Goal: Check status: Check status

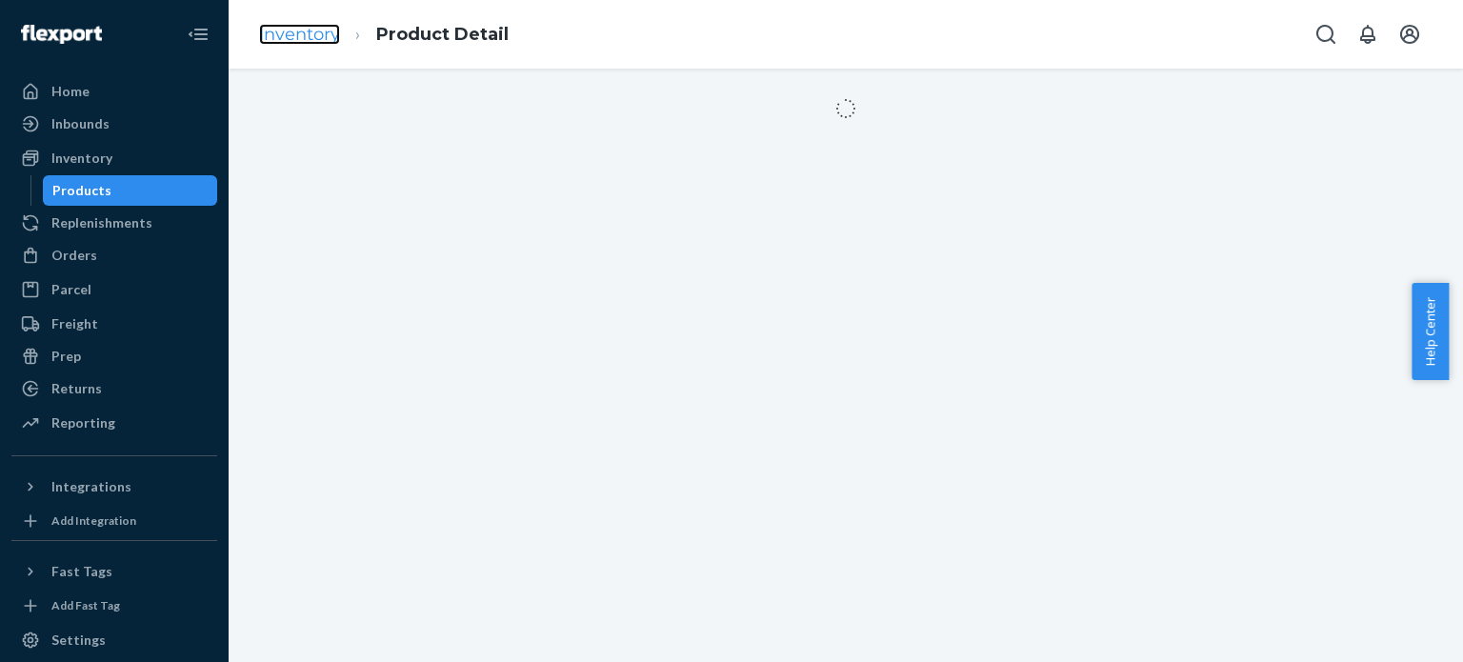
click at [313, 41] on link "Inventory" at bounding box center [299, 34] width 81 height 21
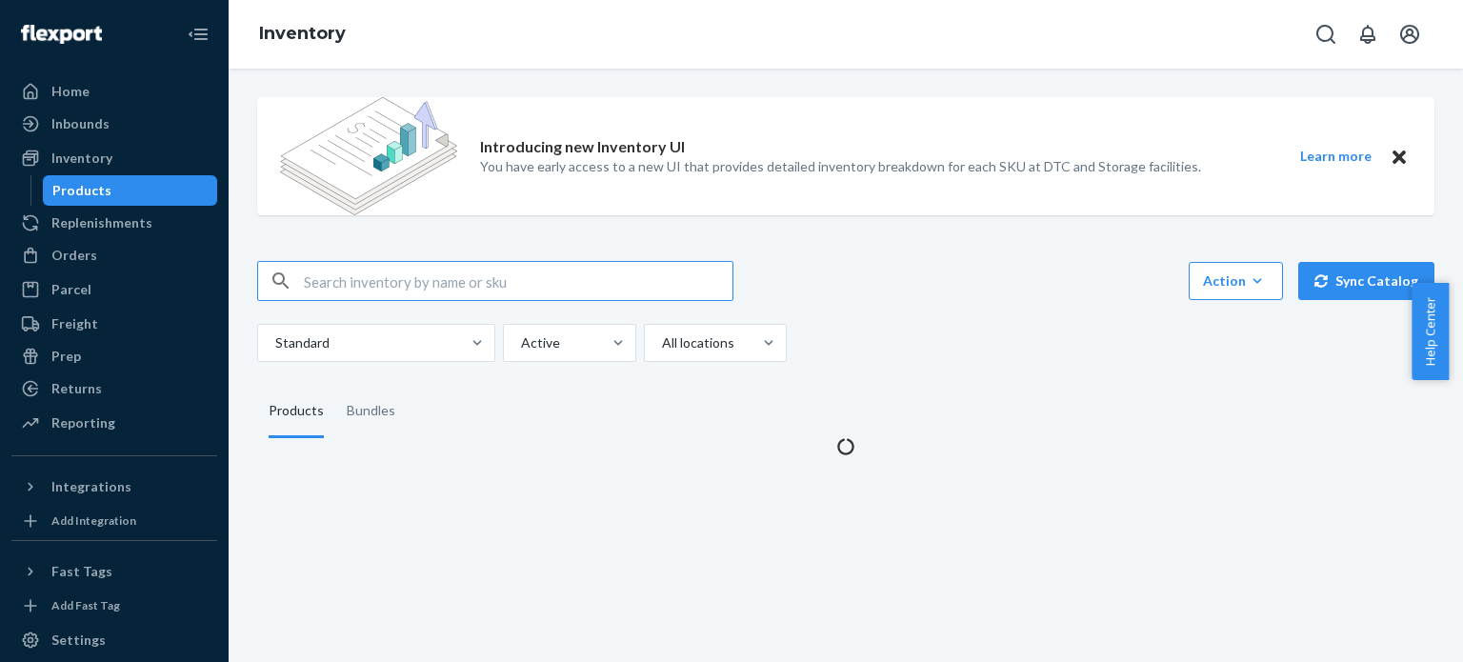
click at [42, 252] on div at bounding box center [36, 255] width 30 height 19
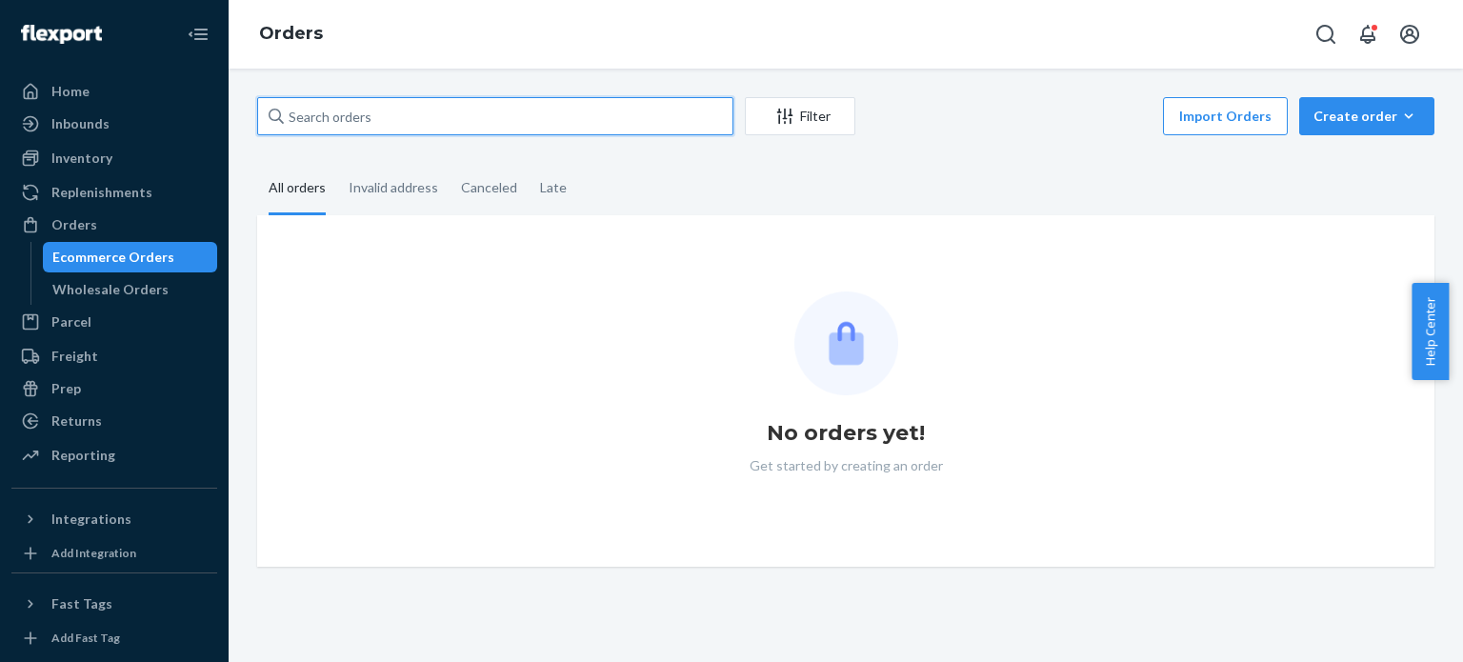
click at [351, 109] on input "text" at bounding box center [495, 116] width 476 height 38
paste input "114-1045537-2410603"
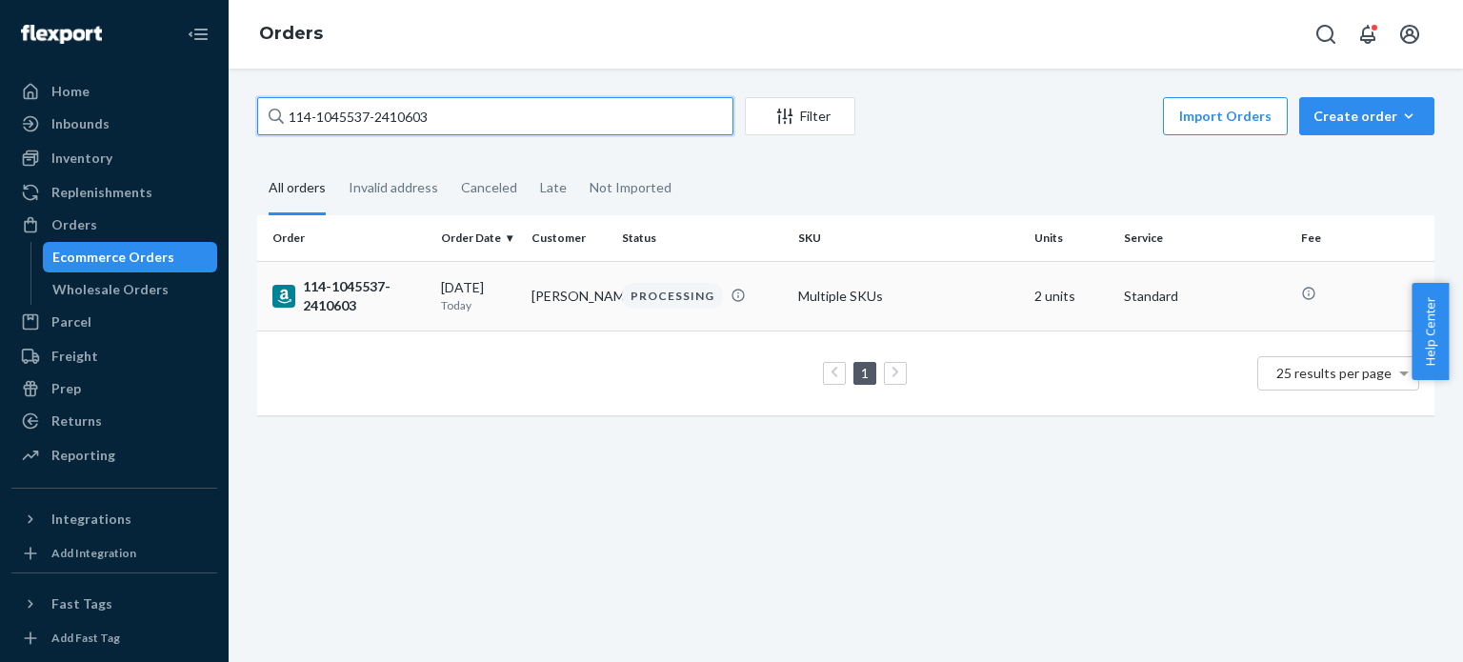
type input "114-1045537-2410603"
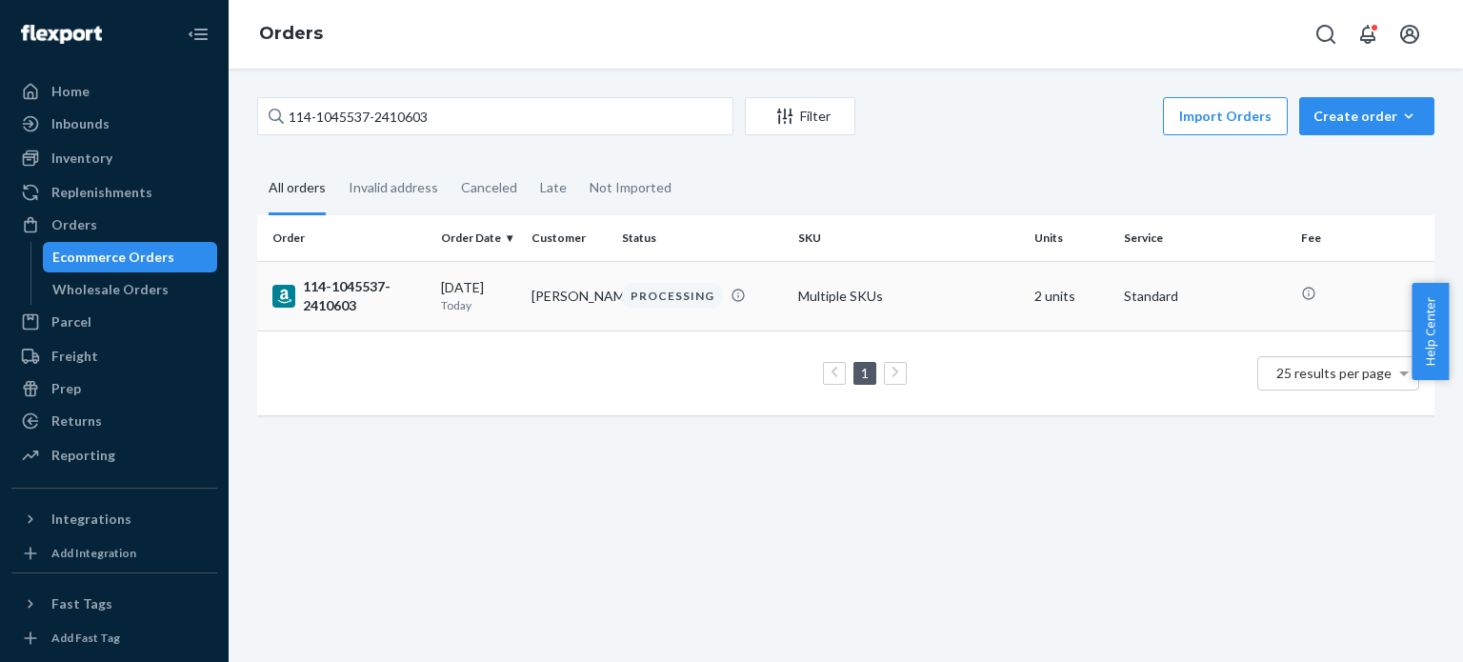
click at [340, 302] on div "114-1045537-2410603" at bounding box center [348, 296] width 153 height 38
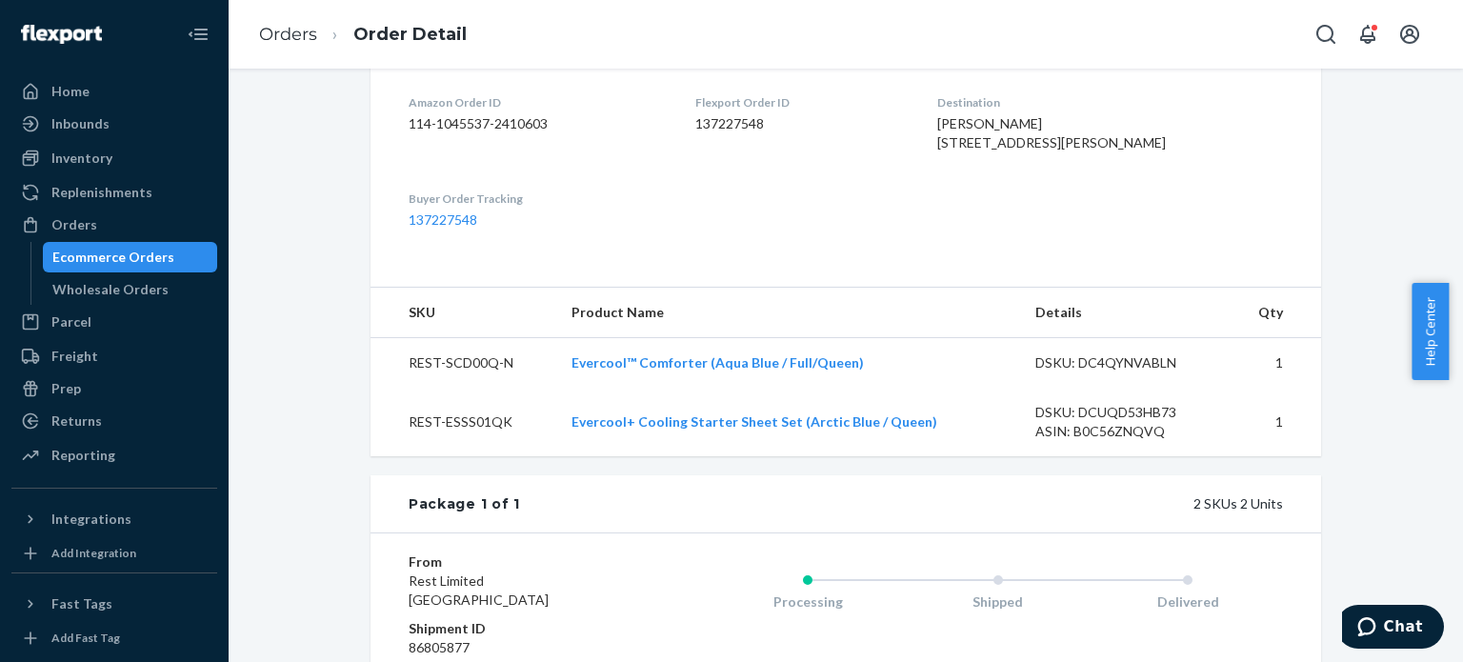
scroll to position [381, 0]
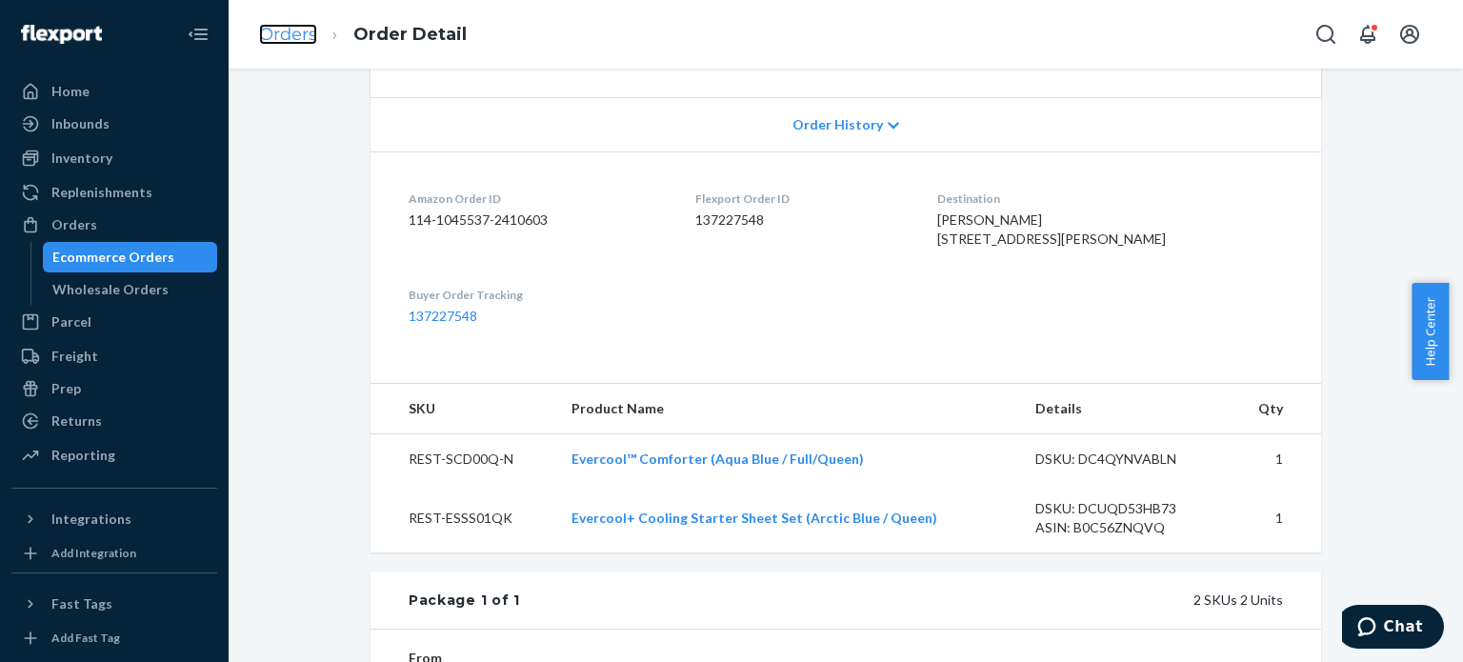
click at [299, 35] on link "Orders" at bounding box center [288, 34] width 58 height 21
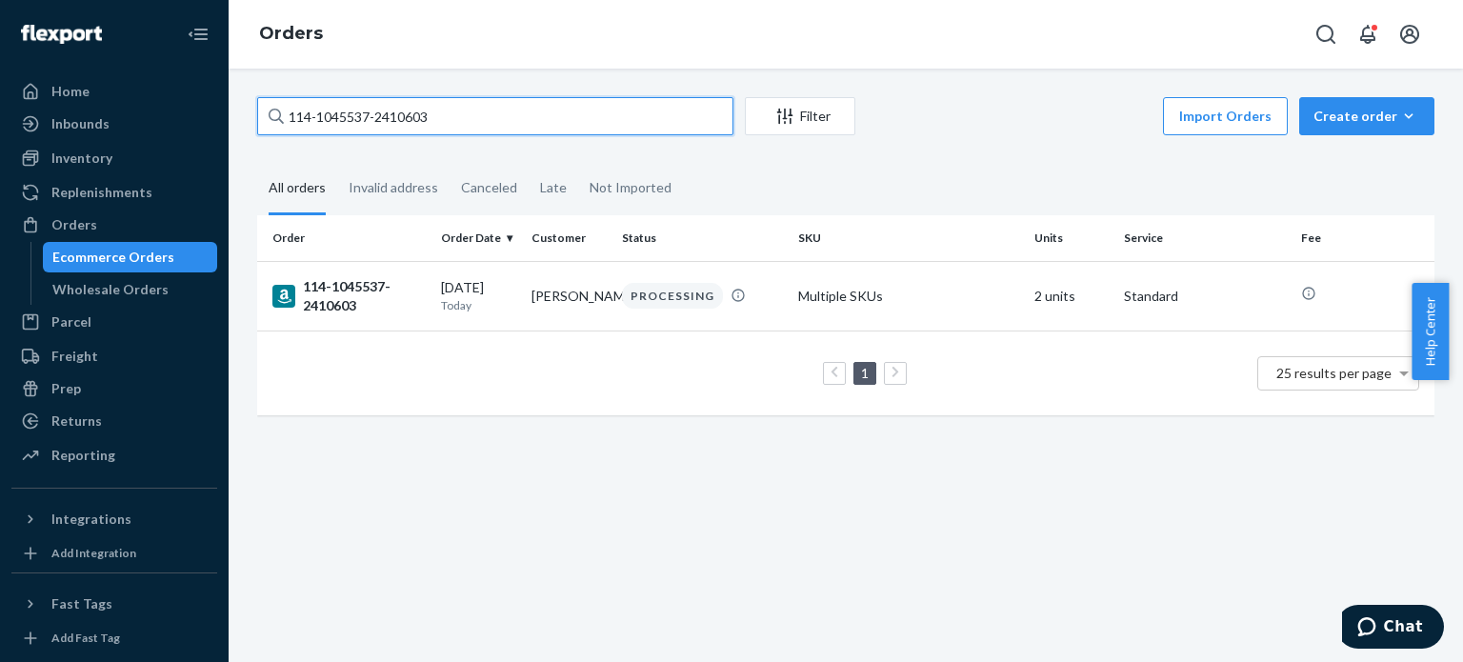
click at [348, 124] on input "114-1045537-2410603" at bounding box center [495, 116] width 476 height 38
paste input "6724836-4039441"
type input "114-6724836-4039441"
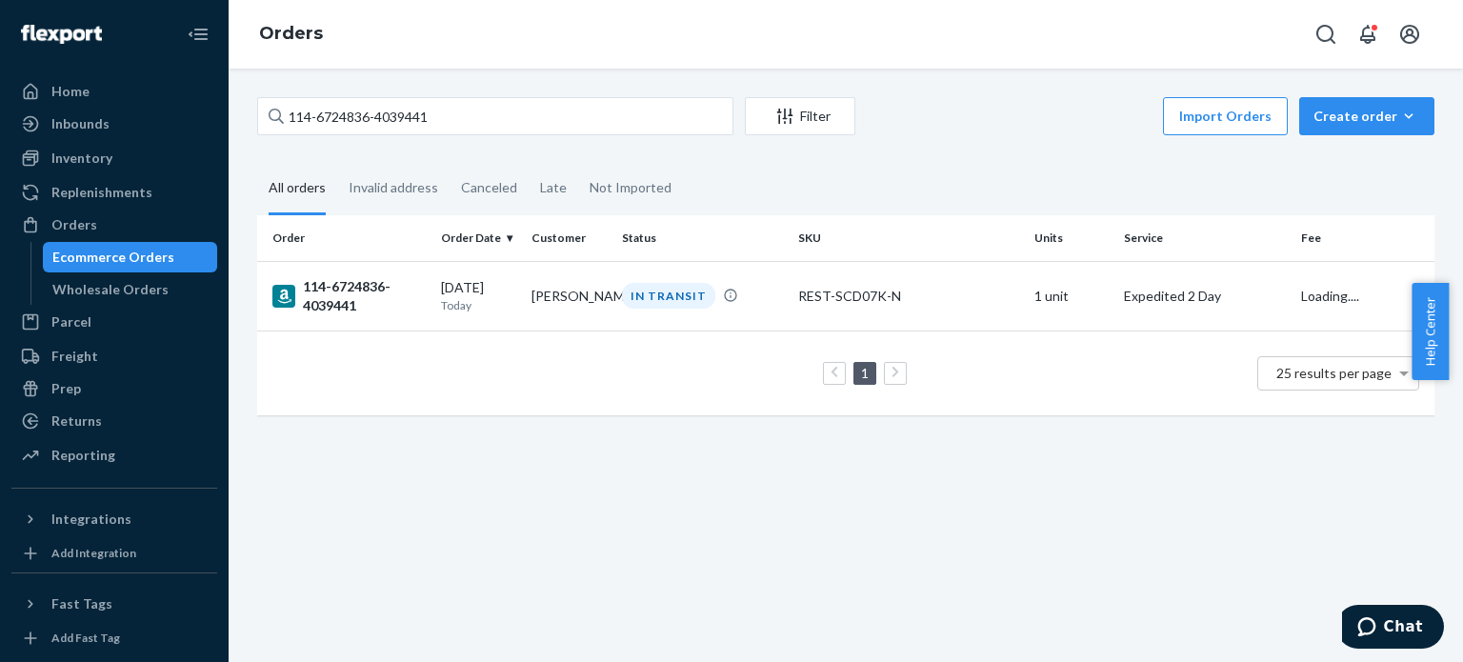
click at [329, 294] on div "114-6724836-4039441" at bounding box center [348, 296] width 153 height 38
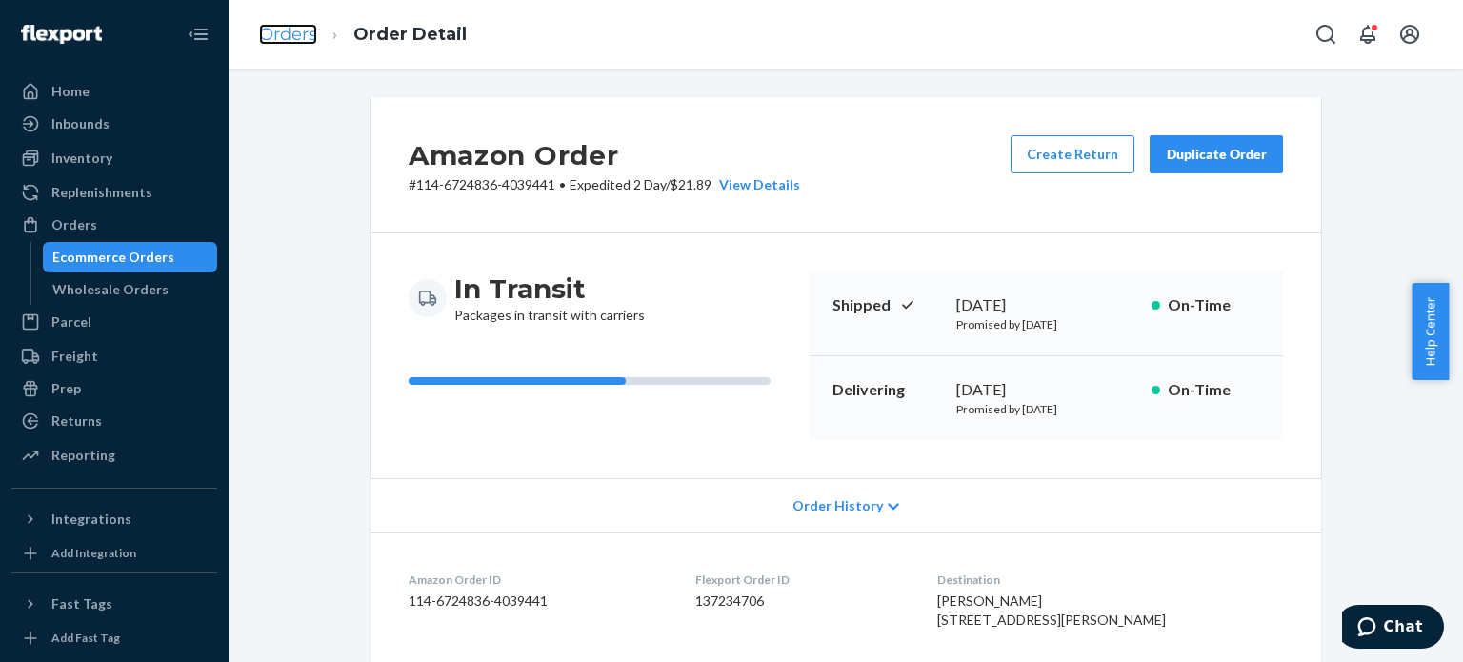
click at [284, 37] on link "Orders" at bounding box center [288, 34] width 58 height 21
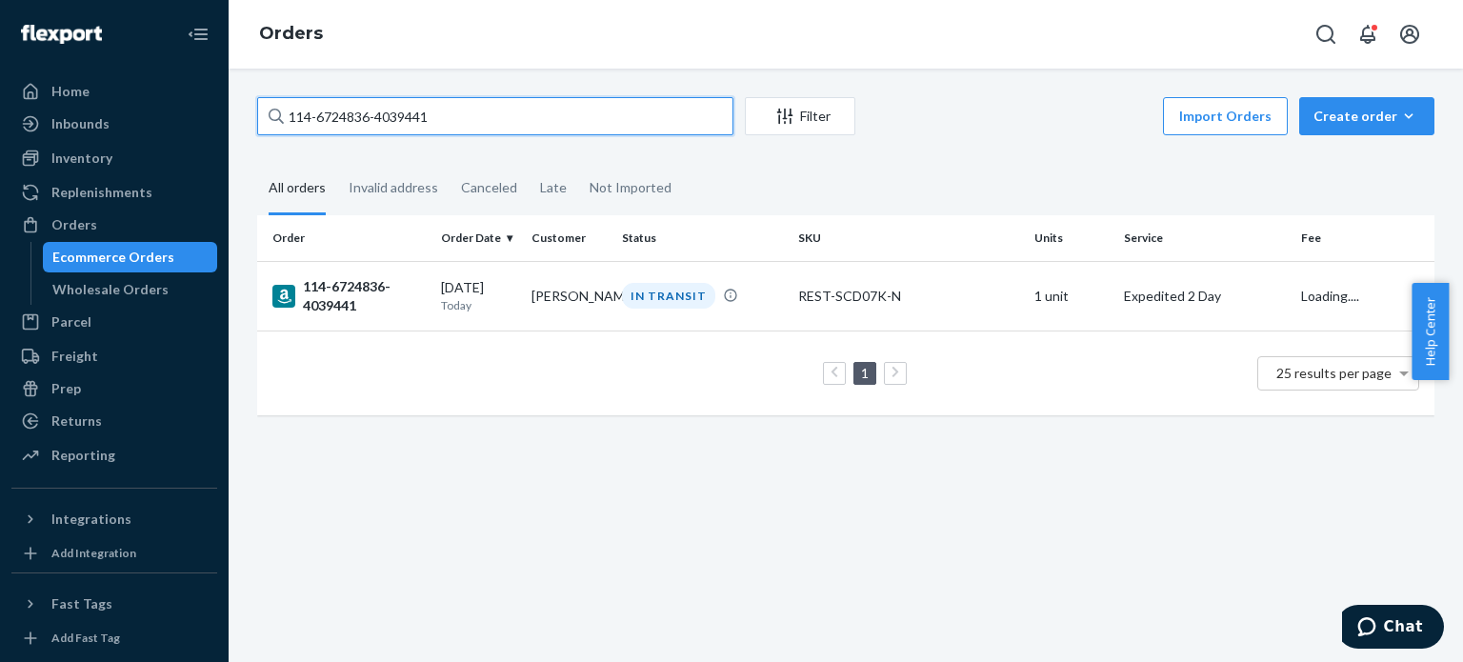
click at [419, 123] on input "114-6724836-4039441" at bounding box center [495, 116] width 476 height 38
paste input "1-9728812-954661"
type input "111-9728812-9546611"
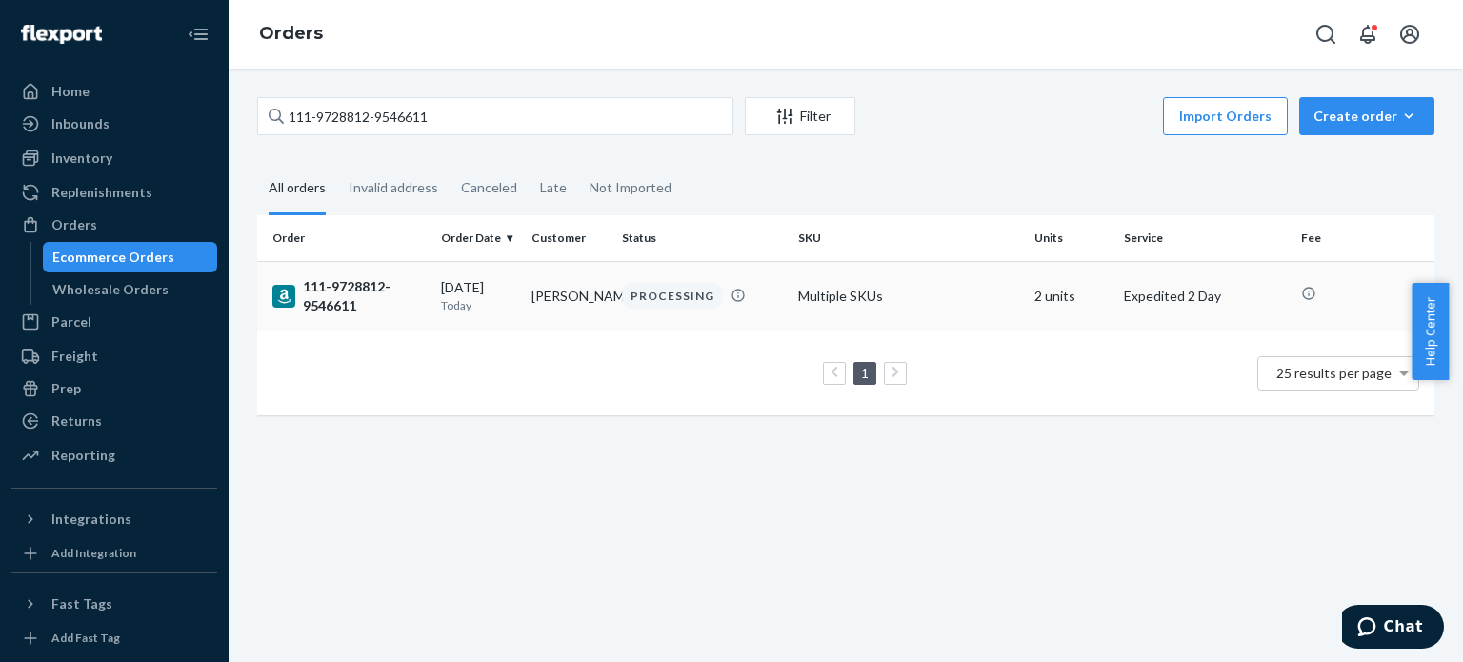
click at [359, 301] on div "111-9728812-9546611" at bounding box center [348, 296] width 153 height 38
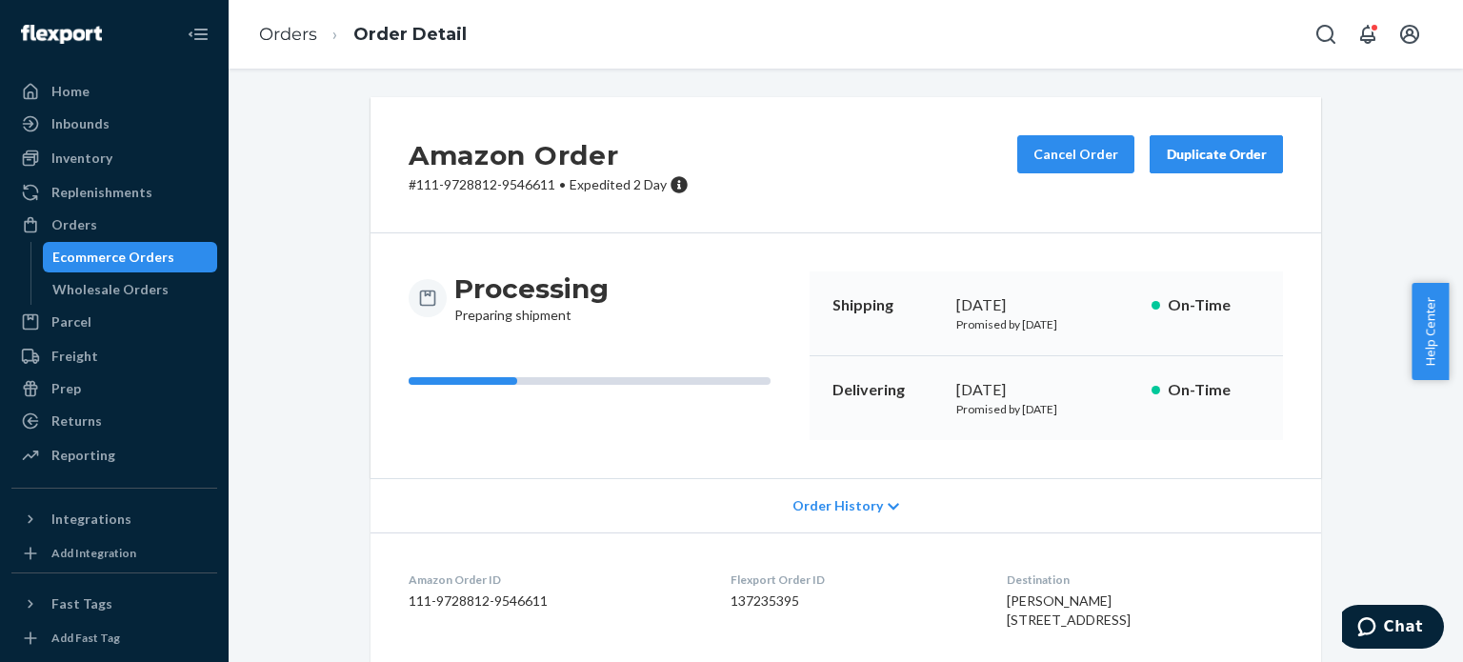
scroll to position [381, 0]
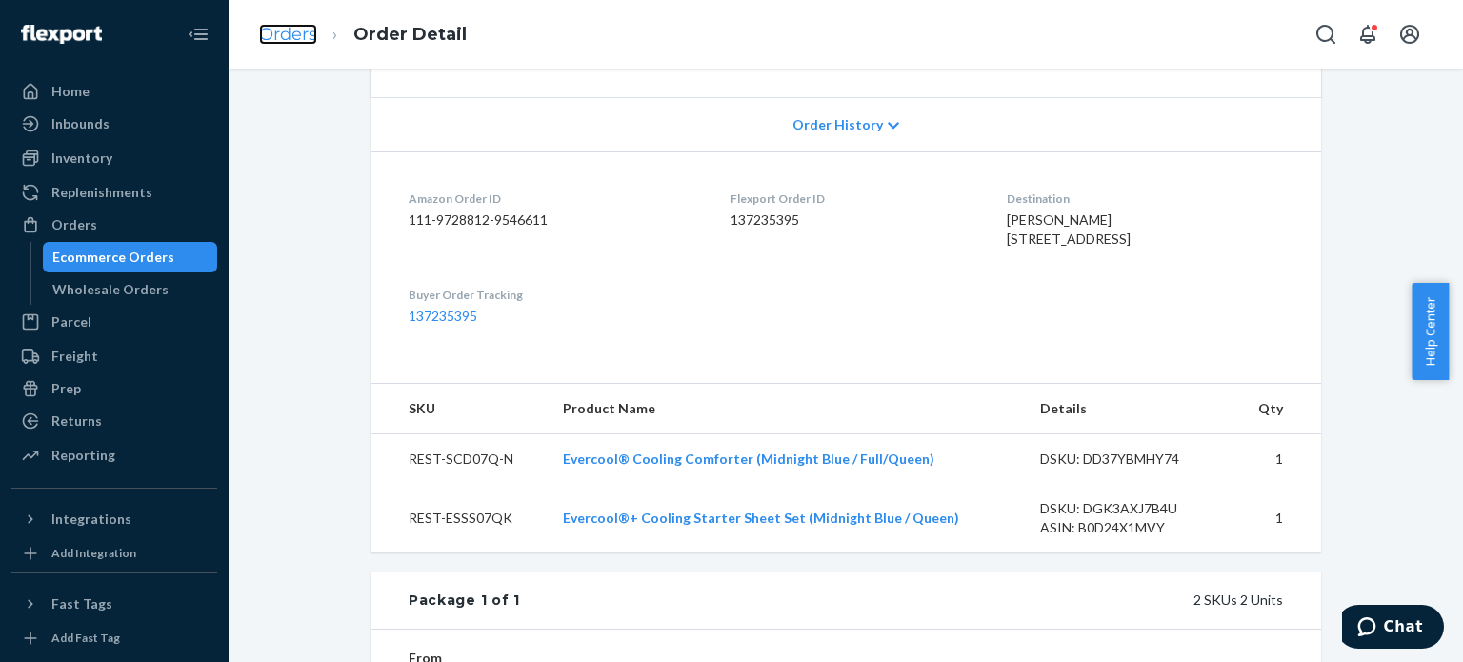
click at [272, 30] on link "Orders" at bounding box center [288, 34] width 58 height 21
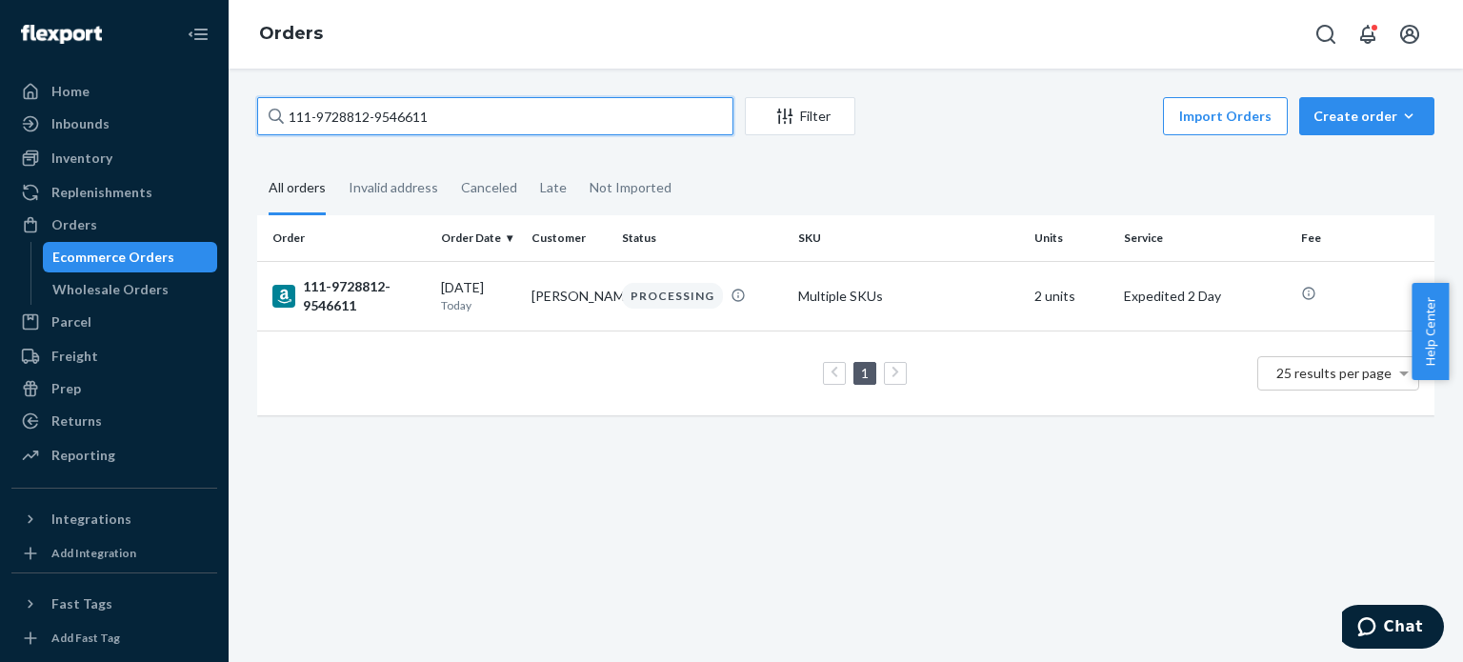
click at [340, 108] on input "111-9728812-9546611" at bounding box center [495, 116] width 476 height 38
paste input "1973809-5493008"
type input "111-1973809-5493008"
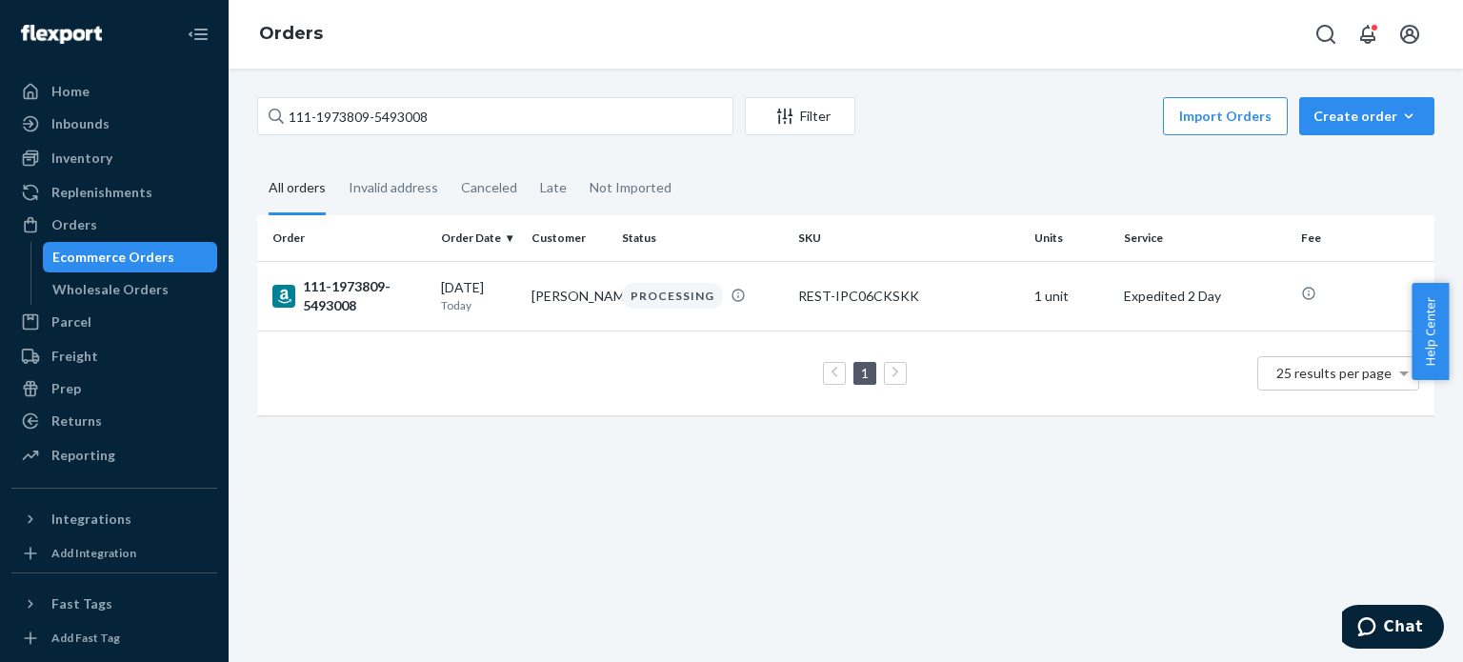
drag, startPoint x: 332, startPoint y: 313, endPoint x: 587, endPoint y: 426, distance: 279.0
click at [330, 304] on div "111-1973809-5493008" at bounding box center [348, 296] width 153 height 38
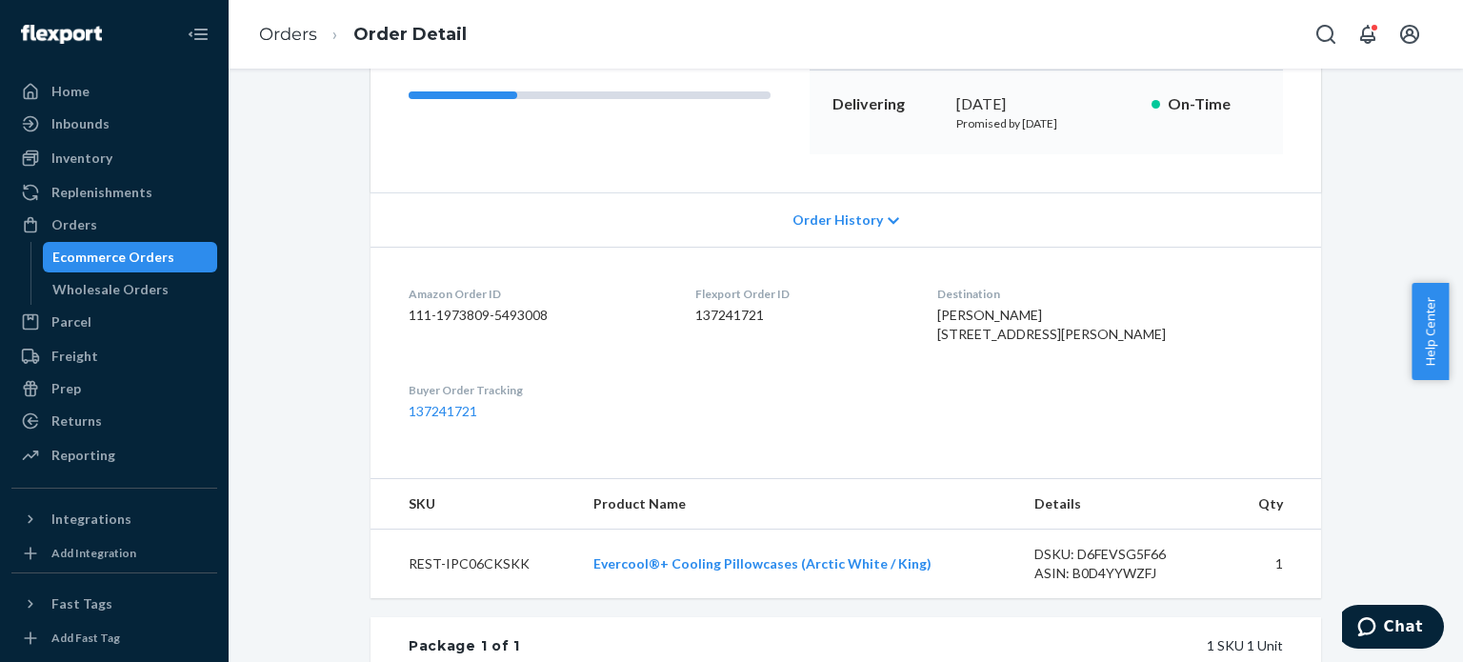
scroll to position [476, 0]
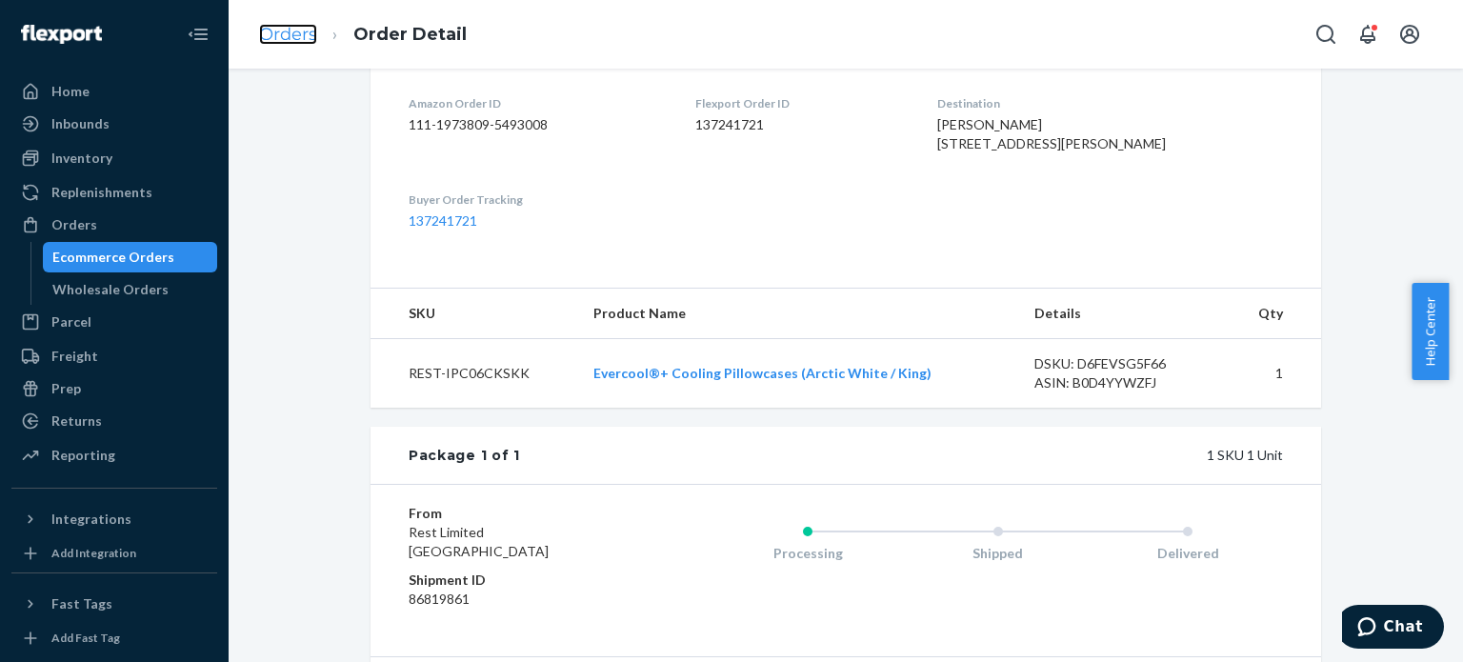
click at [278, 43] on link "Orders" at bounding box center [288, 34] width 58 height 21
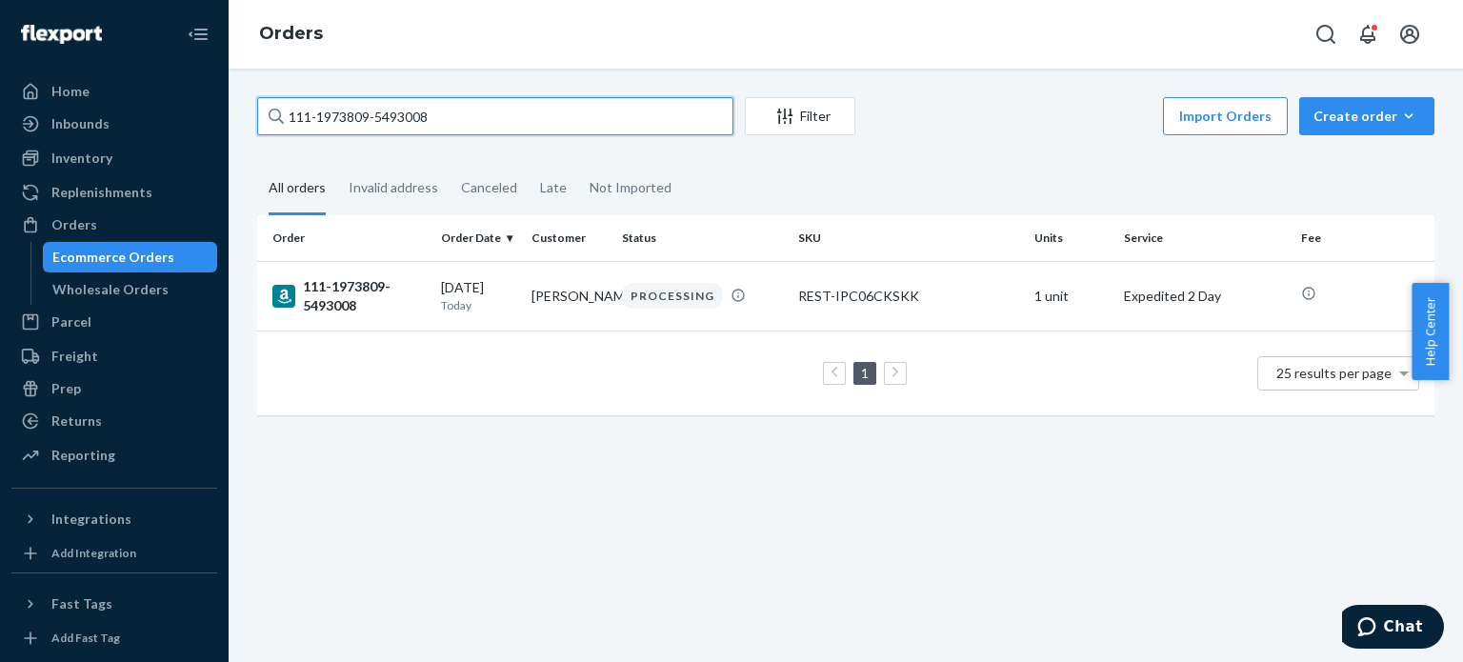
click at [304, 112] on input "111-1973809-5493008" at bounding box center [495, 116] width 476 height 38
paste input "4-8661660-2052200"
type input "114-8661660-2052200"
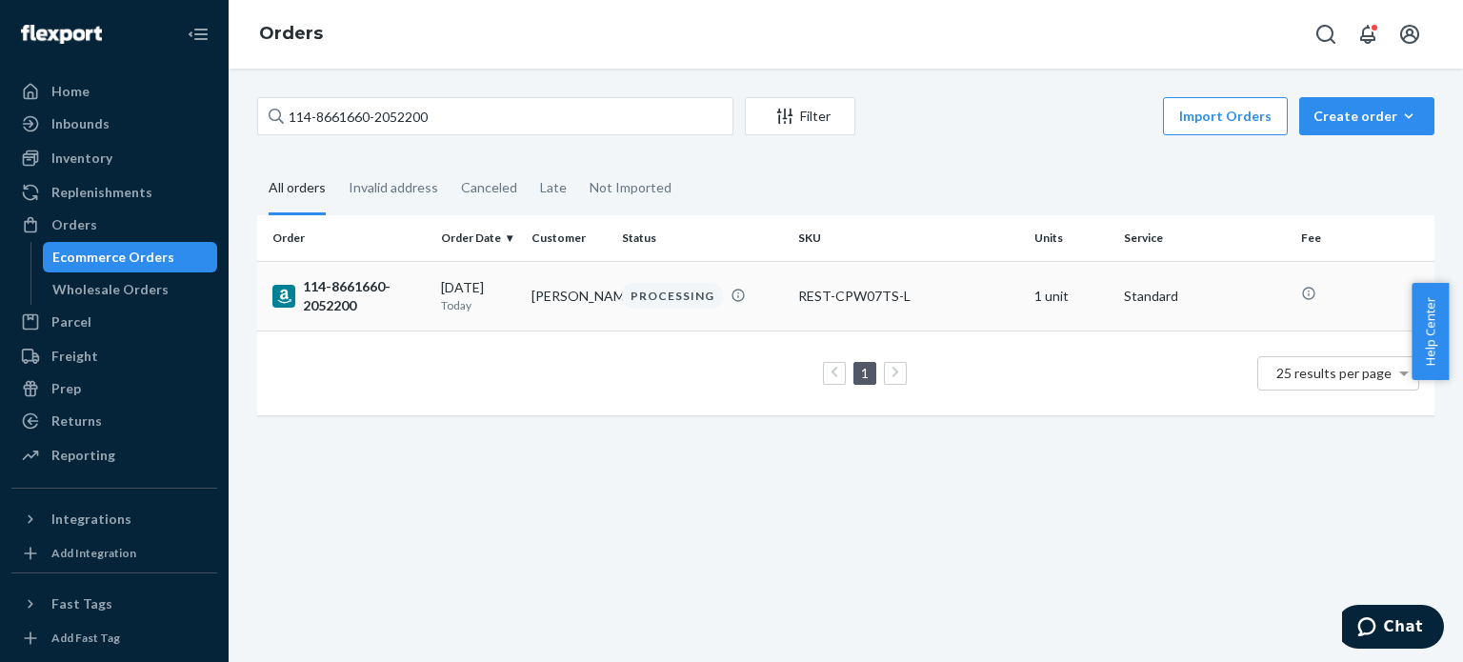
click at [327, 299] on div "114-8661660-2052200" at bounding box center [348, 296] width 153 height 38
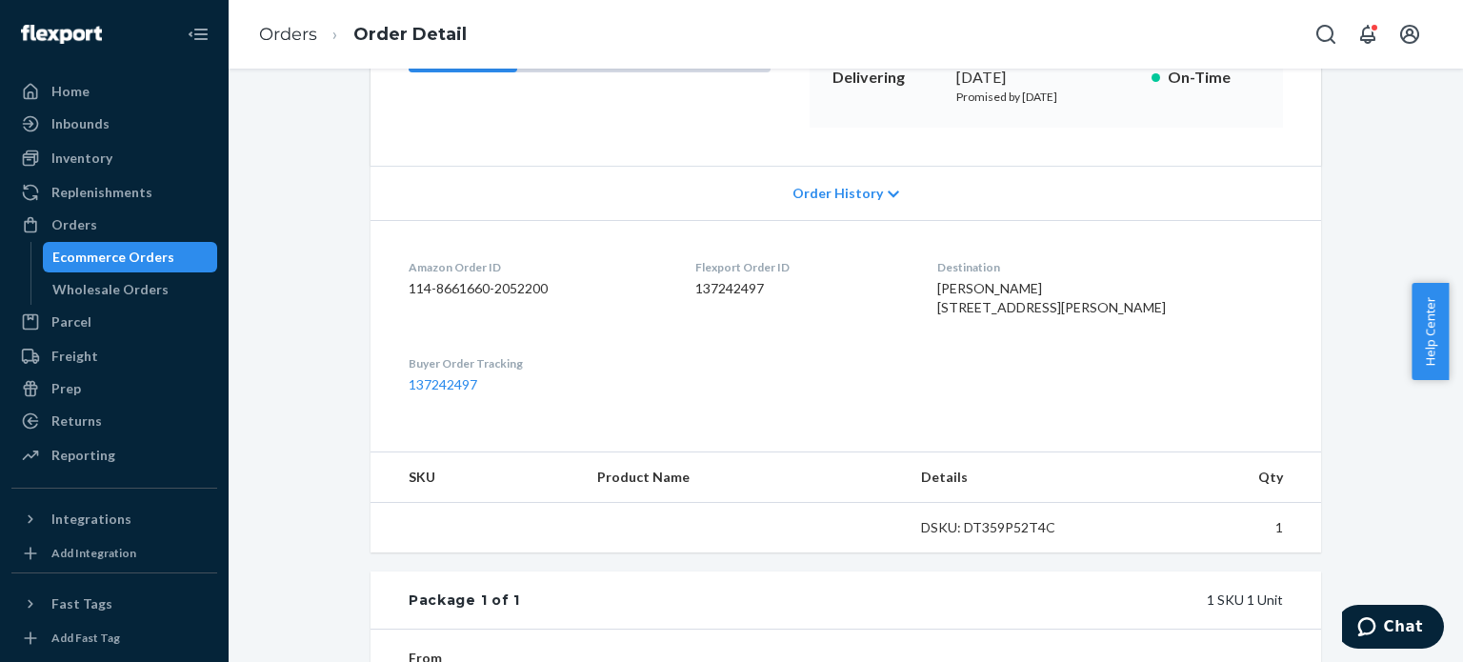
scroll to position [381, 0]
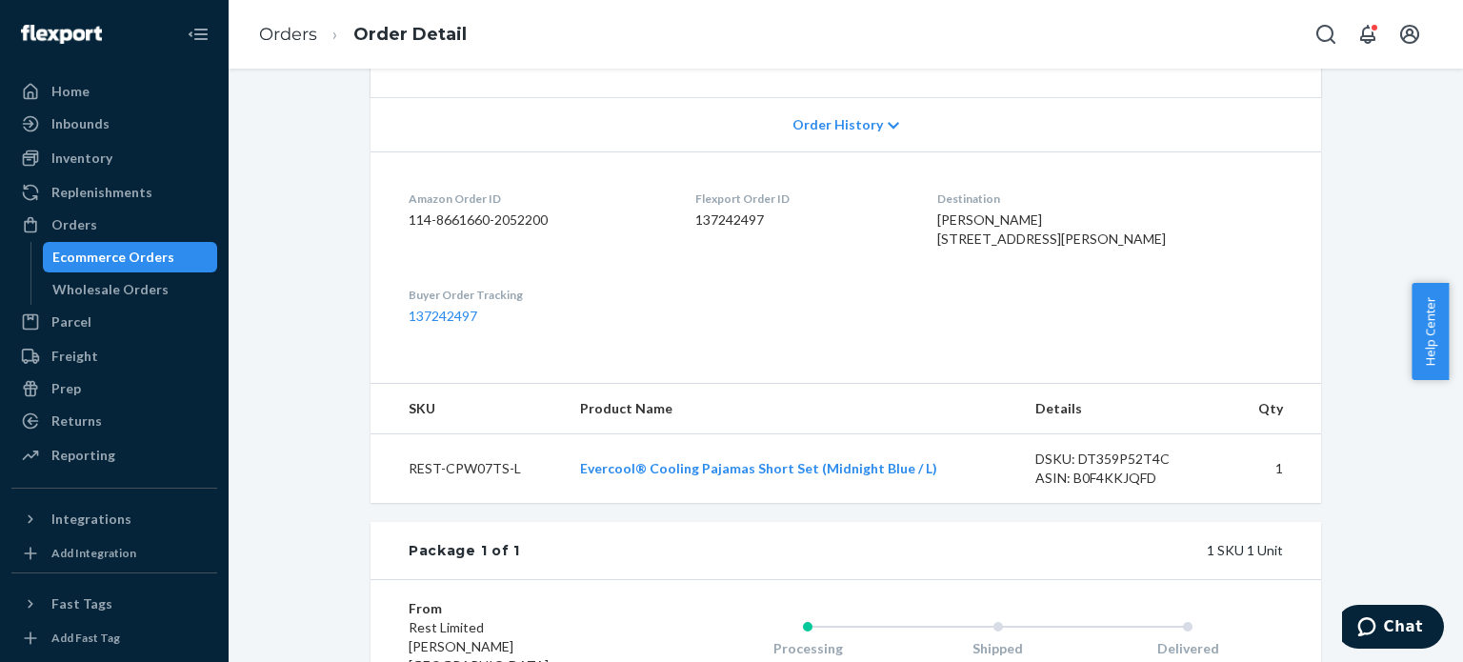
click at [309, 45] on li "Orders" at bounding box center [288, 35] width 58 height 25
click at [295, 25] on link "Orders" at bounding box center [288, 34] width 58 height 21
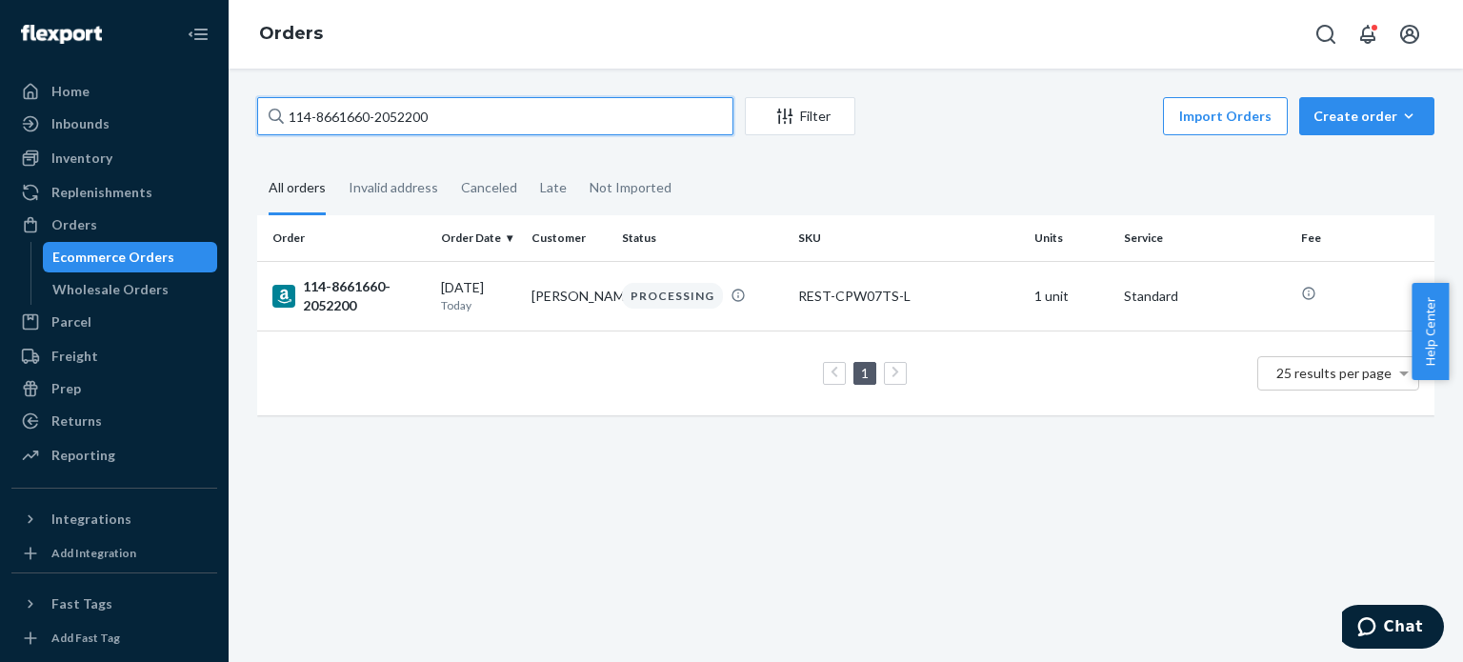
click at [316, 111] on input "114-8661660-2052200" at bounding box center [495, 116] width 476 height 38
click at [317, 111] on input "114-8661660-2052200" at bounding box center [495, 116] width 476 height 38
paste input "3-5800132-0789039"
type input "113-5800132-0789039"
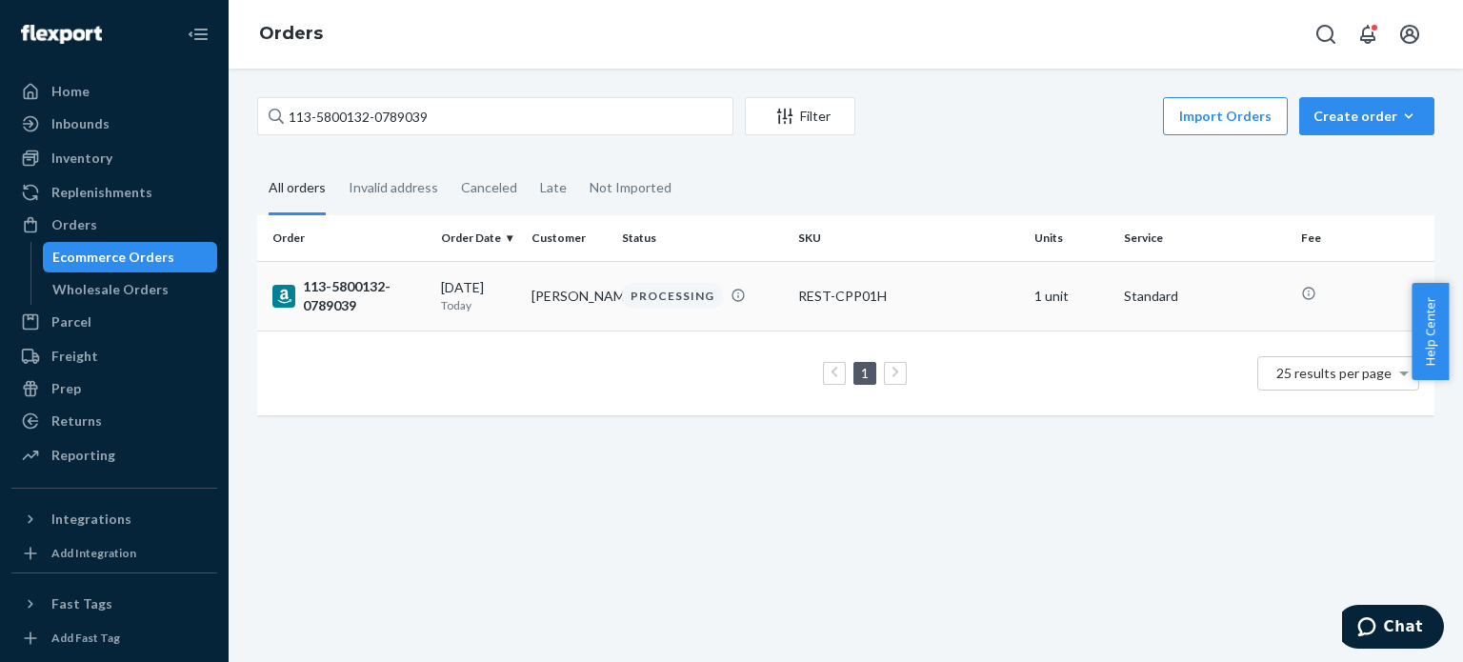
click at [314, 288] on div "113-5800132-0789039" at bounding box center [348, 296] width 153 height 38
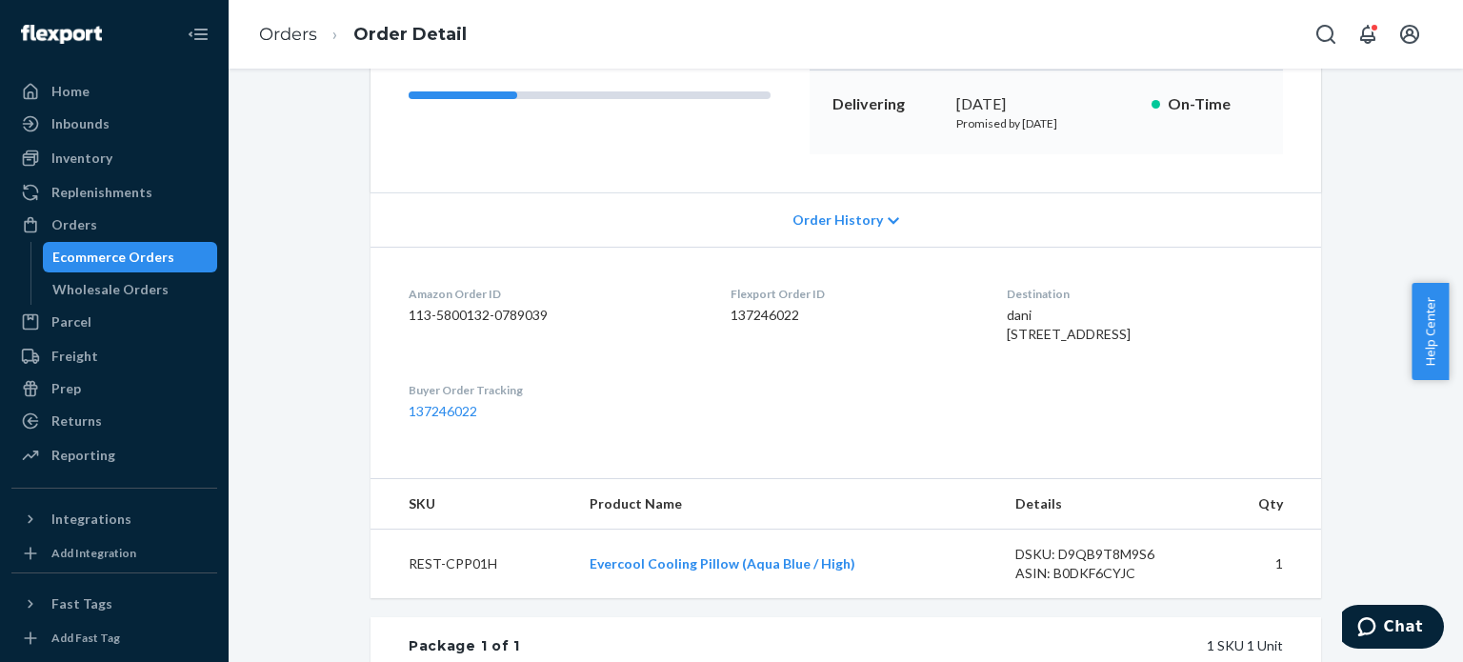
scroll to position [572, 0]
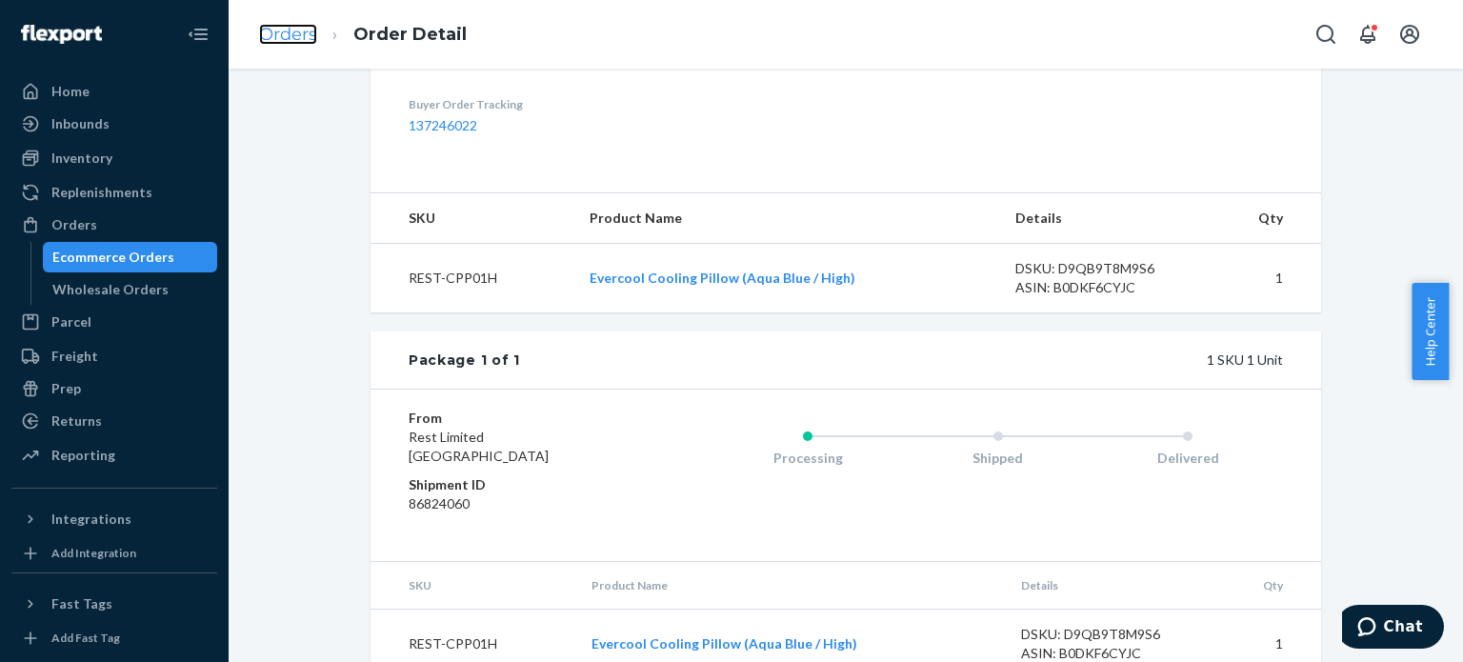
click at [293, 31] on link "Orders" at bounding box center [288, 34] width 58 height 21
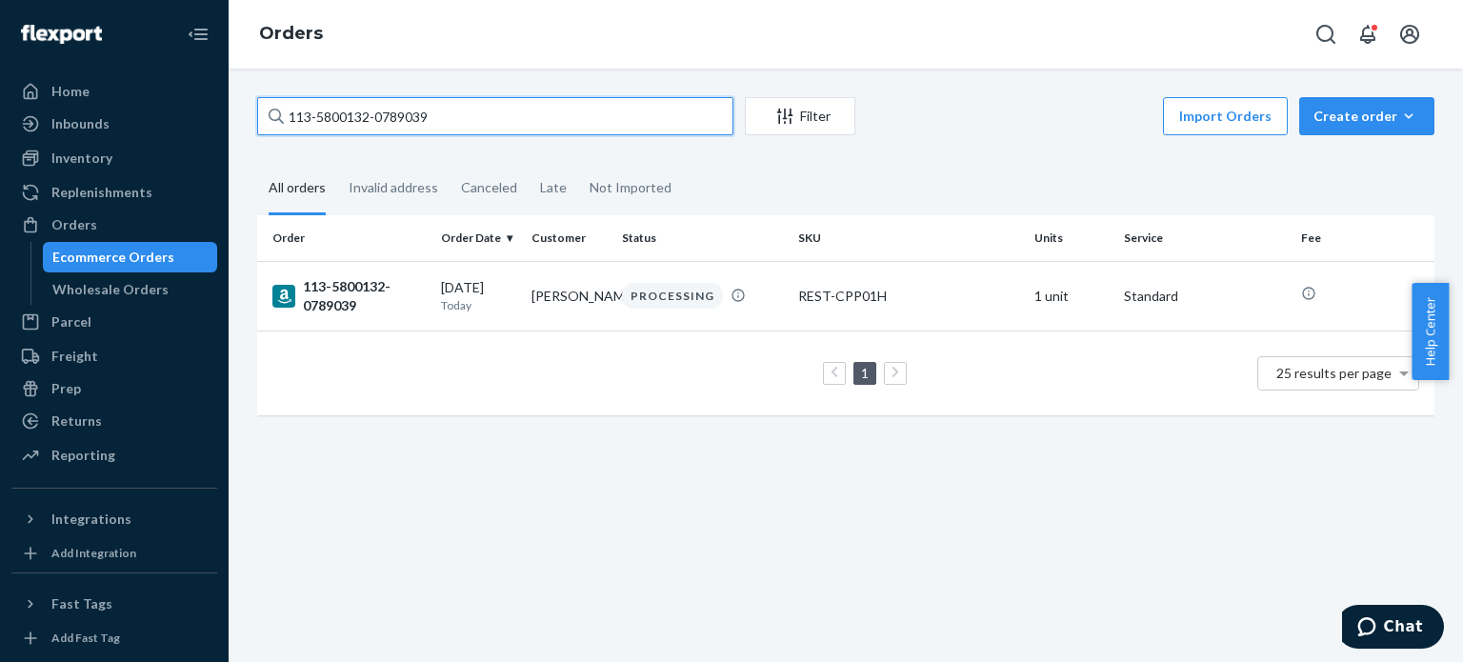
click at [355, 127] on input "113-5800132-0789039" at bounding box center [495, 116] width 476 height 38
paste input "2152975-4920261"
type input "113-2152975-4920261"
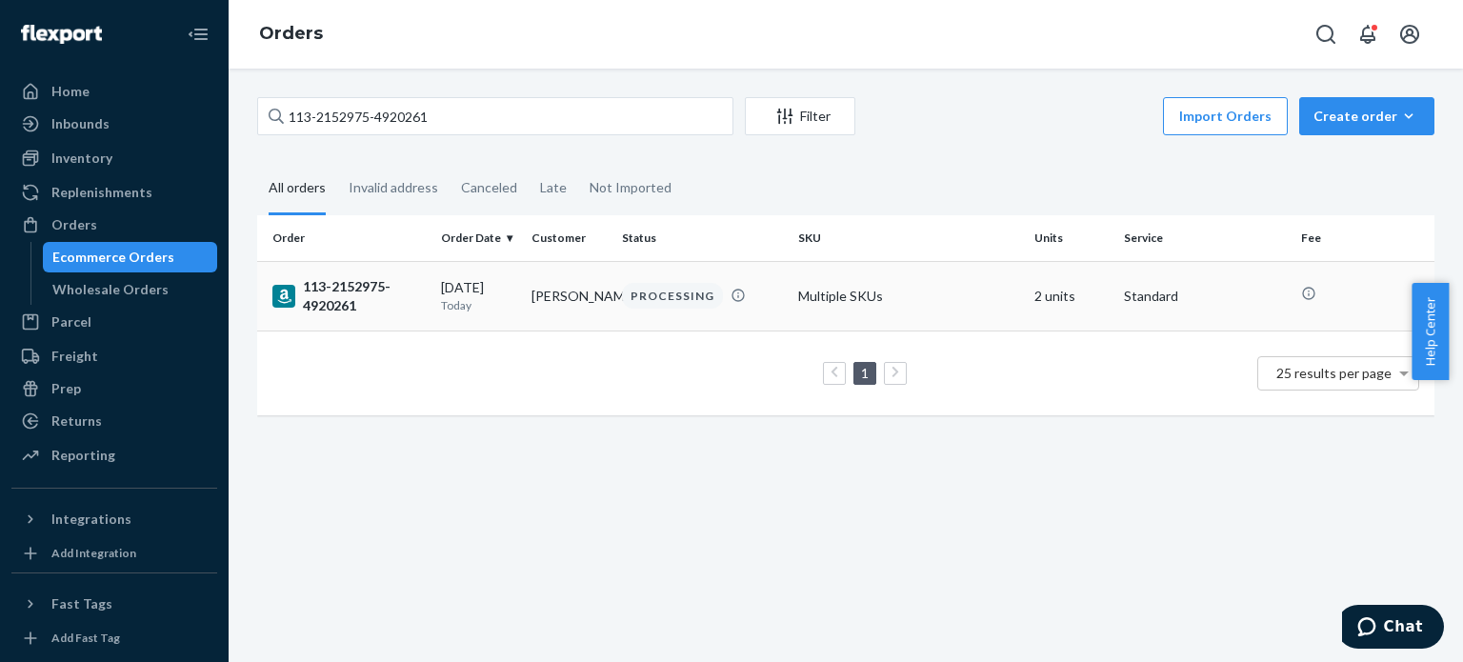
click at [310, 283] on div "113-2152975-4920261" at bounding box center [348, 296] width 153 height 38
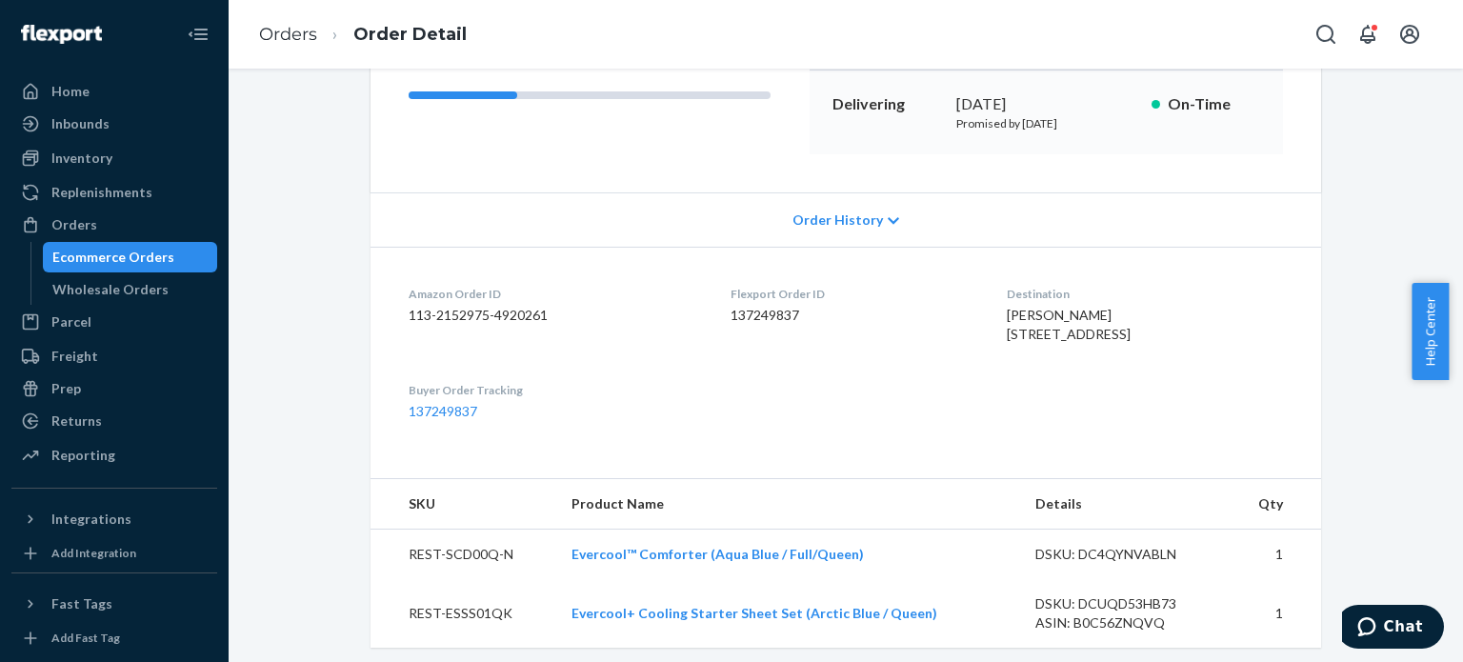
scroll to position [476, 0]
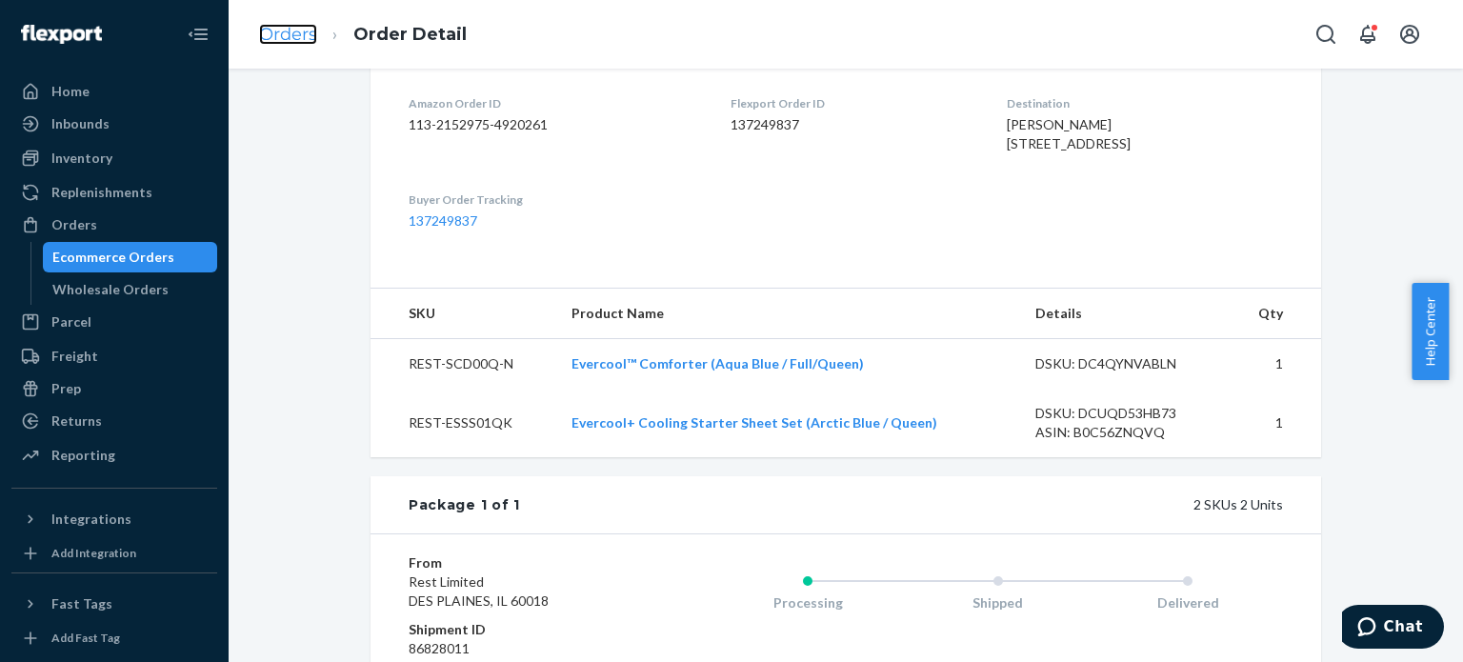
click at [293, 35] on link "Orders" at bounding box center [288, 34] width 58 height 21
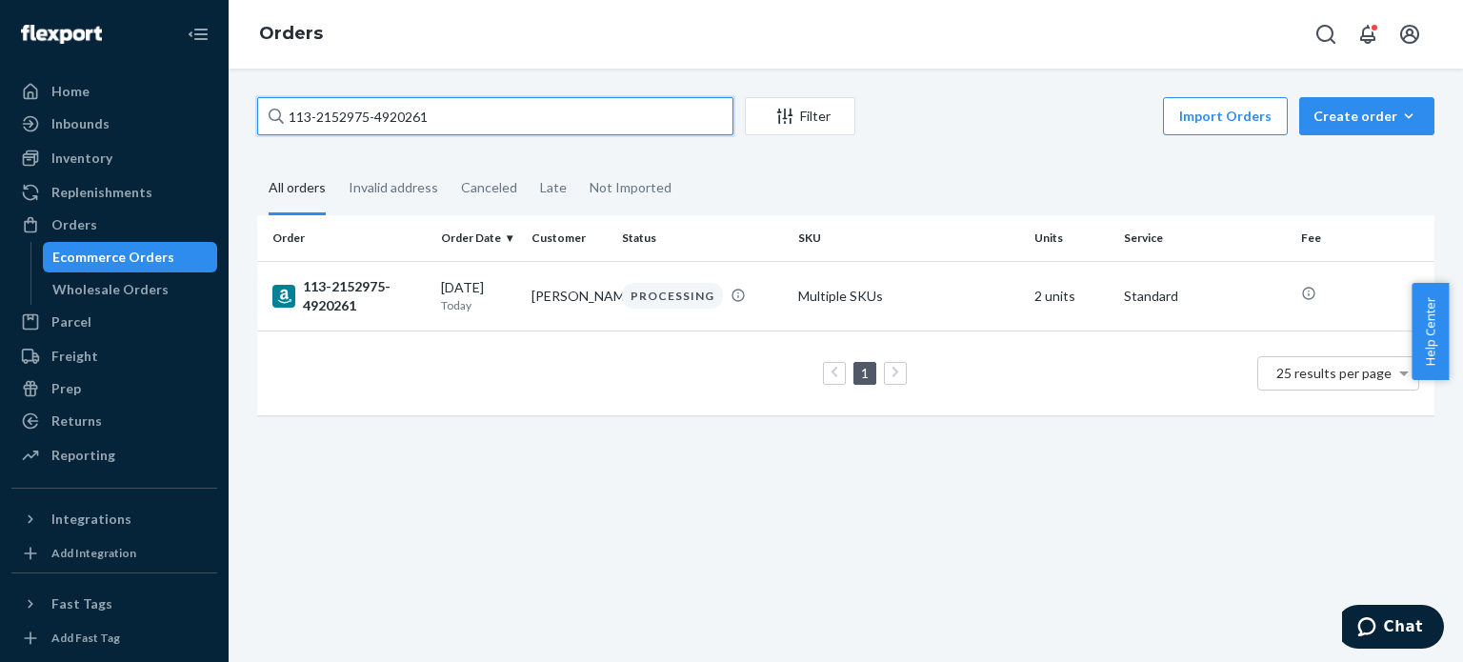
click at [348, 127] on input "113-2152975-4920261" at bounding box center [495, 116] width 476 height 38
paste input "7968054-9538626"
type input "113-7968054-9538626"
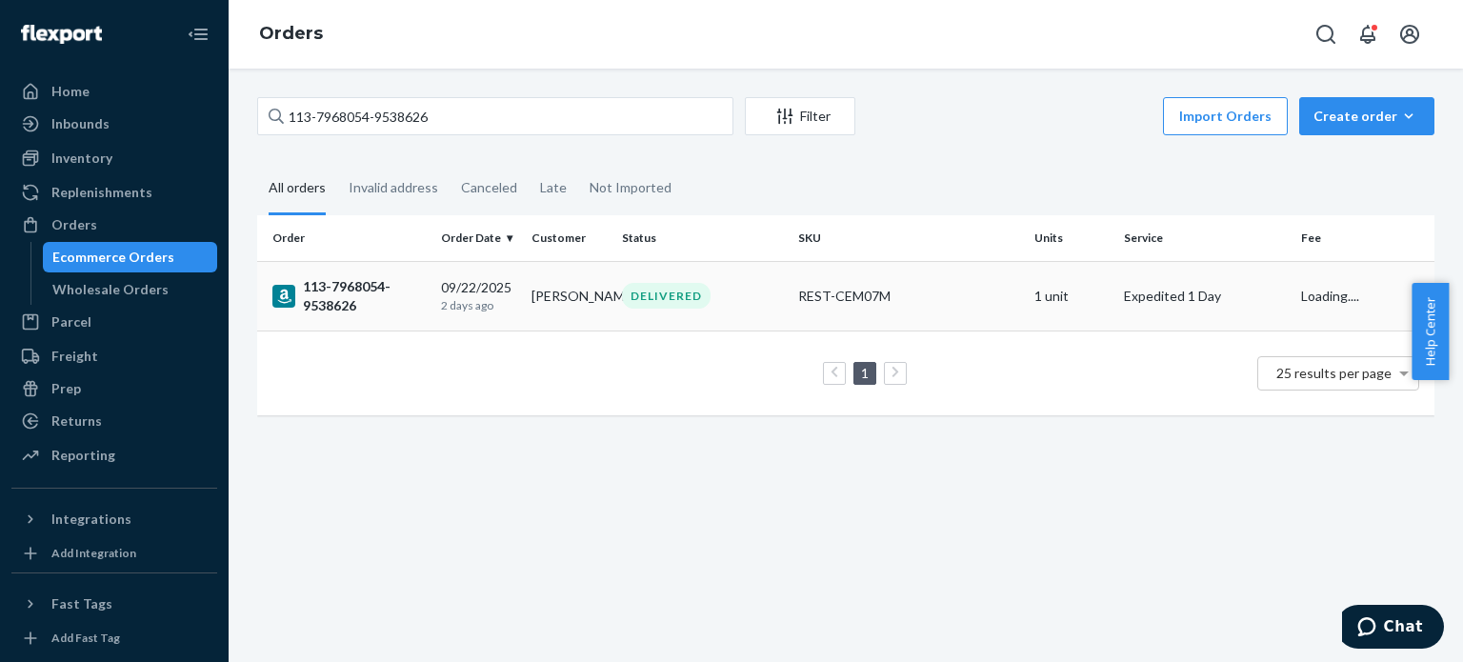
click at [335, 307] on div "113-7968054-9538626" at bounding box center [348, 296] width 153 height 38
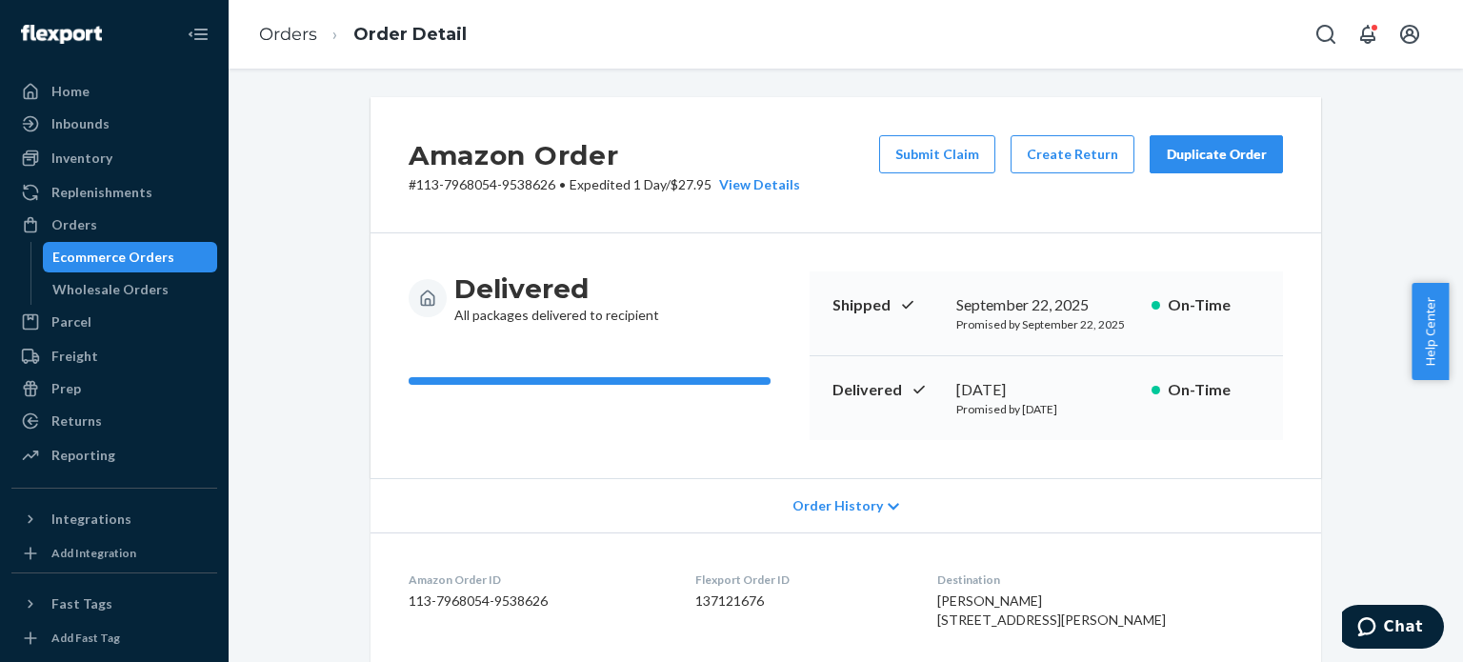
click at [269, 46] on li "Orders" at bounding box center [288, 35] width 58 height 25
click at [292, 40] on link "Orders" at bounding box center [288, 34] width 58 height 21
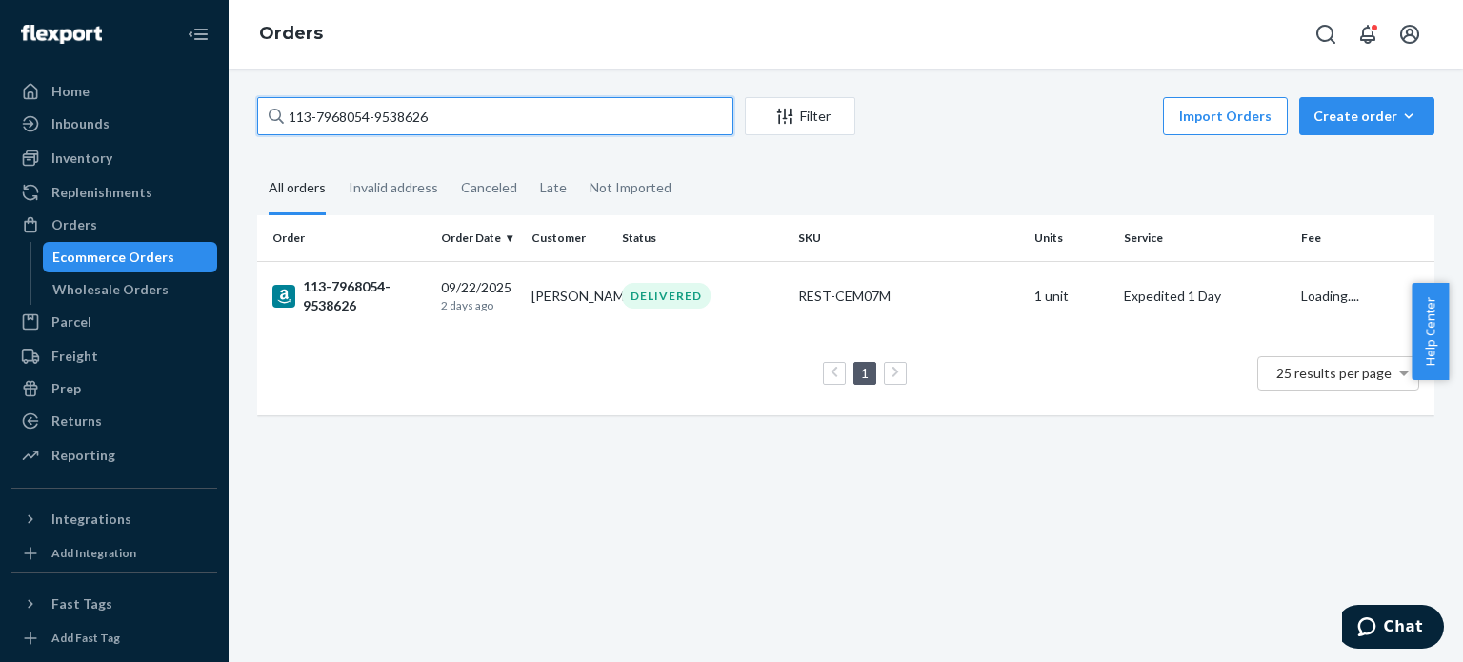
drag, startPoint x: 292, startPoint y: 40, endPoint x: 343, endPoint y: 122, distance: 96.8
click at [343, 122] on input "113-7968054-9538626" at bounding box center [495, 116] width 476 height 38
paste input "8944366-7597814"
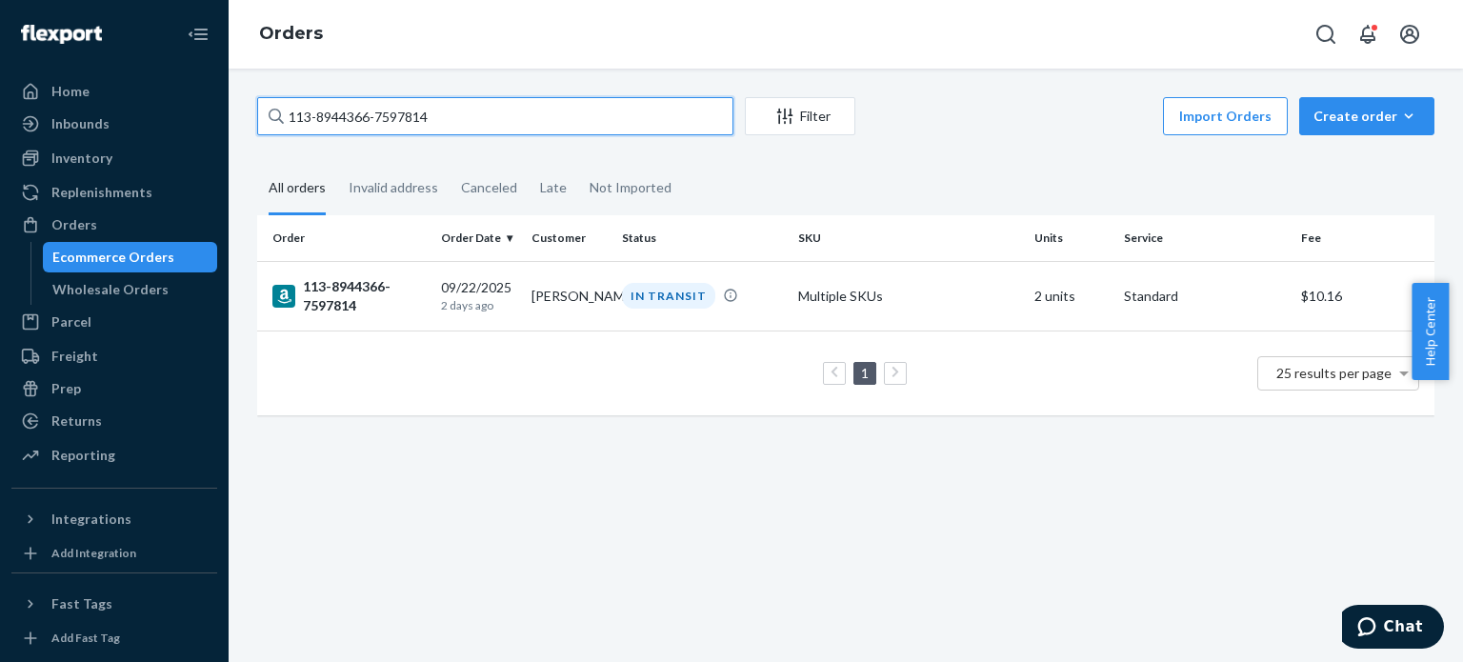
click at [430, 110] on input "113-8944366-7597814" at bounding box center [495, 116] width 476 height 38
paste input "745077-289862"
click at [457, 106] on input "113-8745077-2898624" at bounding box center [495, 116] width 476 height 38
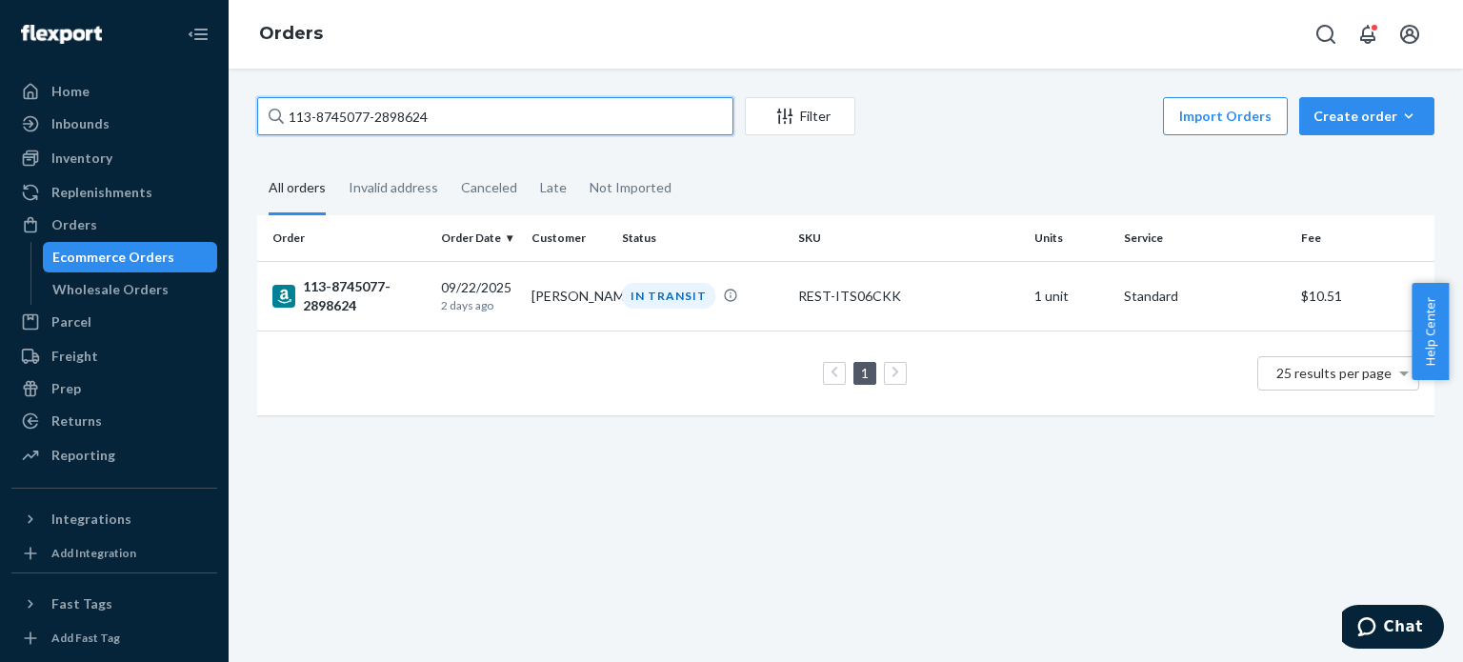
click at [457, 106] on input "113-8745077-2898624" at bounding box center [495, 116] width 476 height 38
drag, startPoint x: 457, startPoint y: 106, endPoint x: 490, endPoint y: 109, distance: 32.5
click at [466, 102] on input "113-8745077-2898624" at bounding box center [495, 116] width 476 height 38
paste input "4-8403460-0263427"
click at [400, 109] on input "114-8403460-0263427" at bounding box center [495, 116] width 476 height 38
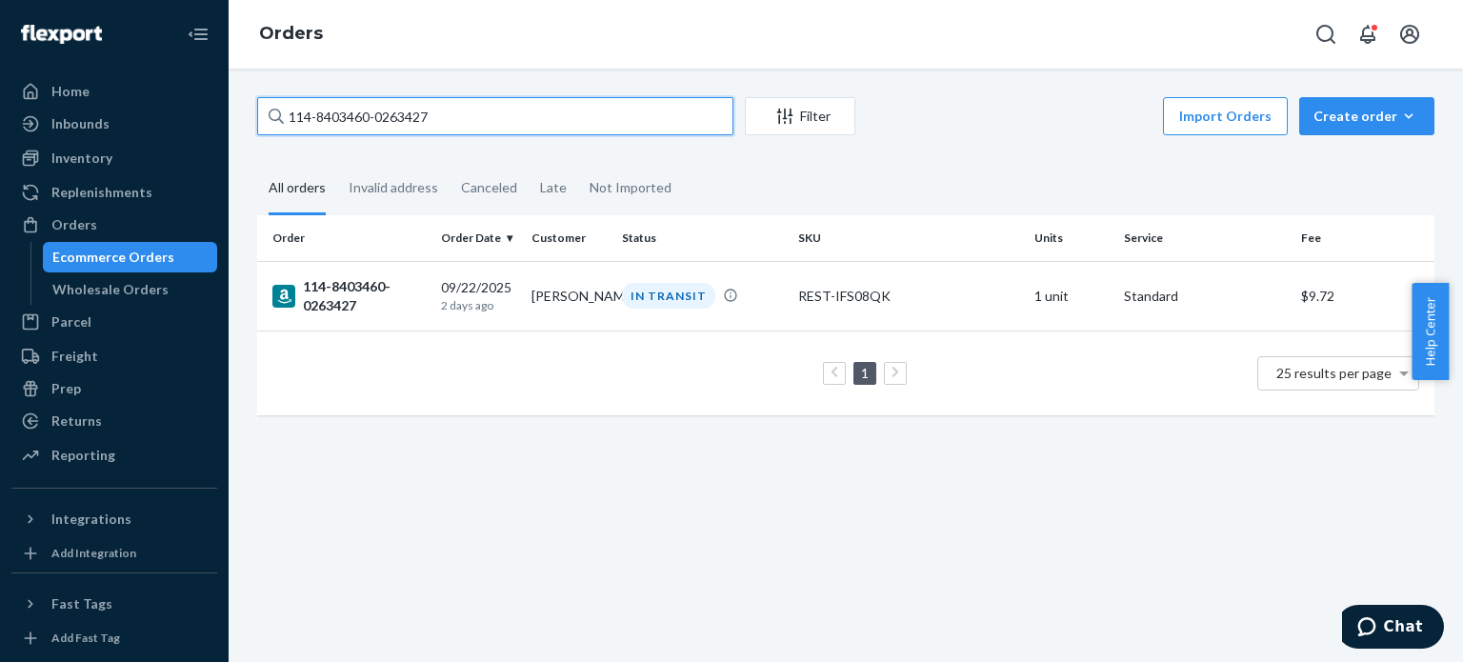
click at [400, 110] on input "114-8403460-0263427" at bounding box center [495, 116] width 476 height 38
paste input "3-1553439-1976229"
click at [366, 119] on input "113-1553439-1976229" at bounding box center [495, 116] width 476 height 38
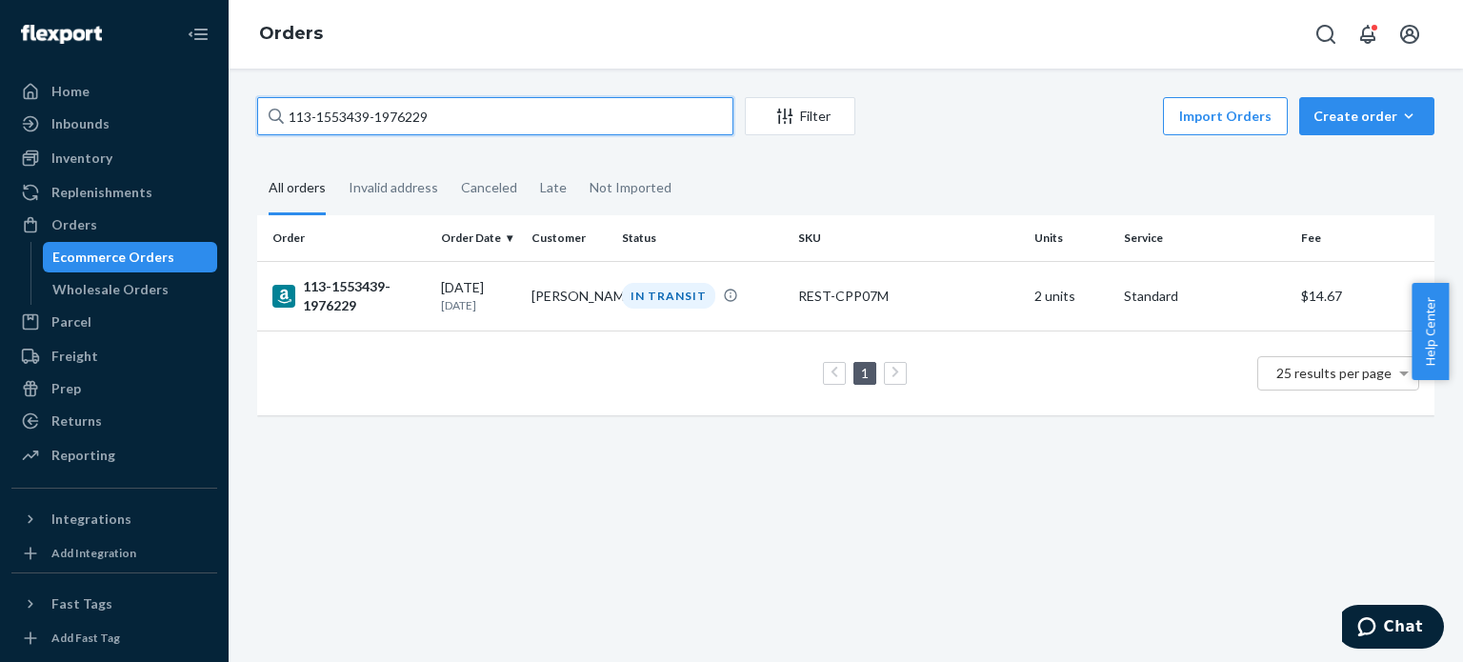
click at [366, 118] on input "113-1553439-1976229" at bounding box center [495, 116] width 476 height 38
paste input "4-5986926-4231427"
click at [356, 121] on input "114-5986926-4231427" at bounding box center [495, 116] width 476 height 38
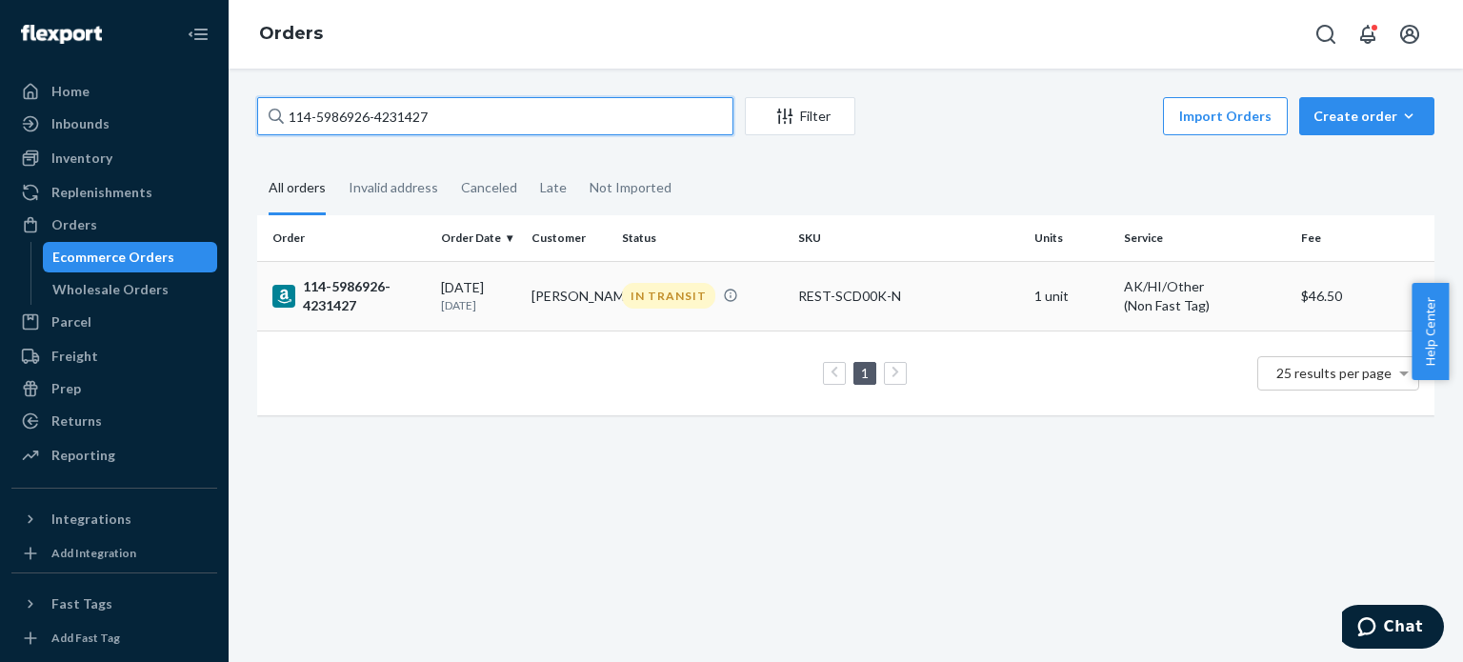
paste input "3-5896393-8198611"
click at [413, 115] on input "113-5896393-8198611" at bounding box center [495, 116] width 476 height 38
paste input "4-7038183-4193015"
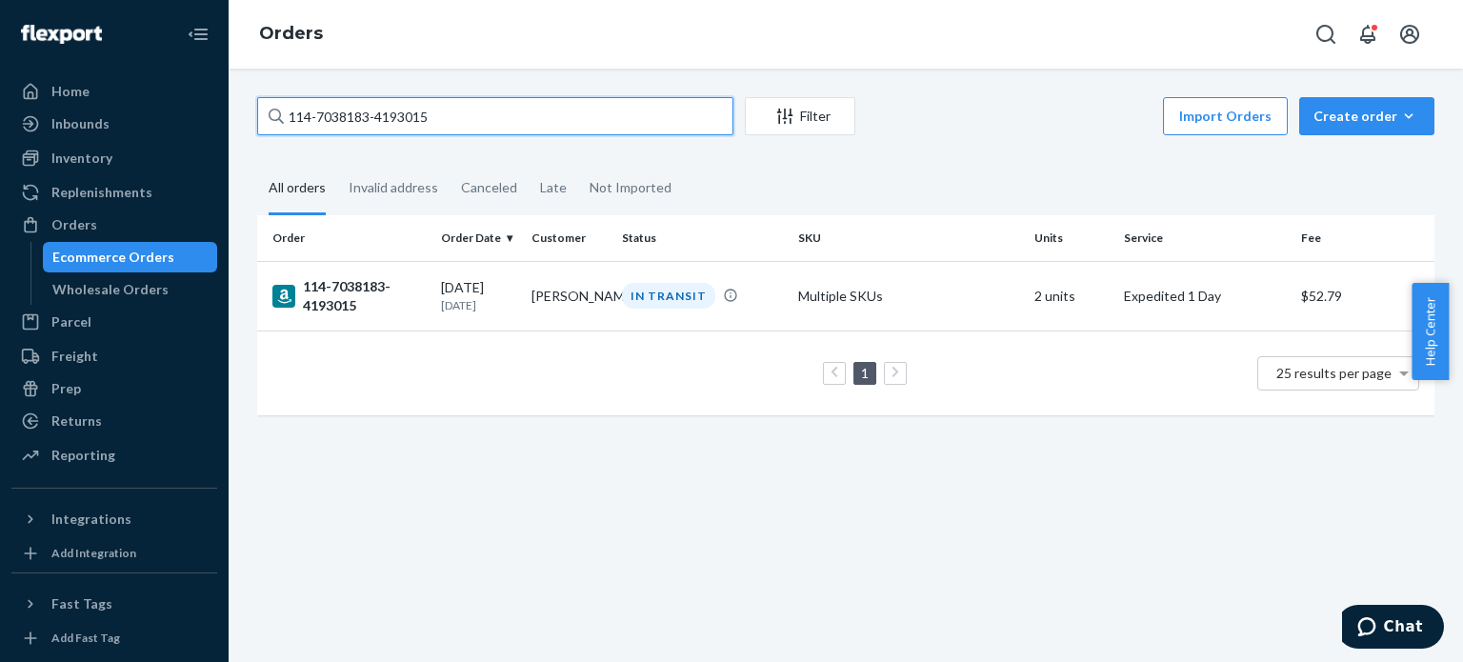
click at [373, 108] on input "114-7038183-4193015" at bounding box center [495, 116] width 476 height 38
paste input "1-1017147-6134630"
click at [499, 130] on input "111-1017147-6134630" at bounding box center [495, 116] width 476 height 38
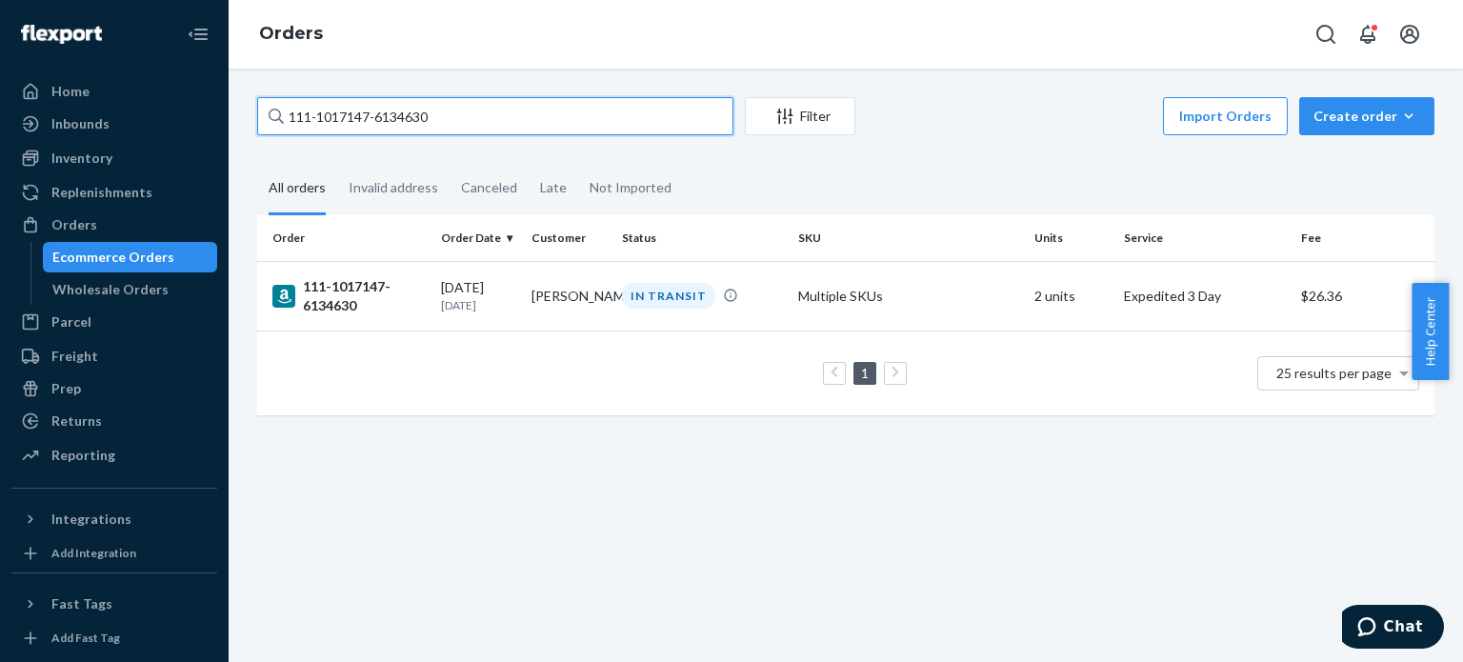
click at [499, 130] on input "111-1017147-6134630" at bounding box center [495, 116] width 476 height 38
paste input "4-0655197-3181827"
click at [488, 121] on input "114-0655197-3181827" at bounding box center [495, 116] width 476 height 38
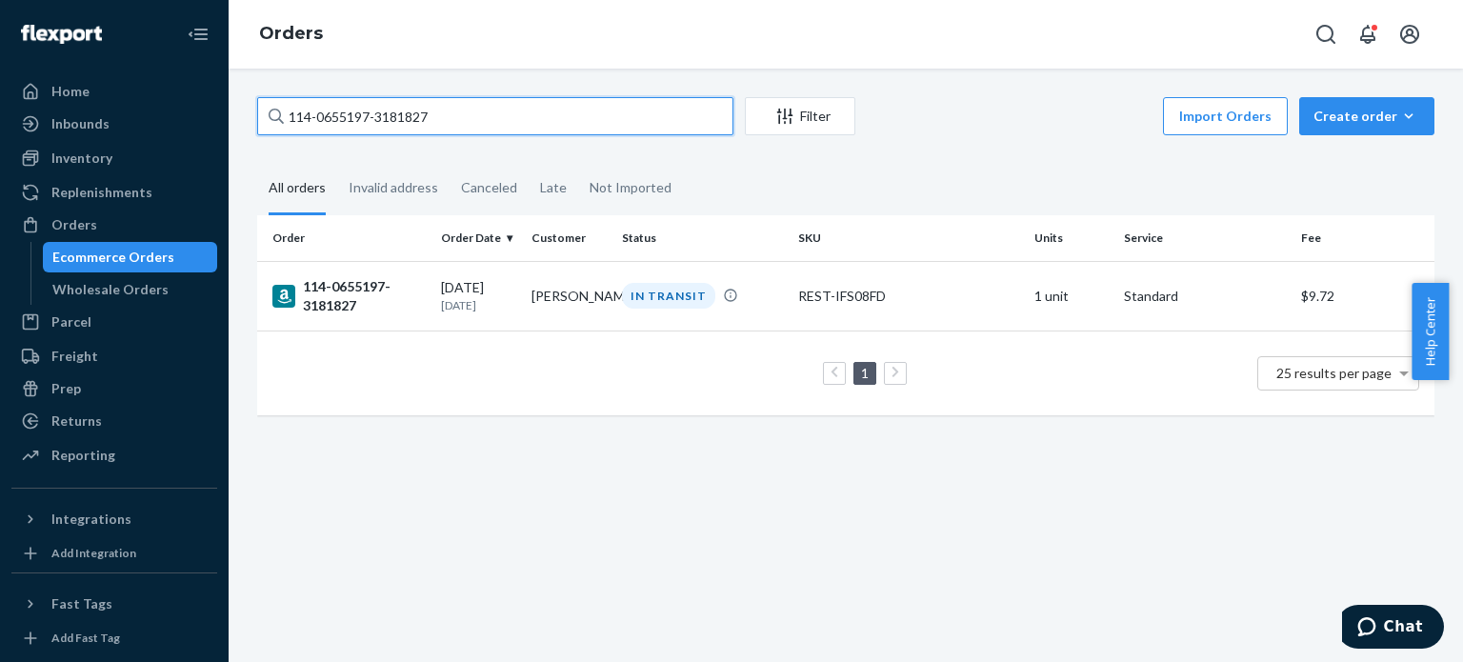
click at [488, 121] on input "114-0655197-3181827" at bounding box center [495, 116] width 476 height 38
paste input "3-3482966-1257005"
click at [521, 115] on input "113-3482966-1257005" at bounding box center [495, 116] width 476 height 38
click at [527, 114] on input "113-3482966-1257005" at bounding box center [495, 116] width 476 height 38
paste input "14-6586531-9680236"
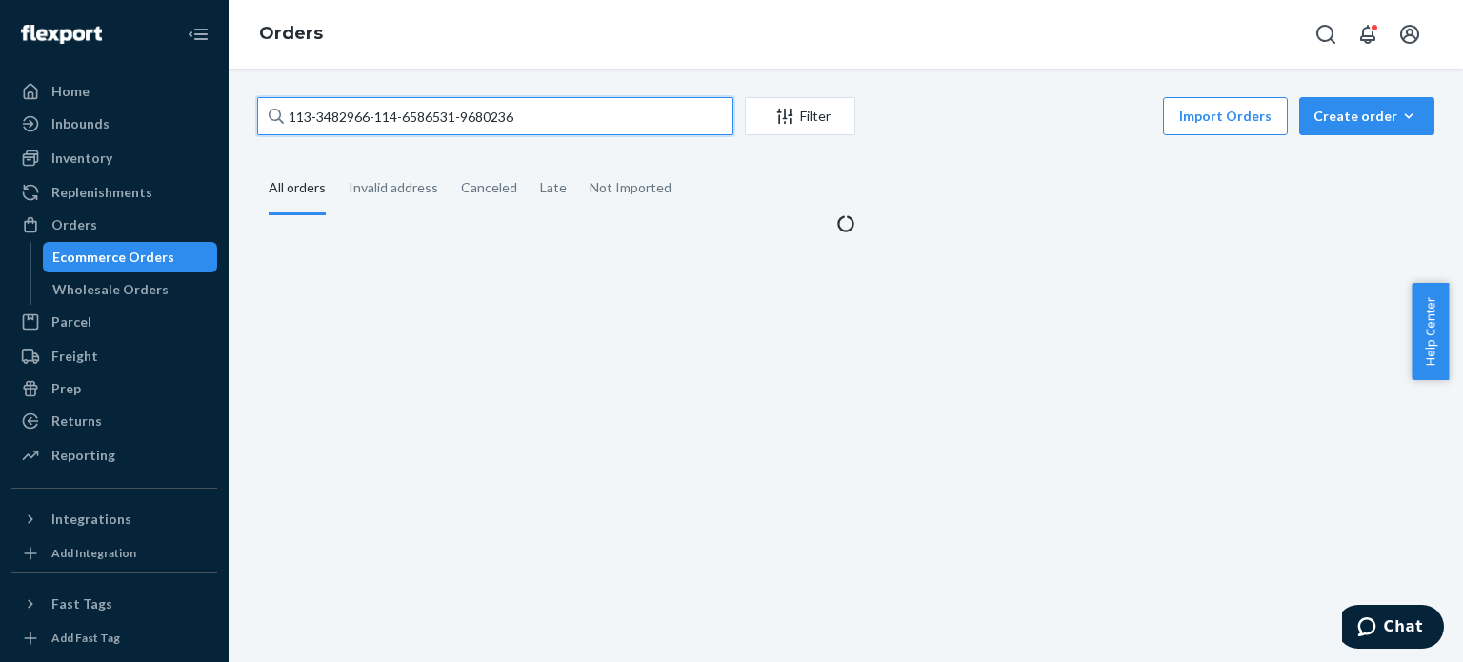
click at [519, 122] on input "113-3482966-114-6586531-9680236" at bounding box center [495, 116] width 476 height 38
paste input "text"
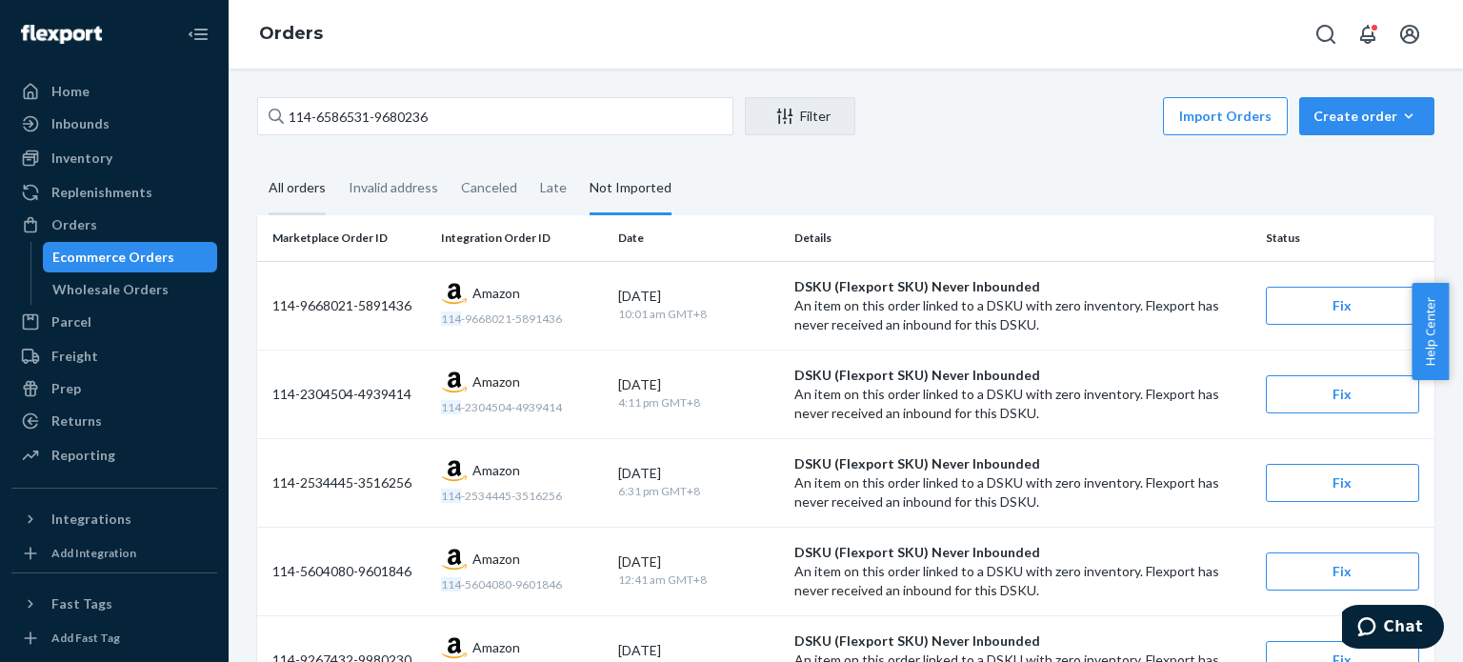
click at [288, 188] on div "All orders" at bounding box center [297, 189] width 57 height 52
click at [257, 163] on input "All orders" at bounding box center [257, 163] width 0 height 0
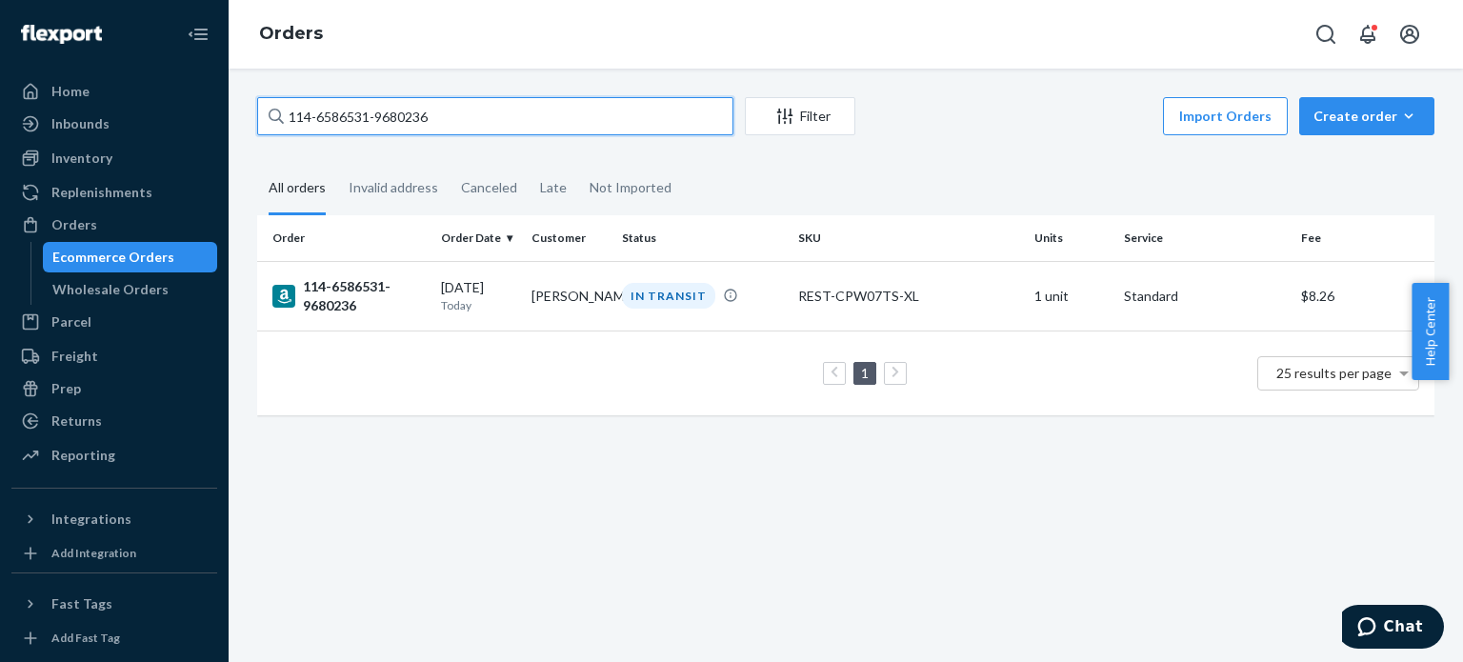
click at [512, 123] on input "114-6586531-9680236" at bounding box center [495, 116] width 476 height 38
click at [512, 124] on input "114-6586531-9680236" at bounding box center [495, 116] width 476 height 38
paste input "[PHONE_NUMBER]"
click at [461, 121] on input "111-9203310-7529036" at bounding box center [495, 116] width 476 height 38
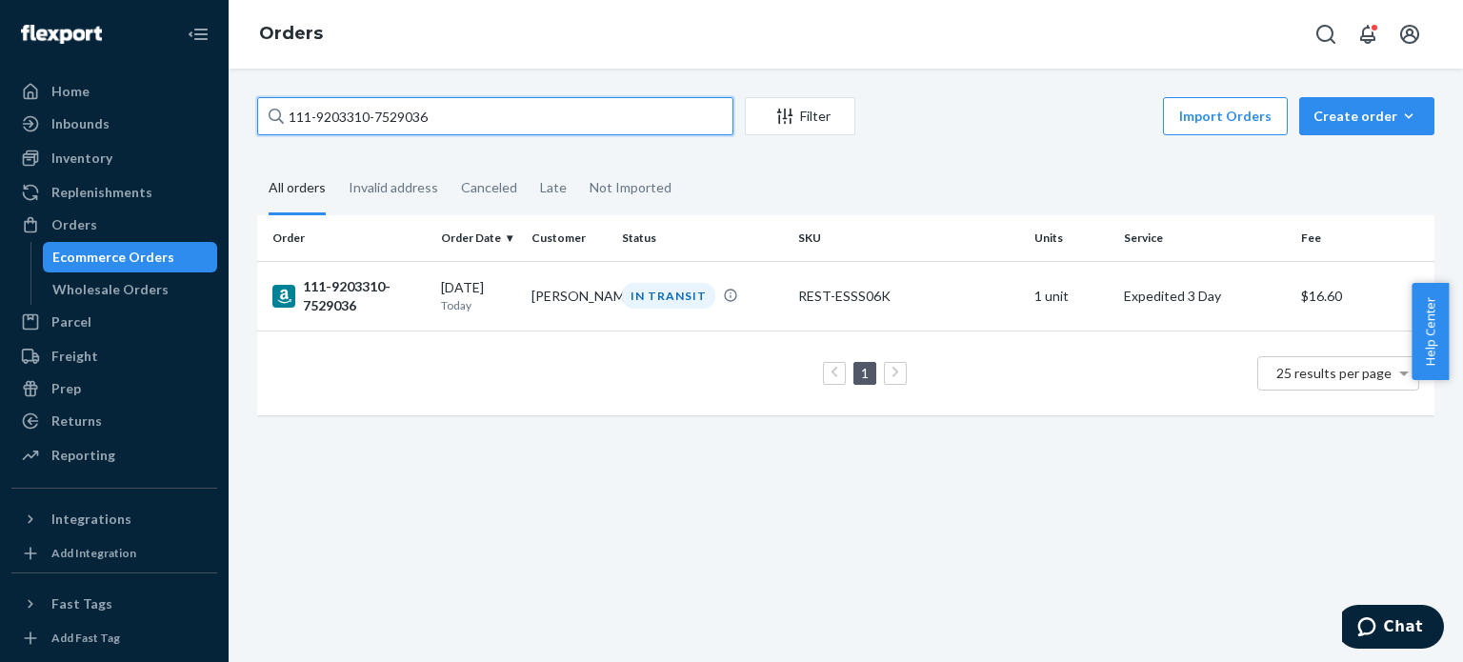
click at [461, 121] on input "111-9203310-7529036" at bounding box center [495, 116] width 476 height 38
paste input "0734399-0405847"
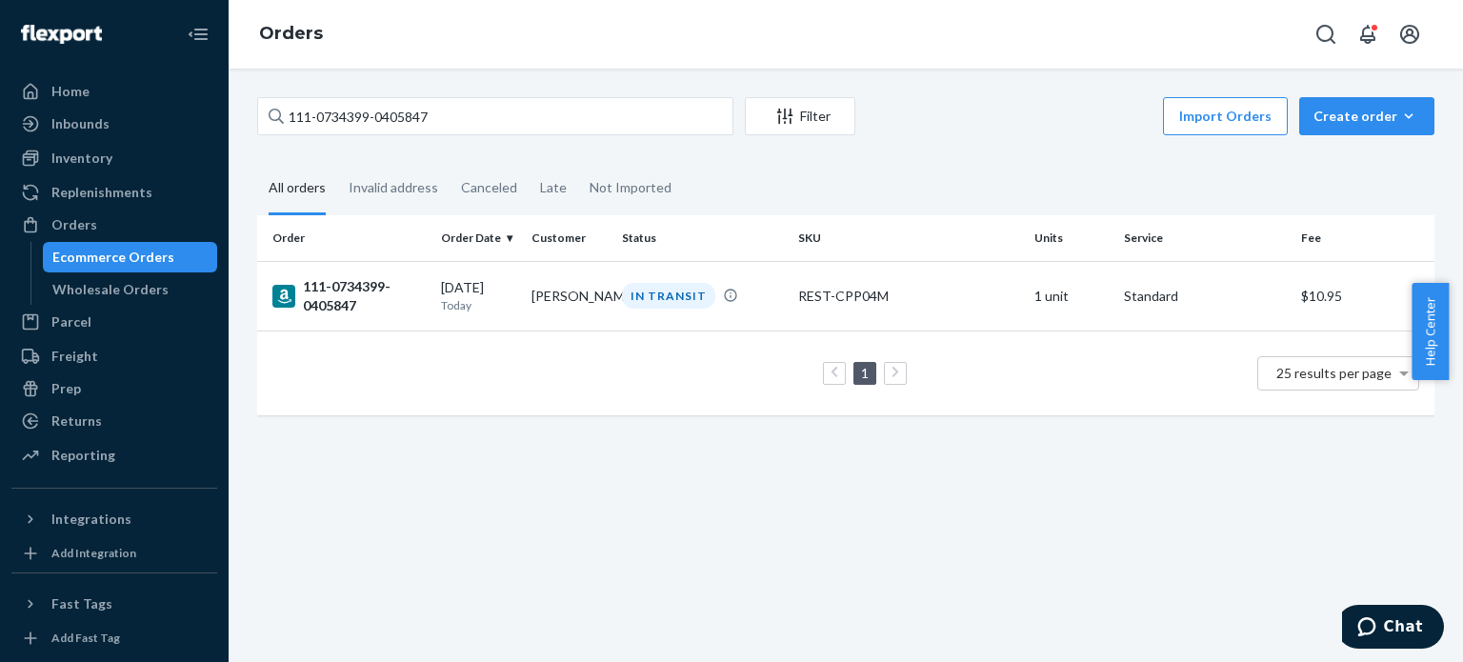
click at [495, 140] on div "111-0734399-0405847 Filter Import Orders Create order Ecommerce order Removal o…" at bounding box center [846, 265] width 1206 height 337
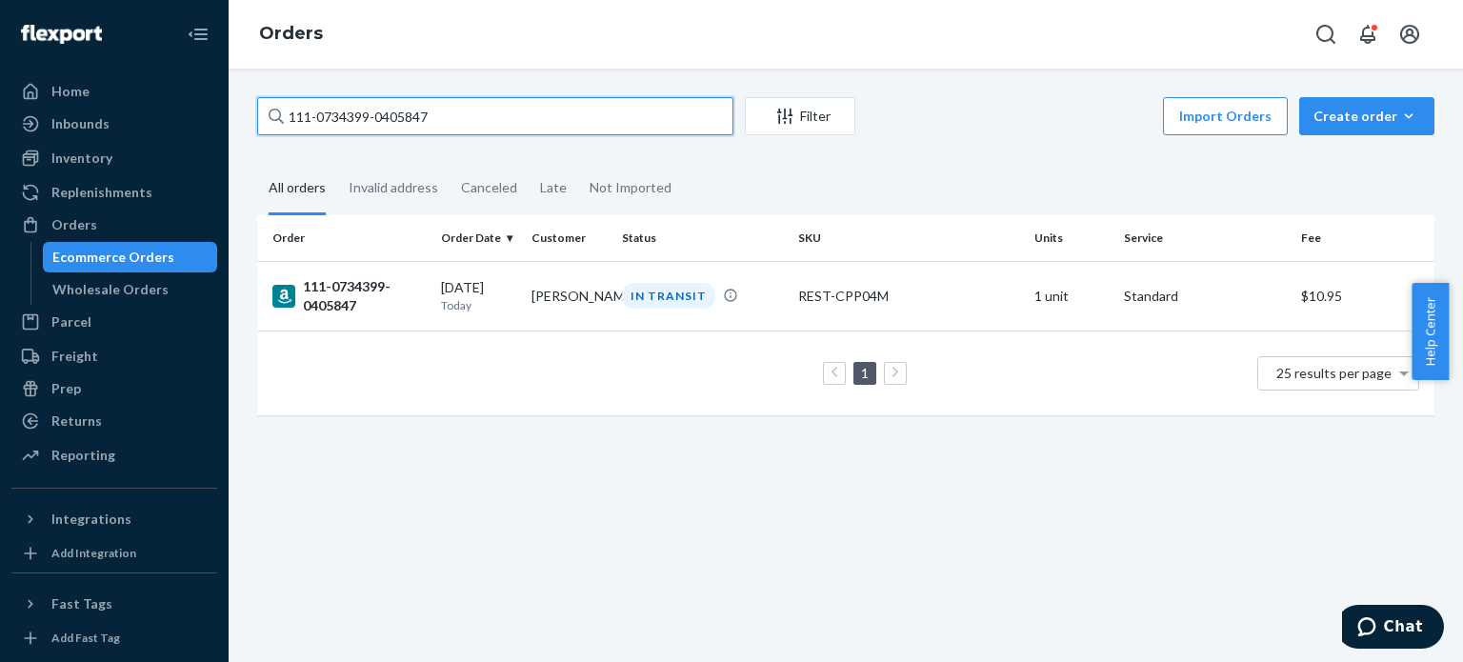
click at [495, 125] on input "111-0734399-0405847" at bounding box center [495, 116] width 476 height 38
paste input "9091698-1392248"
click at [510, 102] on input "111-9091698-1392248" at bounding box center [495, 116] width 476 height 38
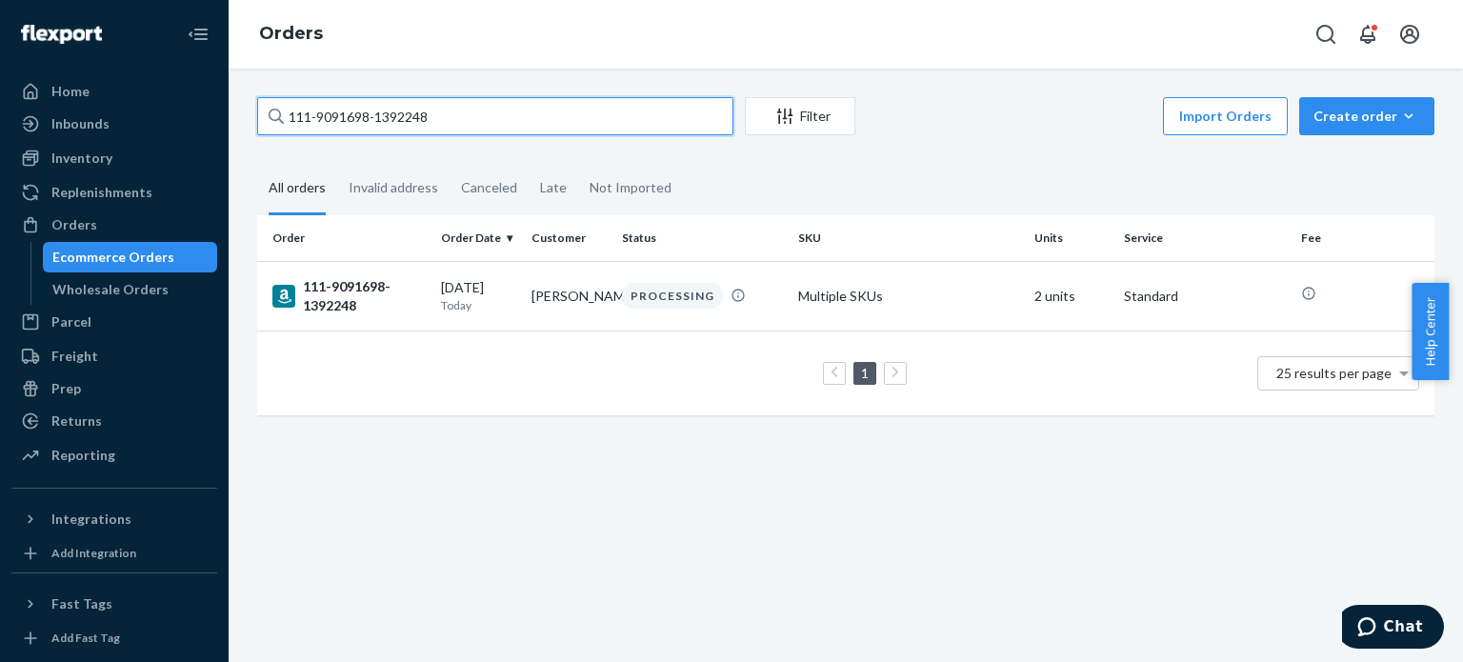
click at [511, 102] on input "111-9091698-1392248" at bounding box center [495, 116] width 476 height 38
click at [515, 102] on input "111-9091698-1392248" at bounding box center [495, 116] width 476 height 38
paste input "112-1566880-6131432"
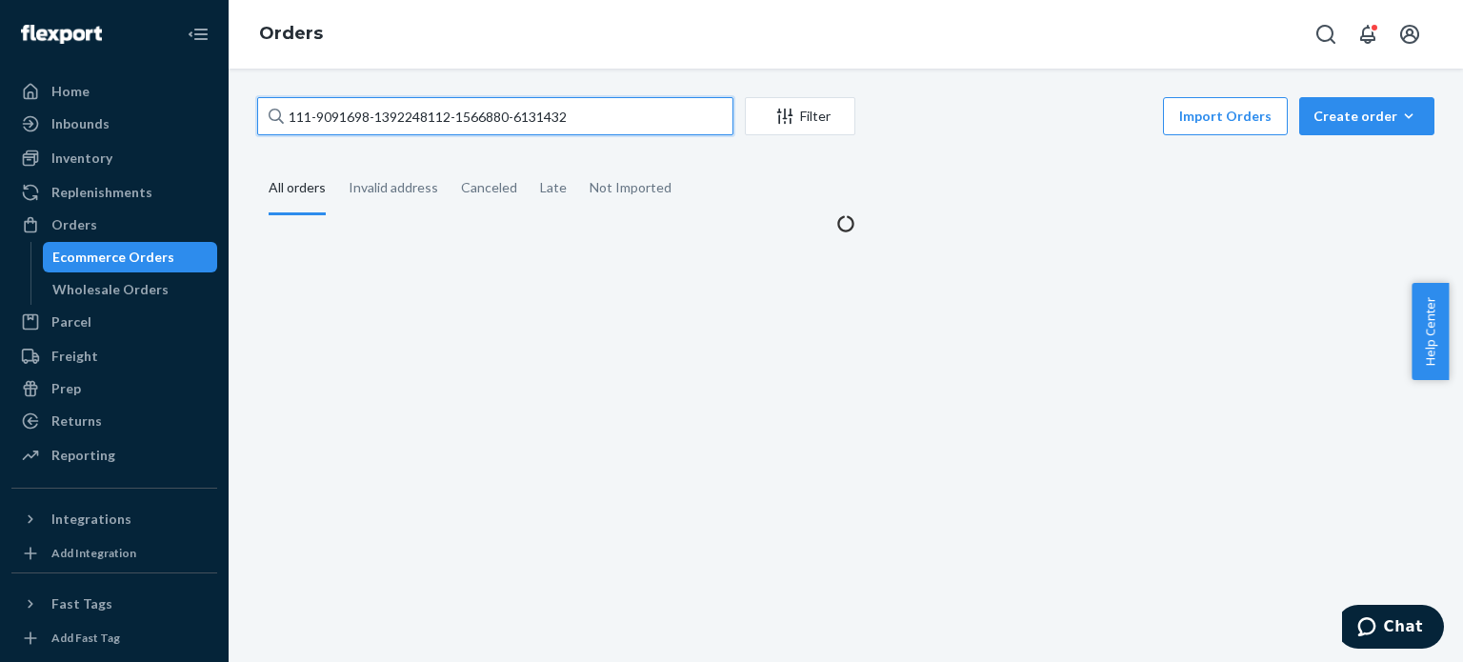
click at [500, 124] on input "111-9091698-1392248112-1566880-6131432" at bounding box center [495, 116] width 476 height 38
paste input "text"
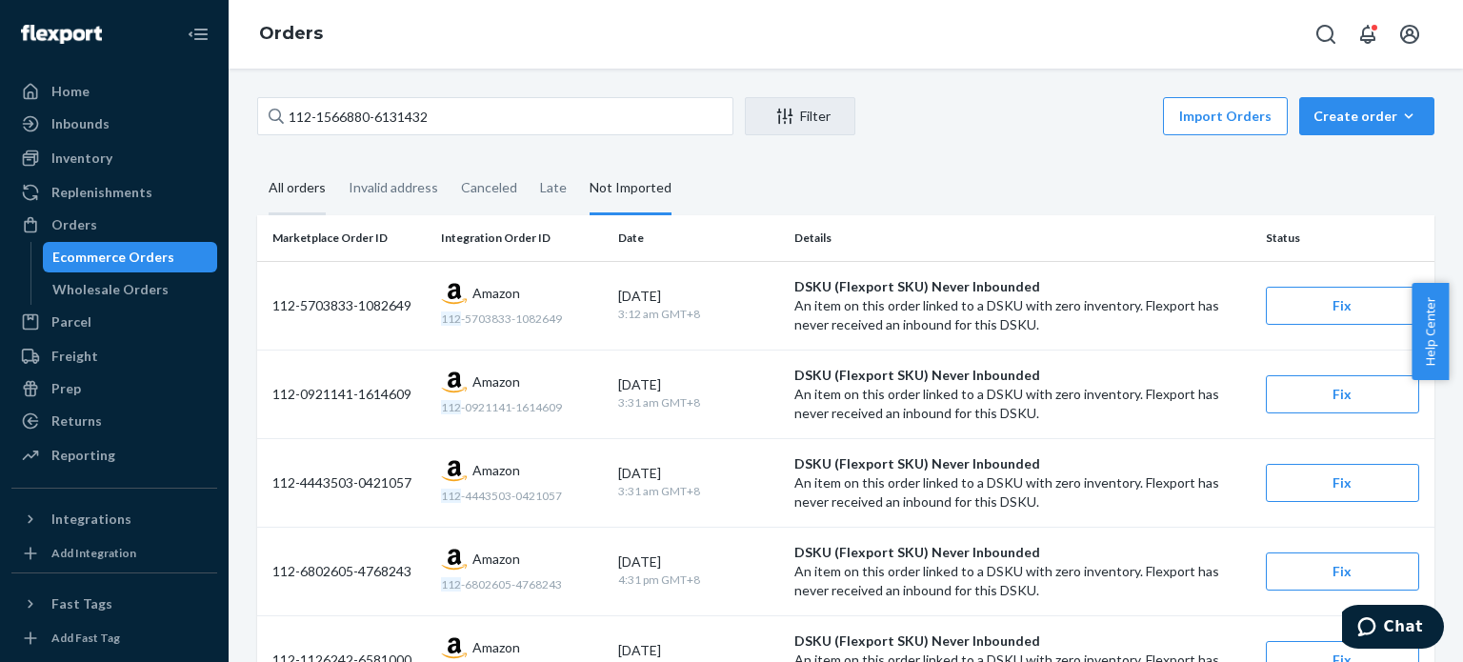
click at [312, 197] on div "All orders" at bounding box center [297, 189] width 57 height 52
click at [257, 163] on input "All orders" at bounding box center [257, 163] width 0 height 0
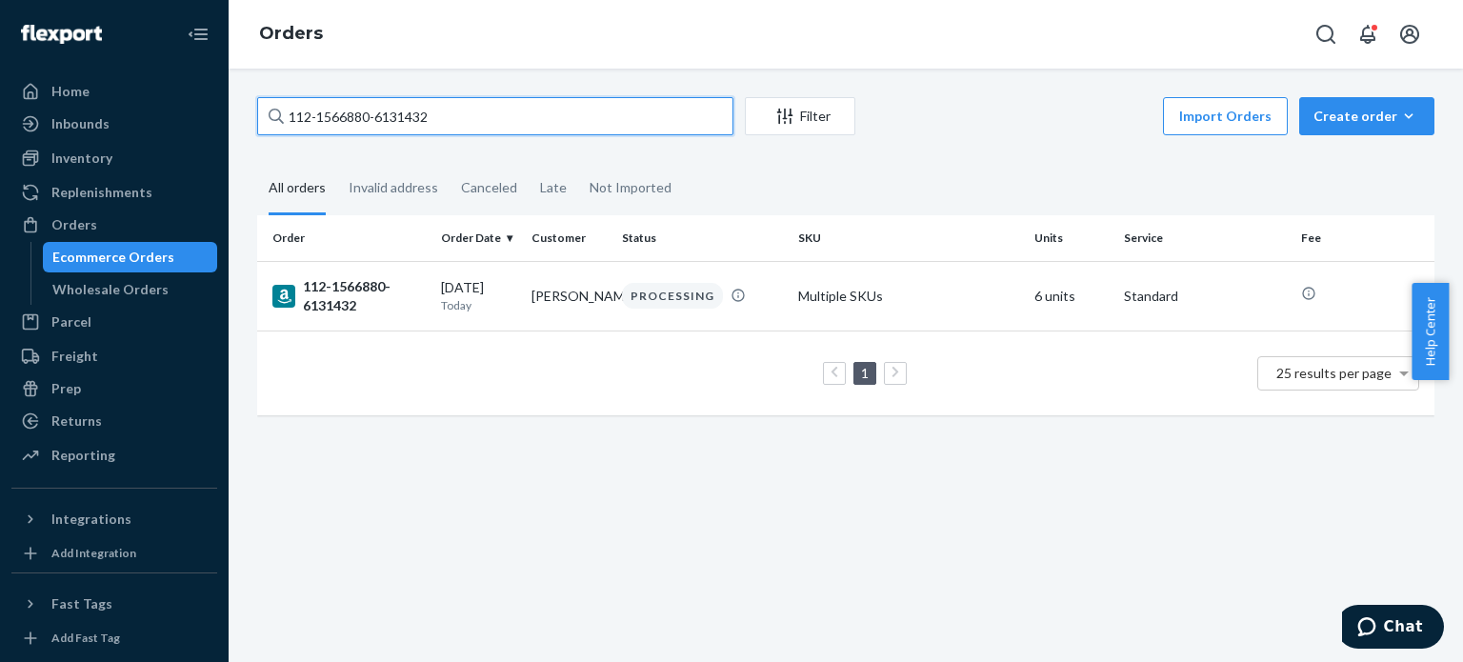
click at [488, 108] on input "112-1566880-6131432" at bounding box center [495, 116] width 476 height 38
paste input "1-8672501-9677030"
click at [503, 121] on input "111-8672501-9677030" at bounding box center [495, 116] width 476 height 38
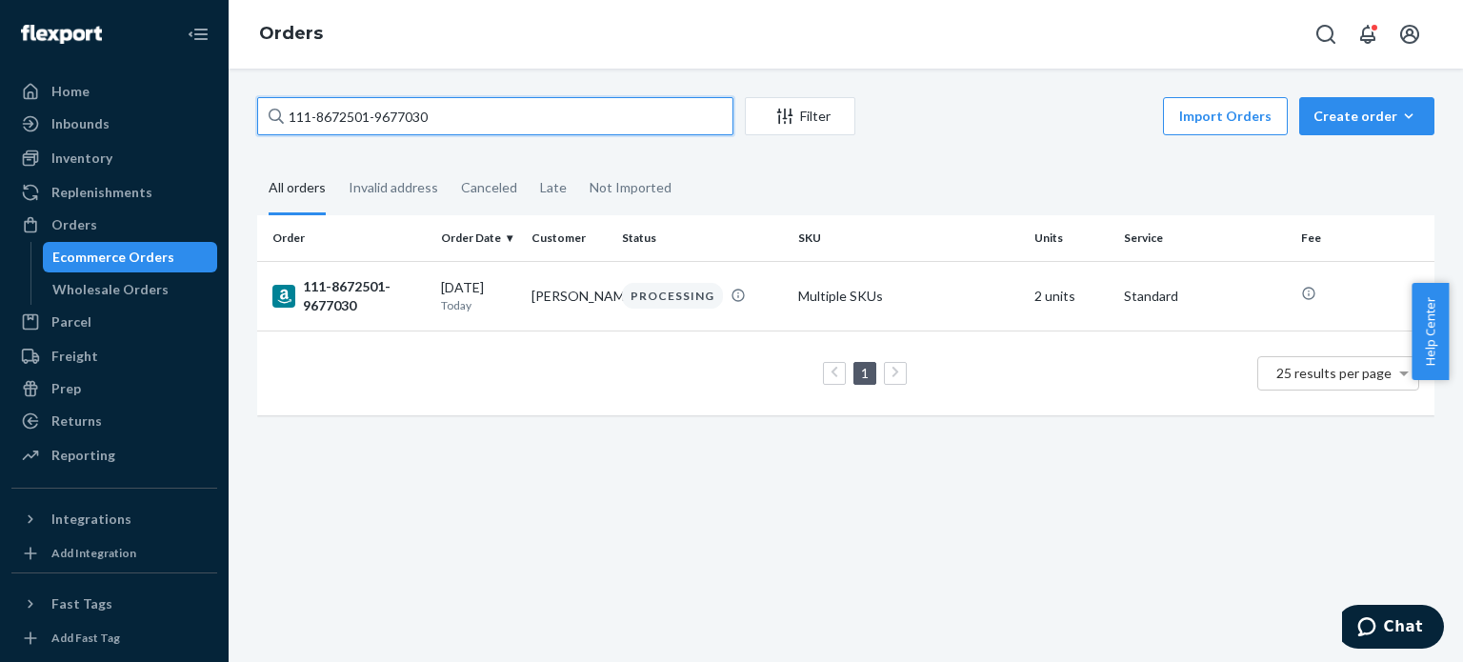
click at [503, 121] on input "111-8672501-9677030" at bounding box center [495, 116] width 476 height 38
drag, startPoint x: 503, startPoint y: 121, endPoint x: 625, endPoint y: 330, distance: 241.7
click at [509, 119] on input "111-8672501-9677030" at bounding box center [495, 116] width 476 height 38
paste input "3671925-0009849"
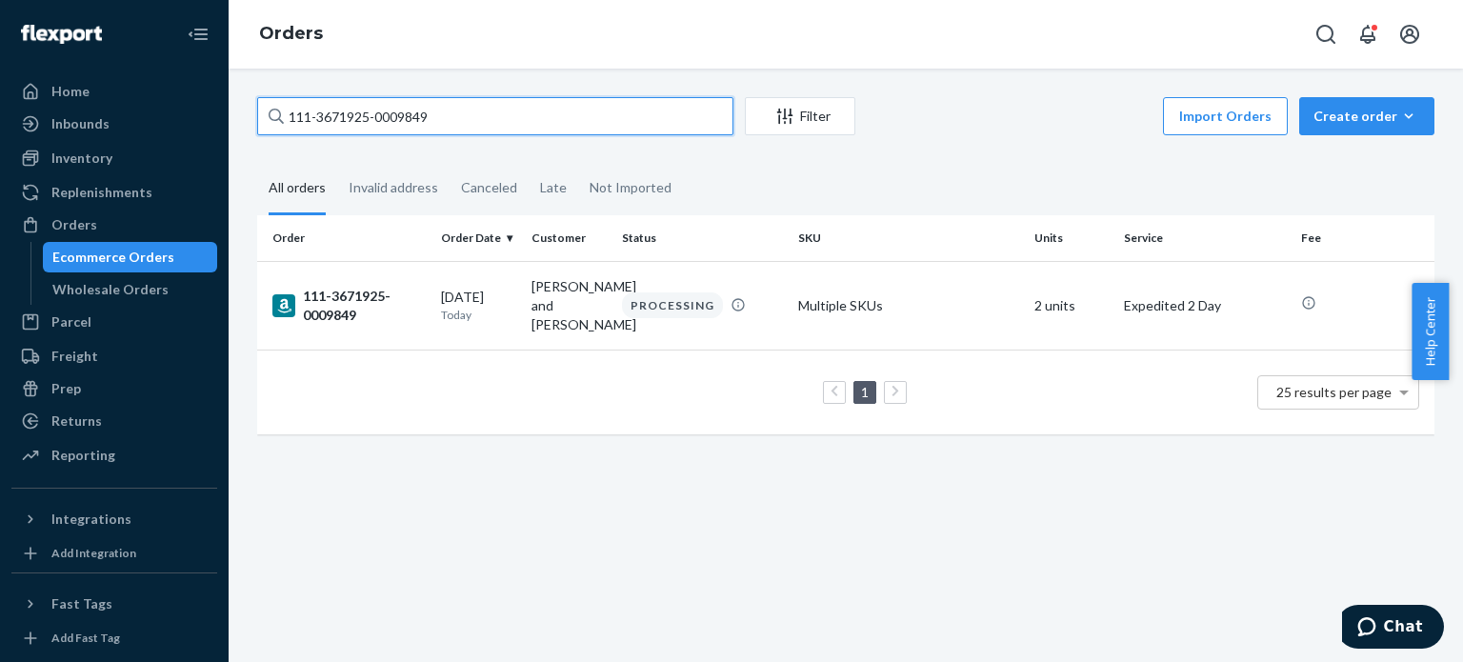
click at [474, 131] on input "111-3671925-0009849" at bounding box center [495, 116] width 476 height 38
click at [479, 130] on input "111-3671925-0009849" at bounding box center [495, 116] width 476 height 38
drag, startPoint x: 480, startPoint y: 130, endPoint x: 560, endPoint y: 259, distance: 152.3
click at [480, 130] on input "111-3671925-0009849" at bounding box center [495, 116] width 476 height 38
paste input "111-8301081-1158640"
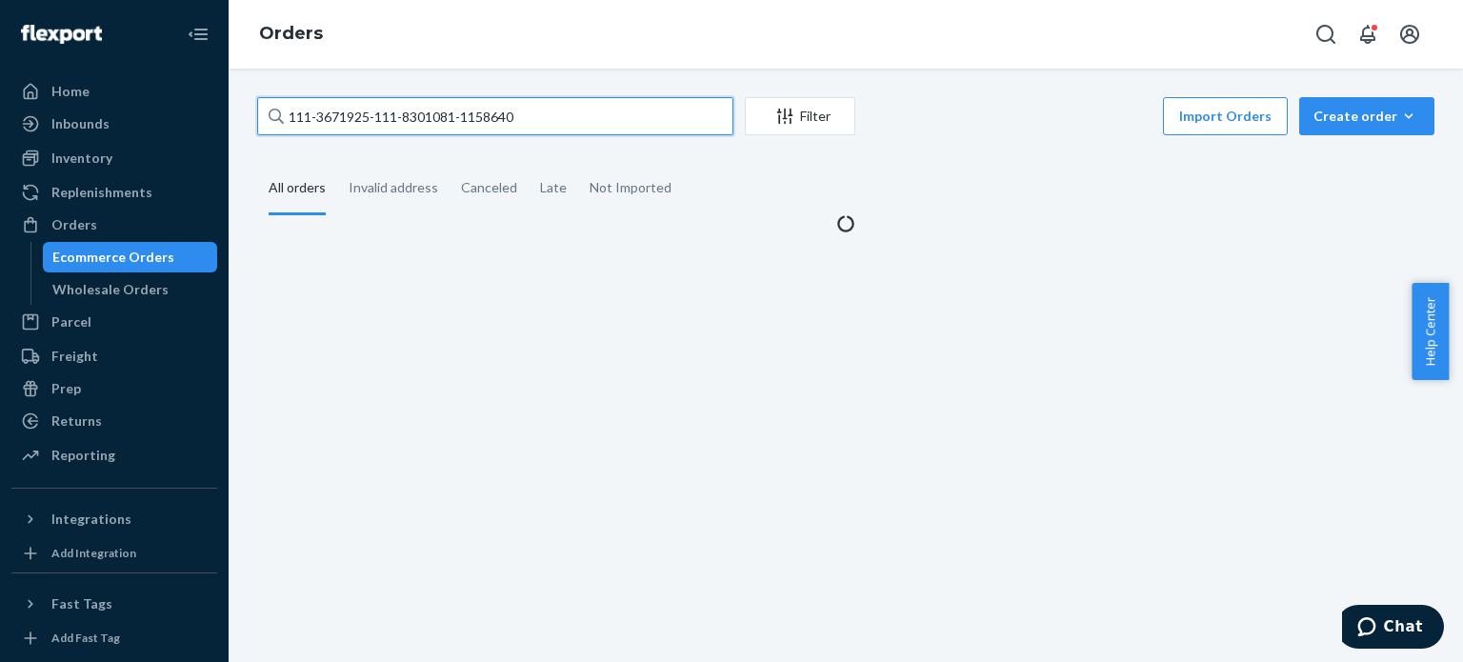
click at [562, 129] on input "111-3671925-111-8301081-1158640" at bounding box center [495, 116] width 476 height 38
drag, startPoint x: 562, startPoint y: 129, endPoint x: 575, endPoint y: 145, distance: 21.0
click at [563, 129] on input "111-3671925-111-8301081-1158640" at bounding box center [495, 116] width 476 height 38
paste input "text"
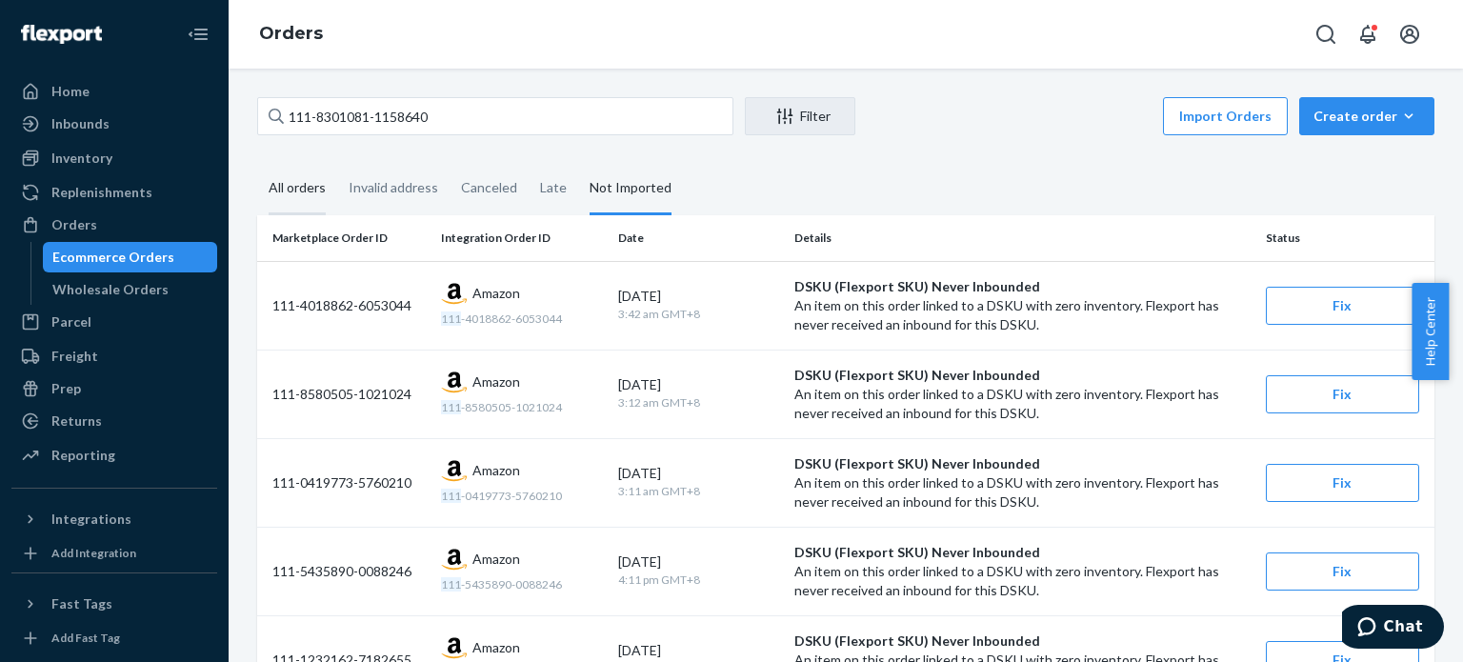
drag, startPoint x: 328, startPoint y: 195, endPoint x: 332, endPoint y: 212, distance: 16.6
click at [328, 198] on div "All orders" at bounding box center [297, 189] width 80 height 52
click at [257, 163] on input "All orders" at bounding box center [257, 163] width 0 height 0
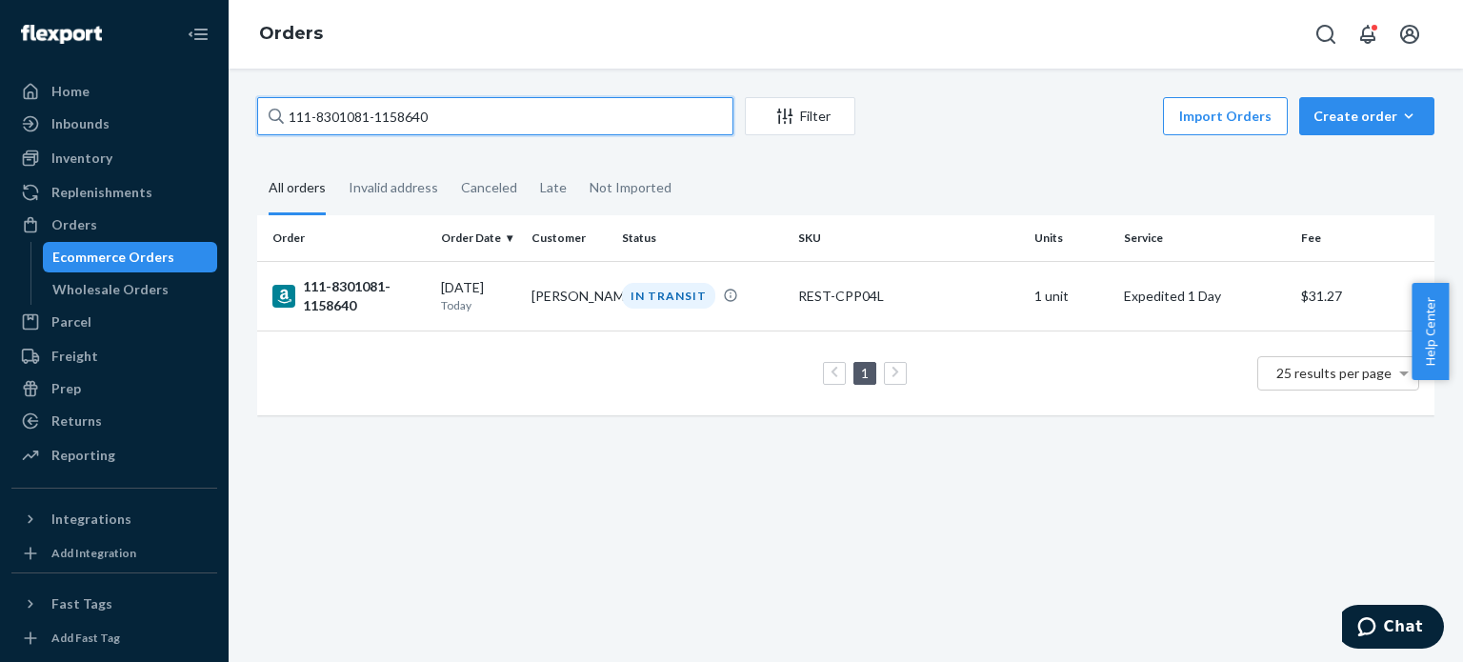
click at [433, 102] on input "111-8301081-1158640" at bounding box center [495, 116] width 476 height 38
click at [433, 105] on input "111-8301081-1158640" at bounding box center [495, 116] width 476 height 38
drag, startPoint x: 433, startPoint y: 106, endPoint x: 483, endPoint y: 149, distance: 66.2
click at [433, 109] on input "111-8301081-1158640" at bounding box center [495, 116] width 476 height 38
paste input "4-1045537-2410603"
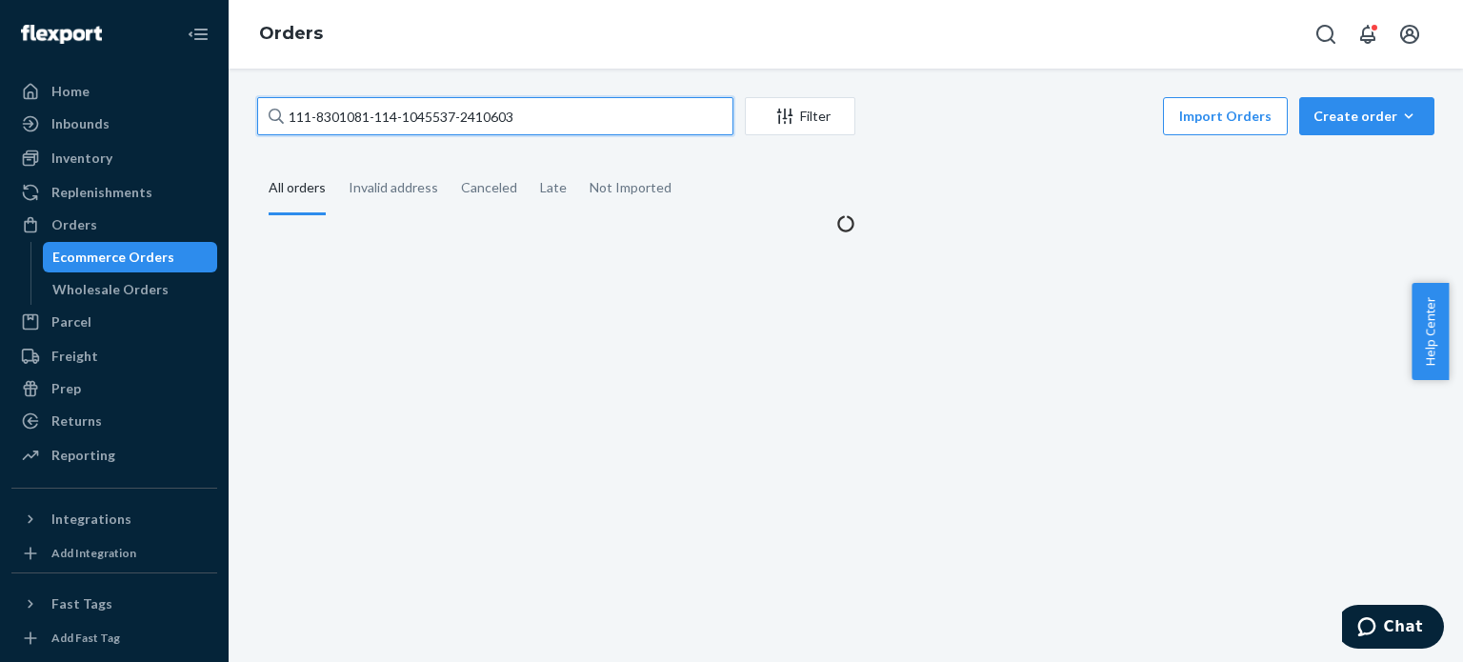
click at [354, 121] on input "111-8301081-114-1045537-2410603" at bounding box center [495, 116] width 476 height 38
click at [358, 121] on input "111-8301081-114-1045537-2410603" at bounding box center [495, 116] width 476 height 38
paste input "text"
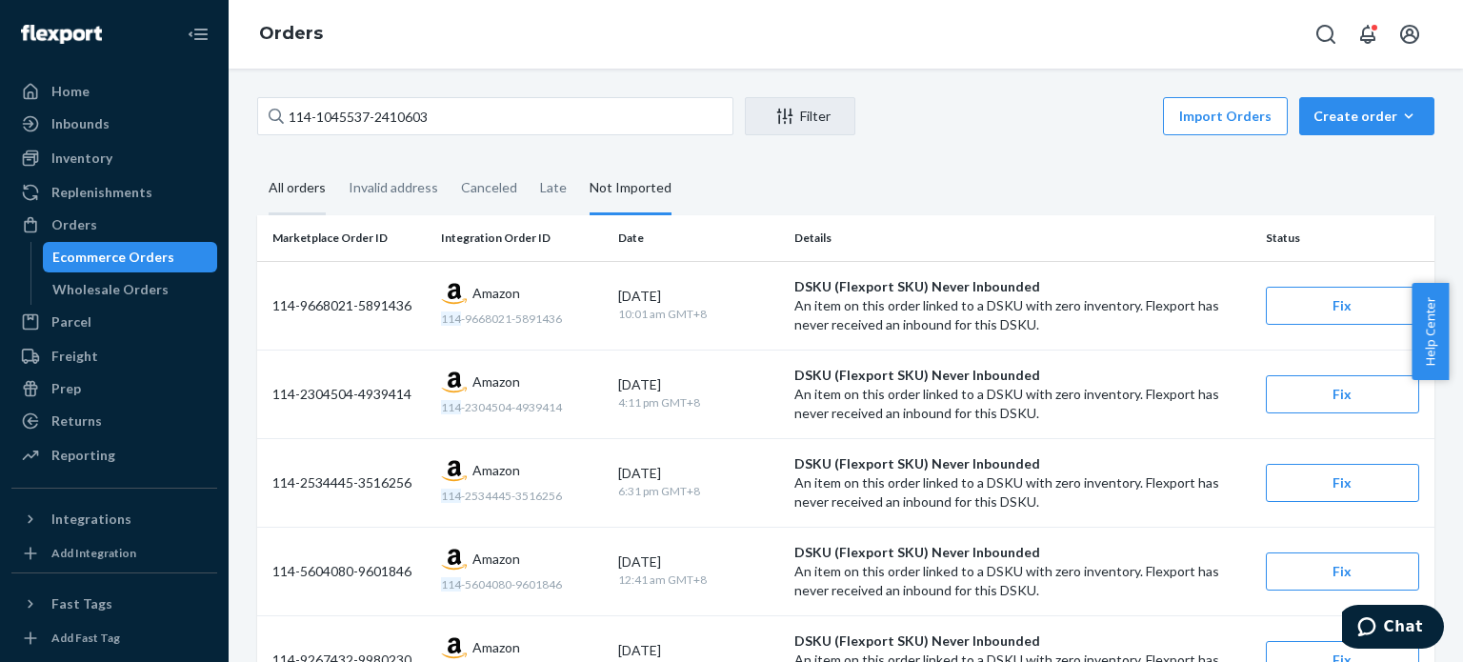
click at [292, 195] on div "All orders" at bounding box center [297, 189] width 57 height 52
click at [257, 163] on input "All orders" at bounding box center [257, 163] width 0 height 0
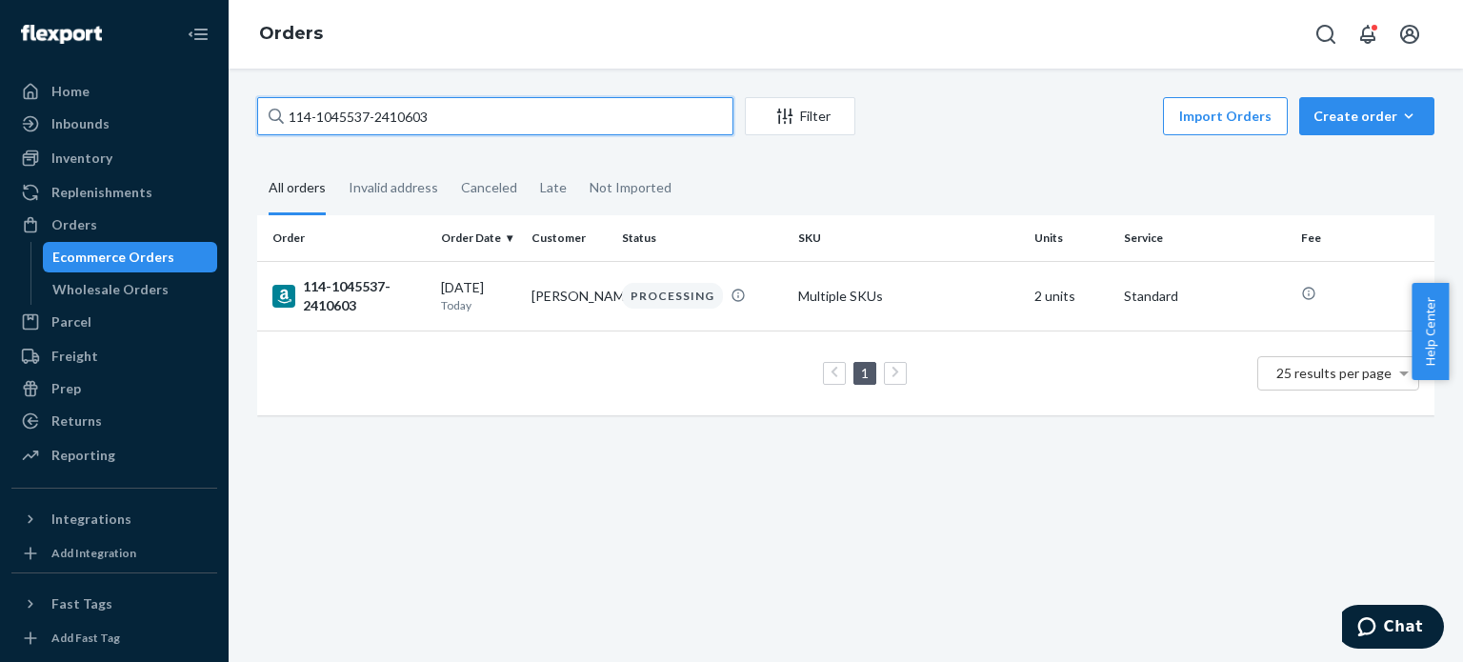
click at [387, 121] on input "114-1045537-2410603" at bounding box center [495, 116] width 476 height 38
paste input "3-5036456-4006629"
click at [429, 117] on input "113-5036456-4006629" at bounding box center [495, 116] width 476 height 38
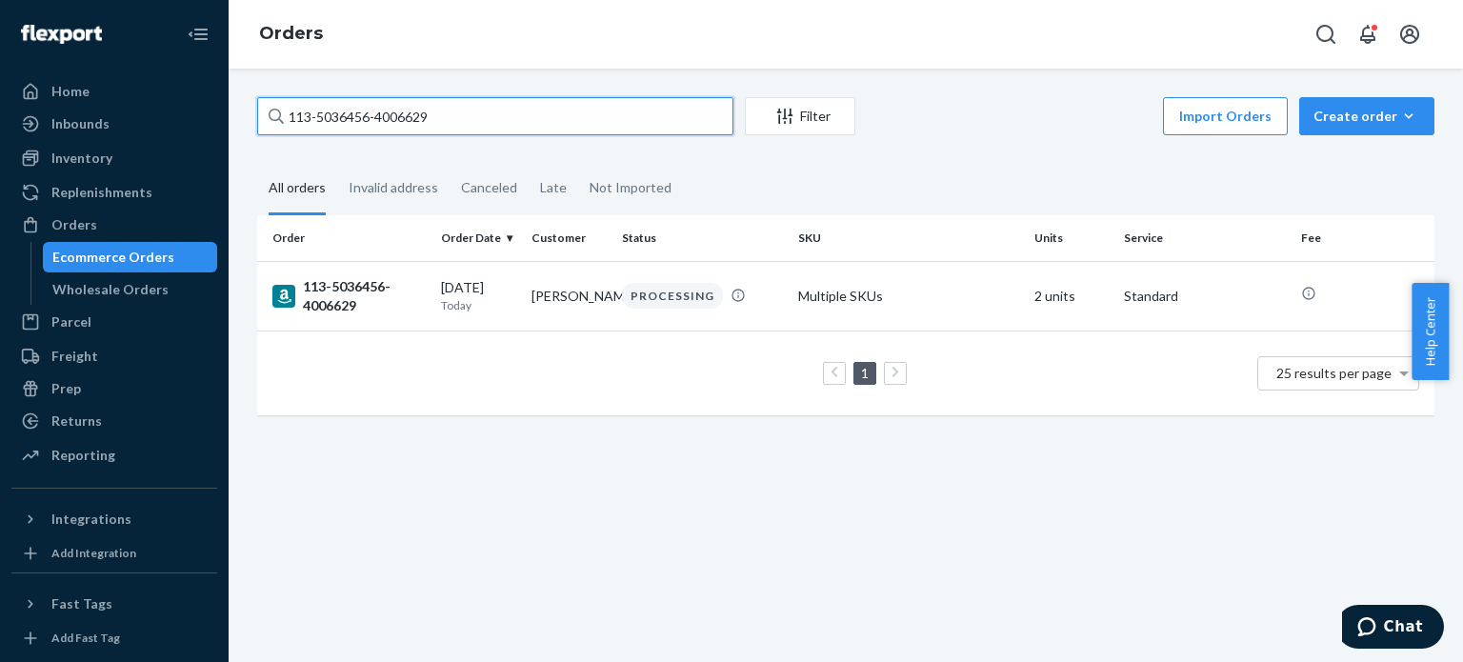
click at [429, 117] on input "113-5036456-4006629" at bounding box center [495, 116] width 476 height 38
paste input "US25360180"
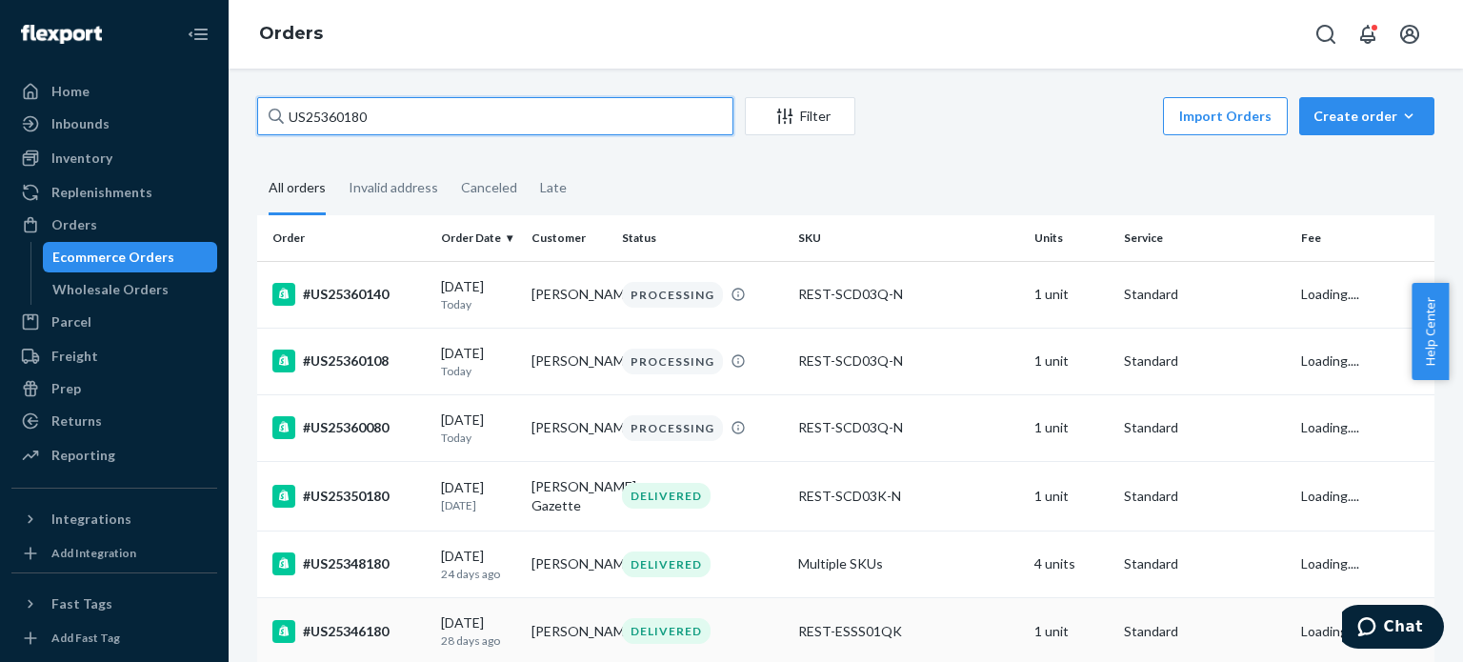
type input "US25360180"
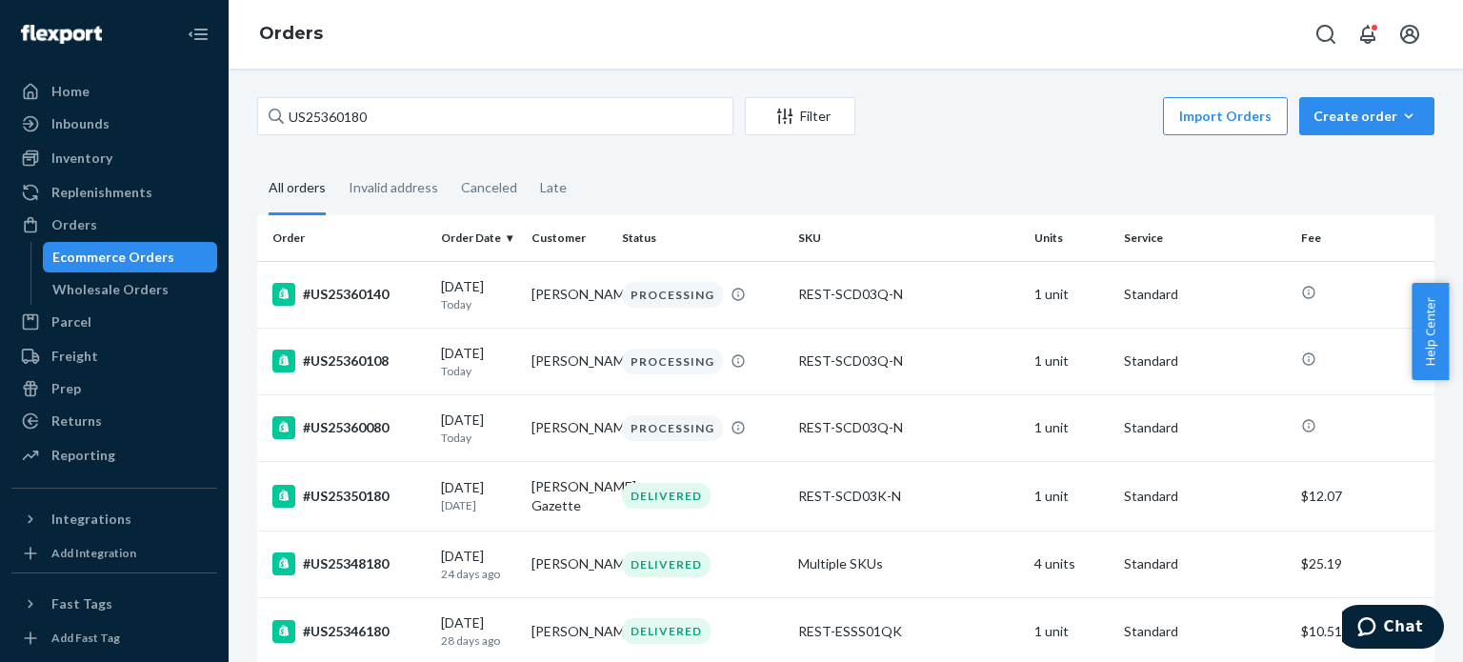
click at [953, 163] on fieldset "All orders Invalid address Canceled Late" at bounding box center [846, 189] width 1178 height 52
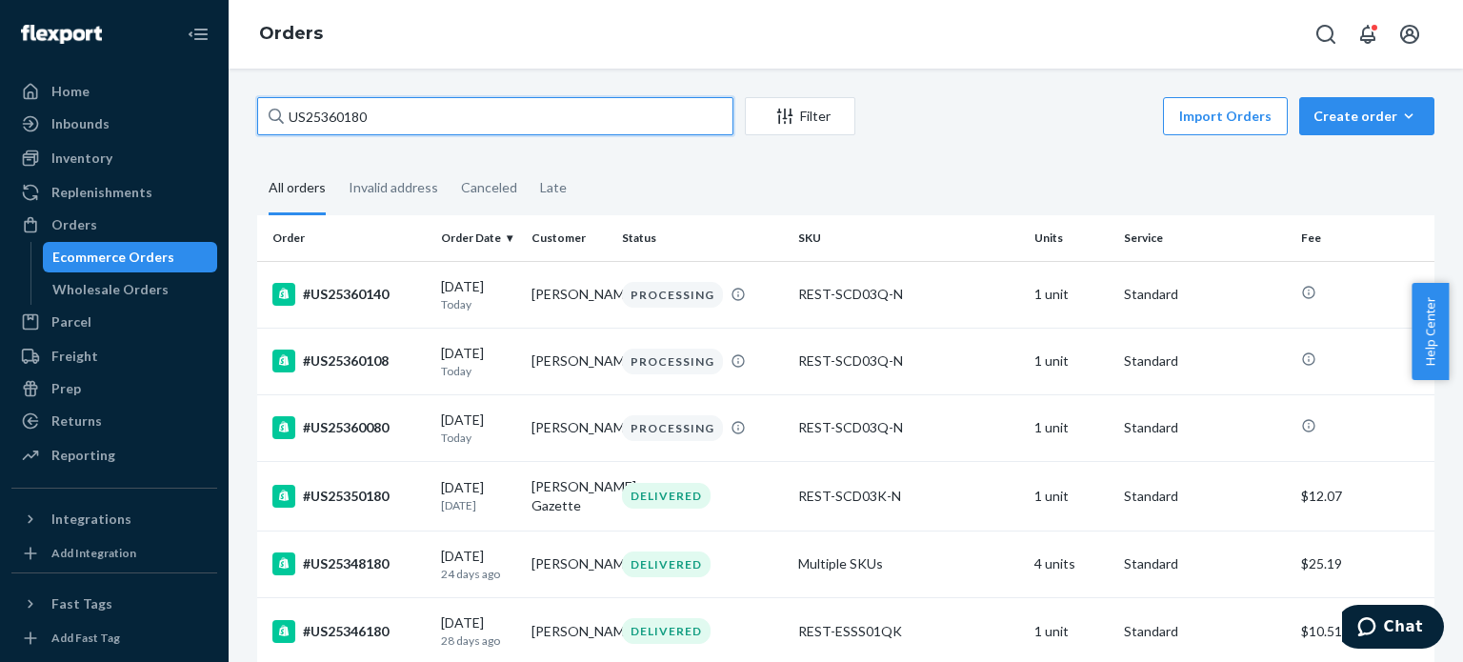
click at [543, 127] on input "US25360180" at bounding box center [495, 116] width 476 height 38
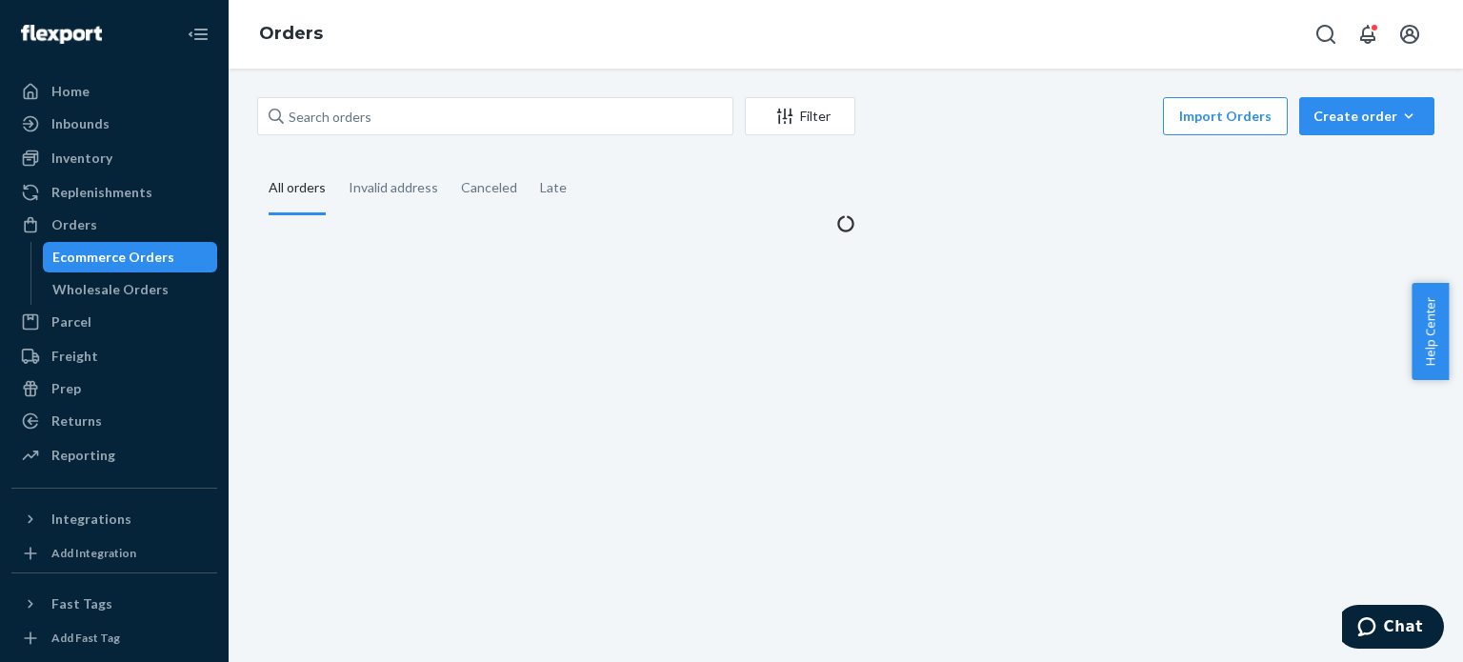
click at [562, 64] on div "Orders" at bounding box center [846, 34] width 1235 height 69
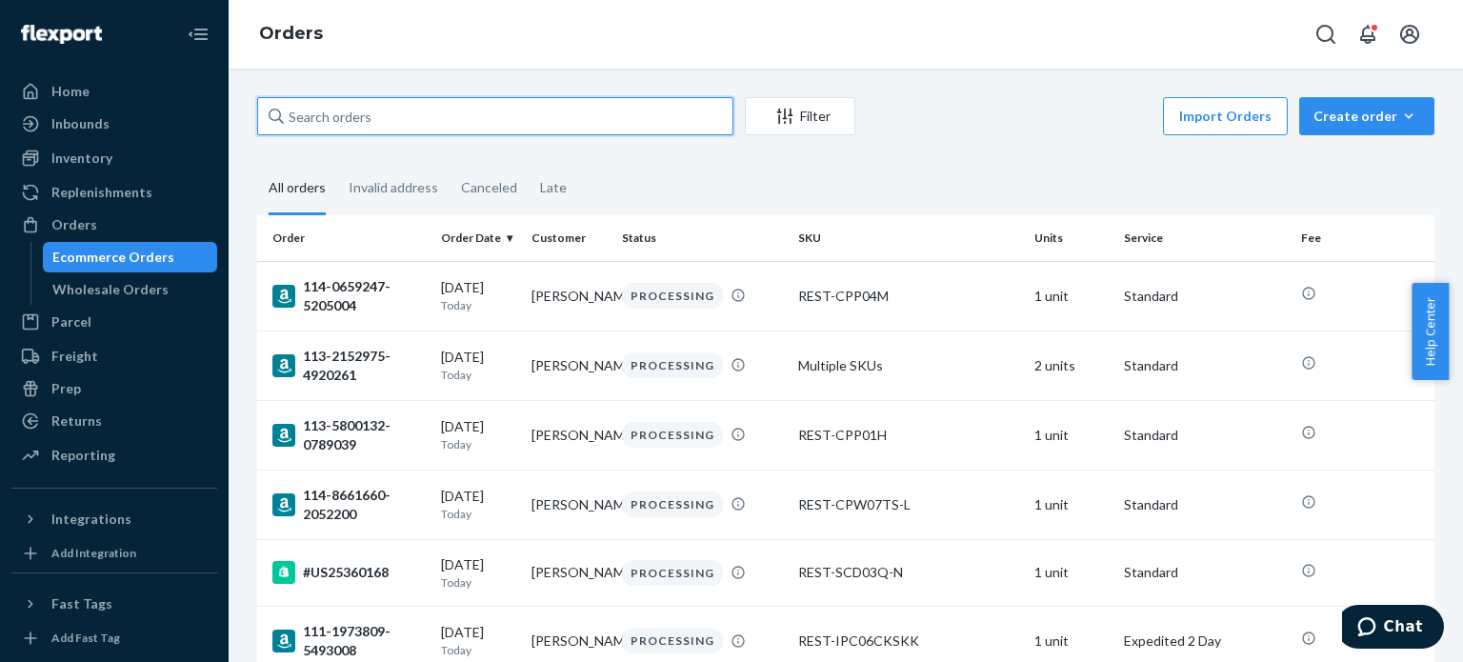
click at [461, 123] on input "text" at bounding box center [495, 116] width 476 height 38
paste input "114-0659247-5205004"
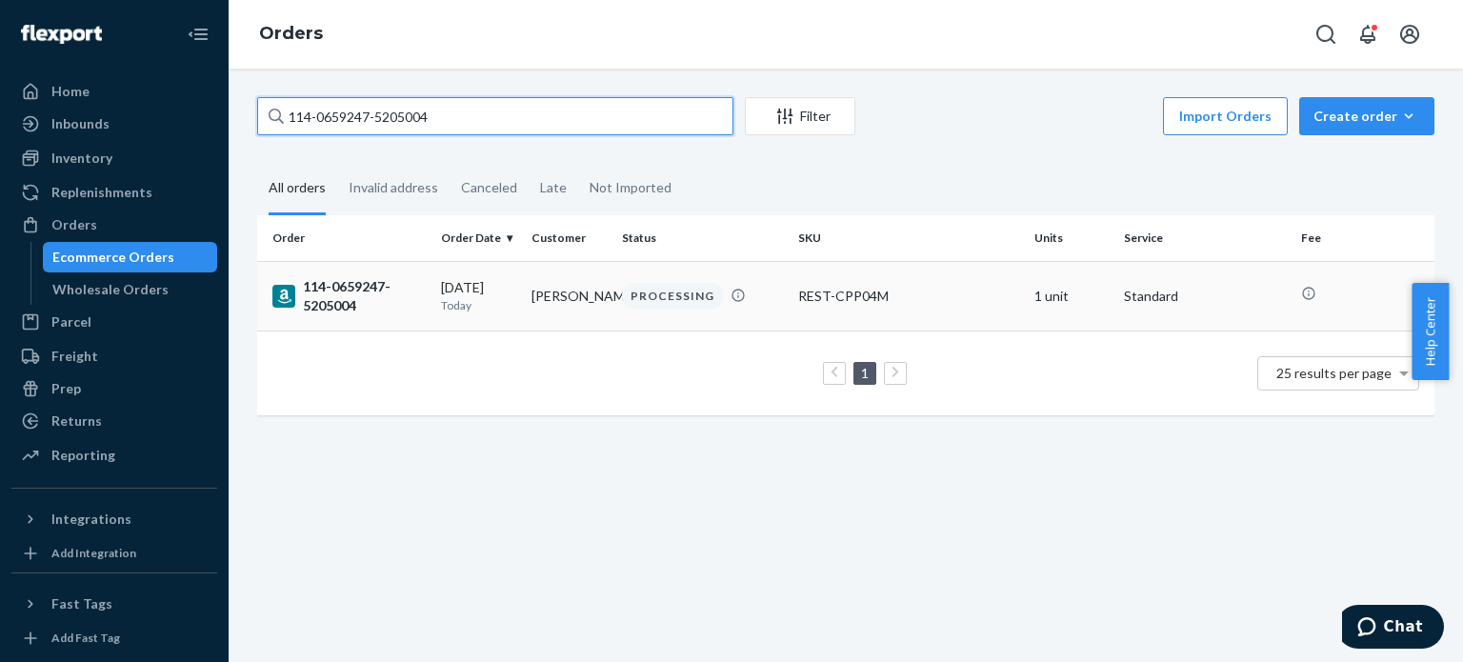
type input "114-0659247-5205004"
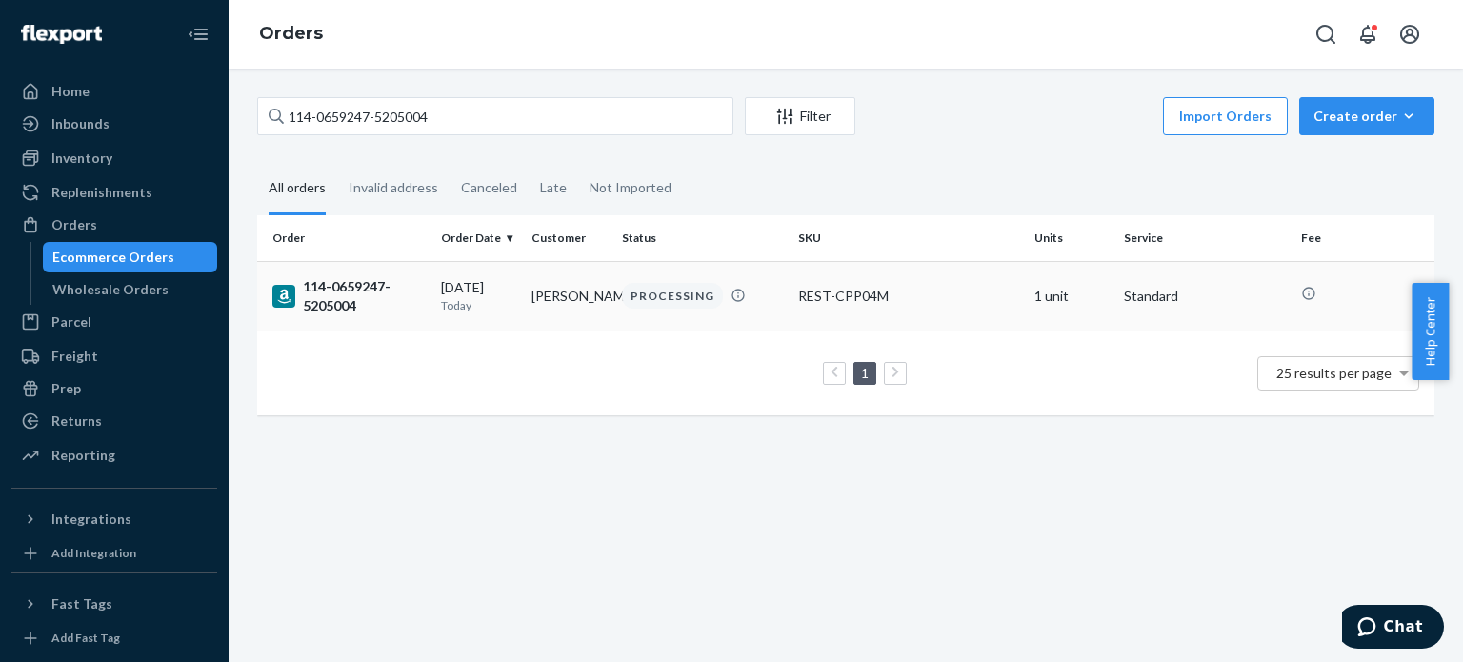
click at [368, 277] on div "114-0659247-5205004" at bounding box center [348, 296] width 153 height 38
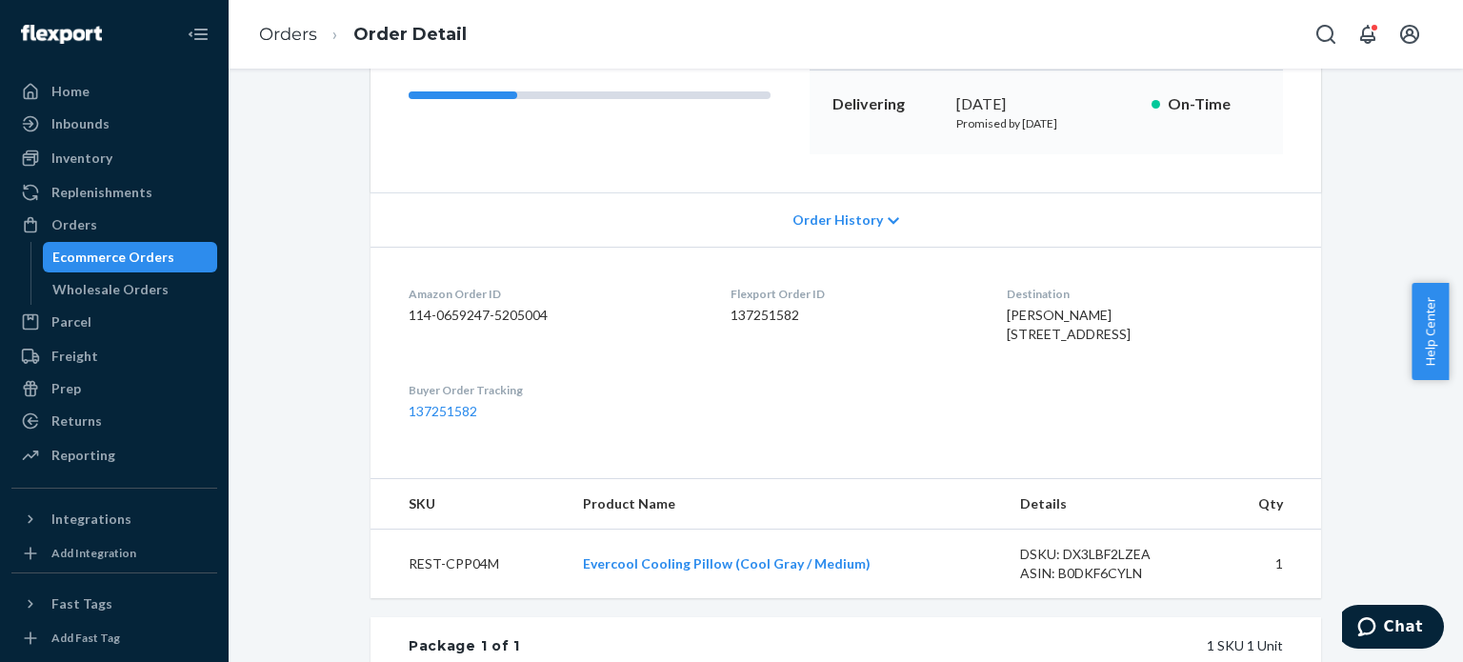
scroll to position [476, 0]
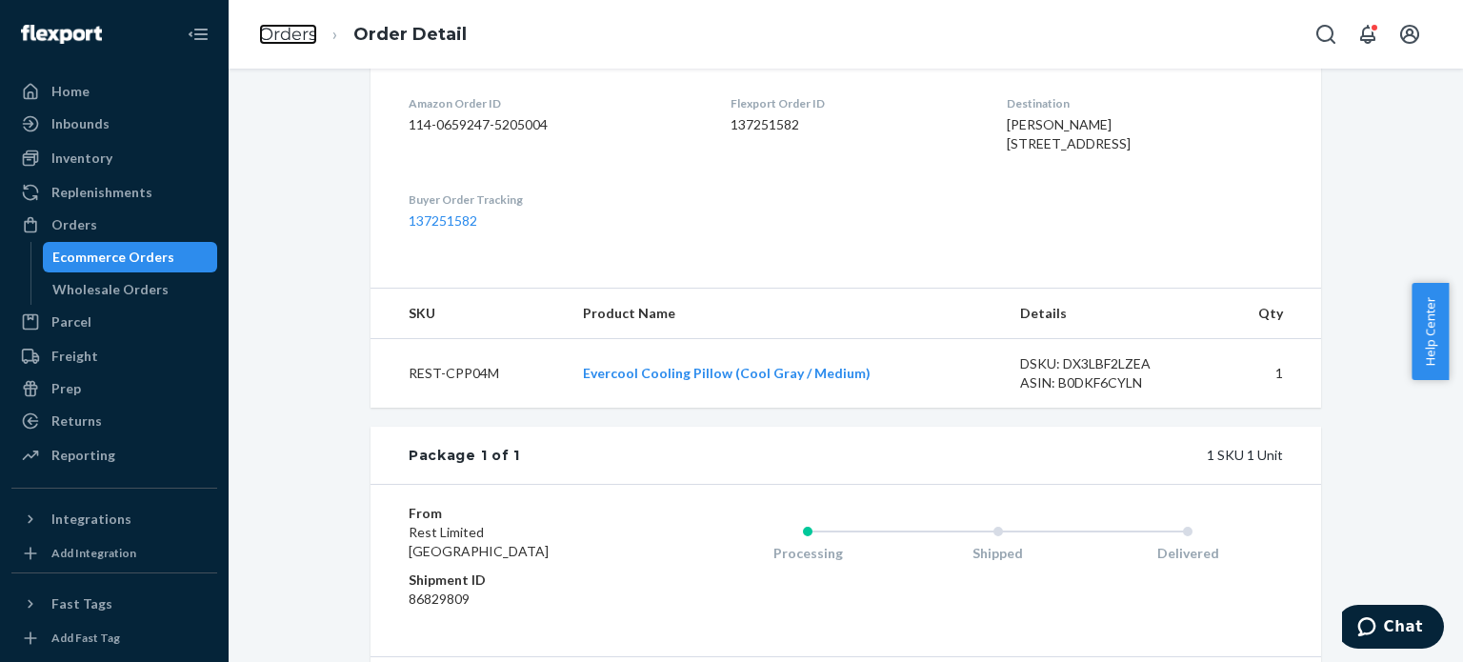
drag, startPoint x: 297, startPoint y: 36, endPoint x: 326, endPoint y: 89, distance: 59.7
click at [297, 36] on link "Orders" at bounding box center [288, 34] width 58 height 21
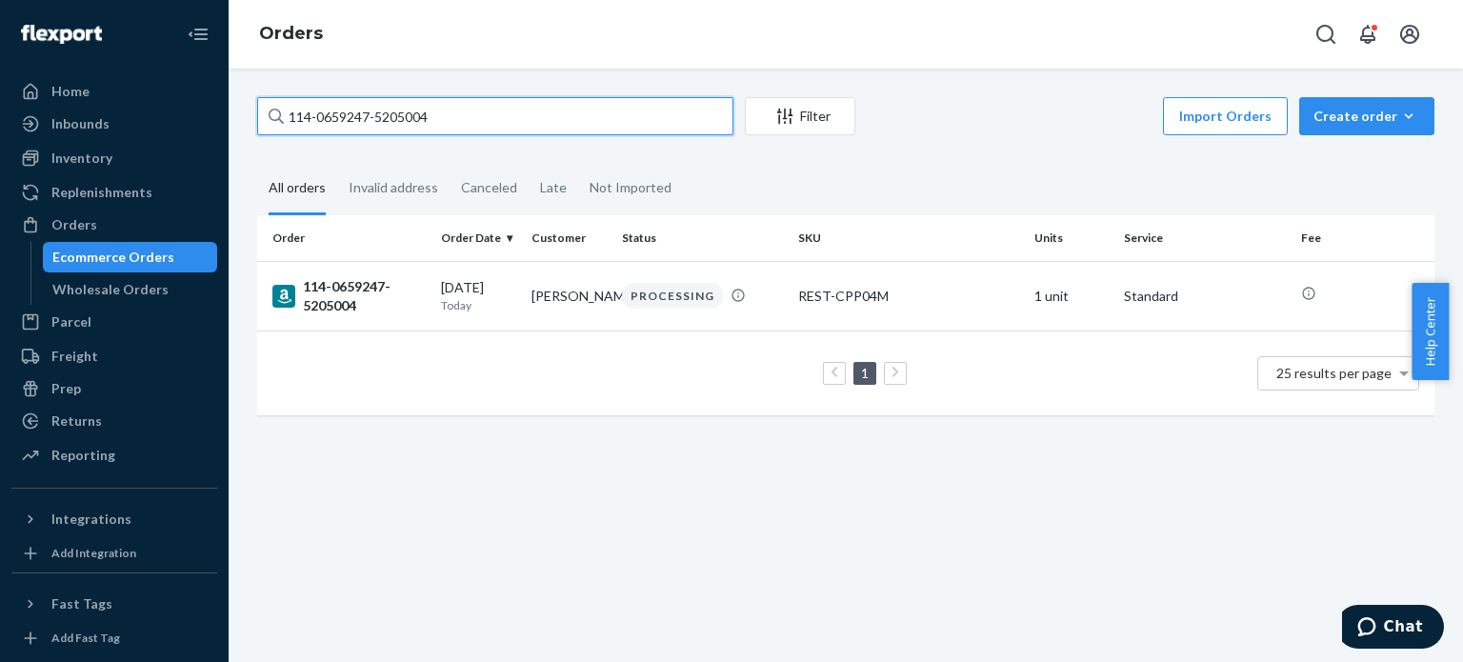
click at [328, 104] on input "114-0659247-5205004" at bounding box center [495, 116] width 476 height 38
paste input "74026-2854631"
type input "114-0674026-2854631"
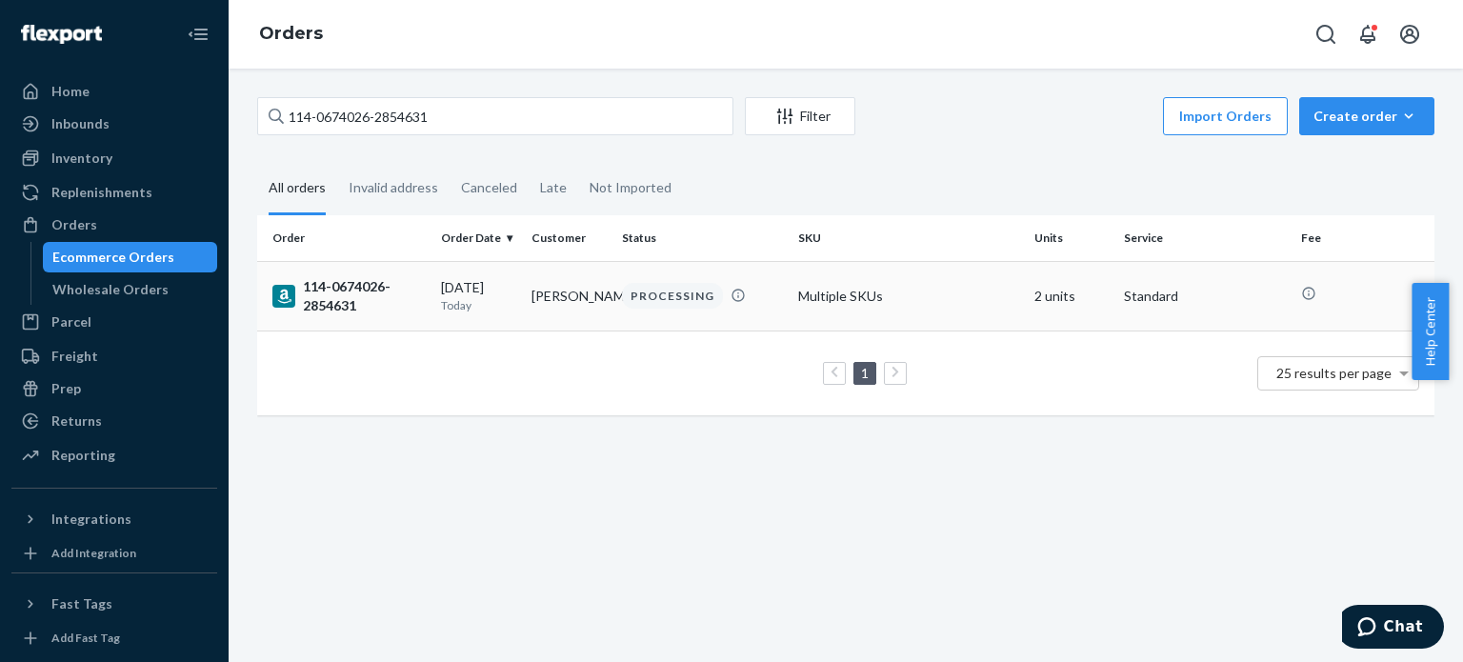
click at [354, 303] on div "114-0674026-2854631" at bounding box center [348, 296] width 153 height 38
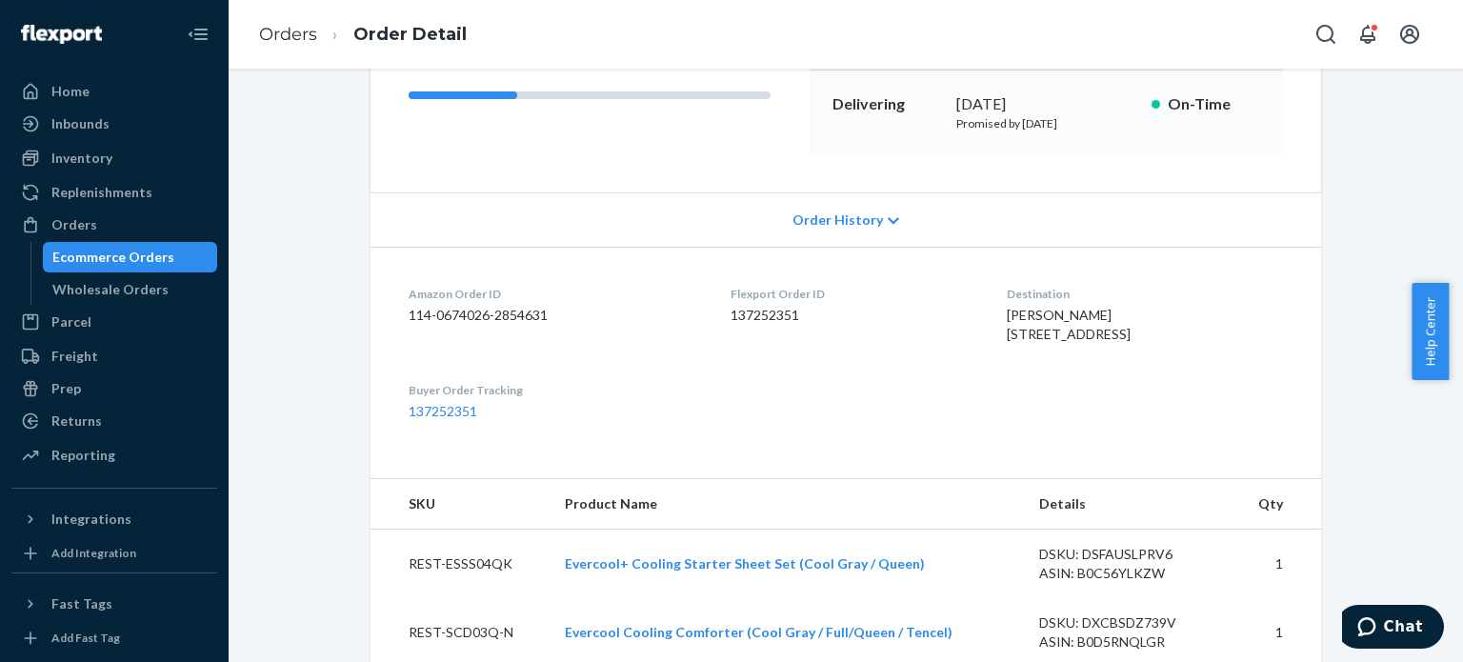
scroll to position [381, 0]
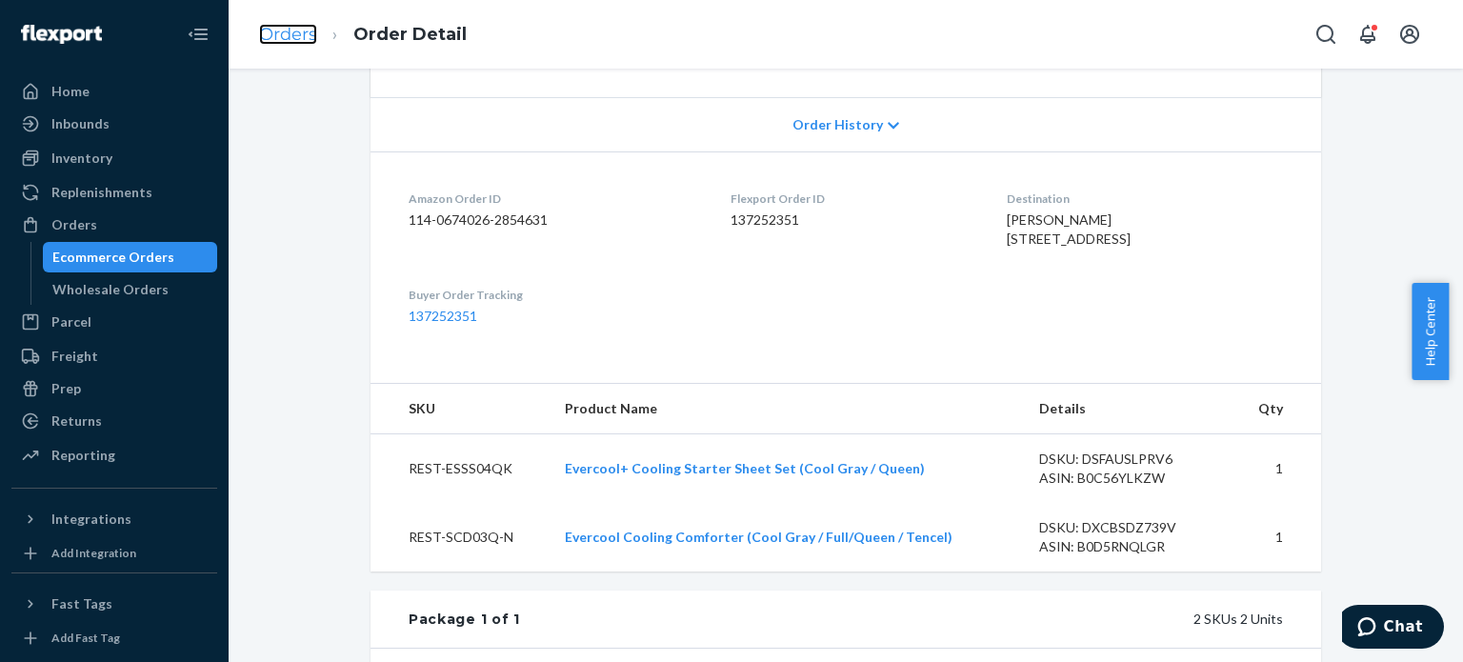
click at [313, 44] on link "Orders" at bounding box center [288, 34] width 58 height 21
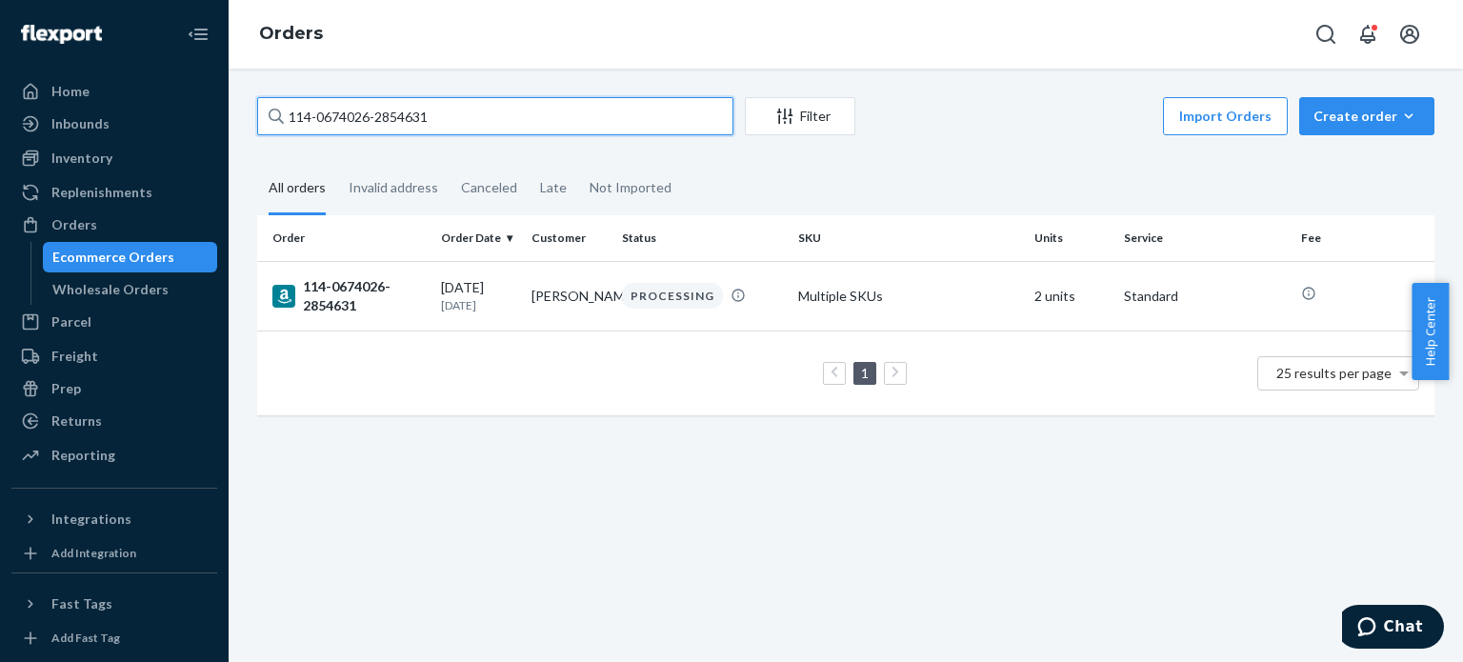
click at [365, 123] on input "114-0674026-2854631" at bounding box center [495, 116] width 476 height 38
paste input "2-7456741-2679423"
type input "112-7456741-2679423"
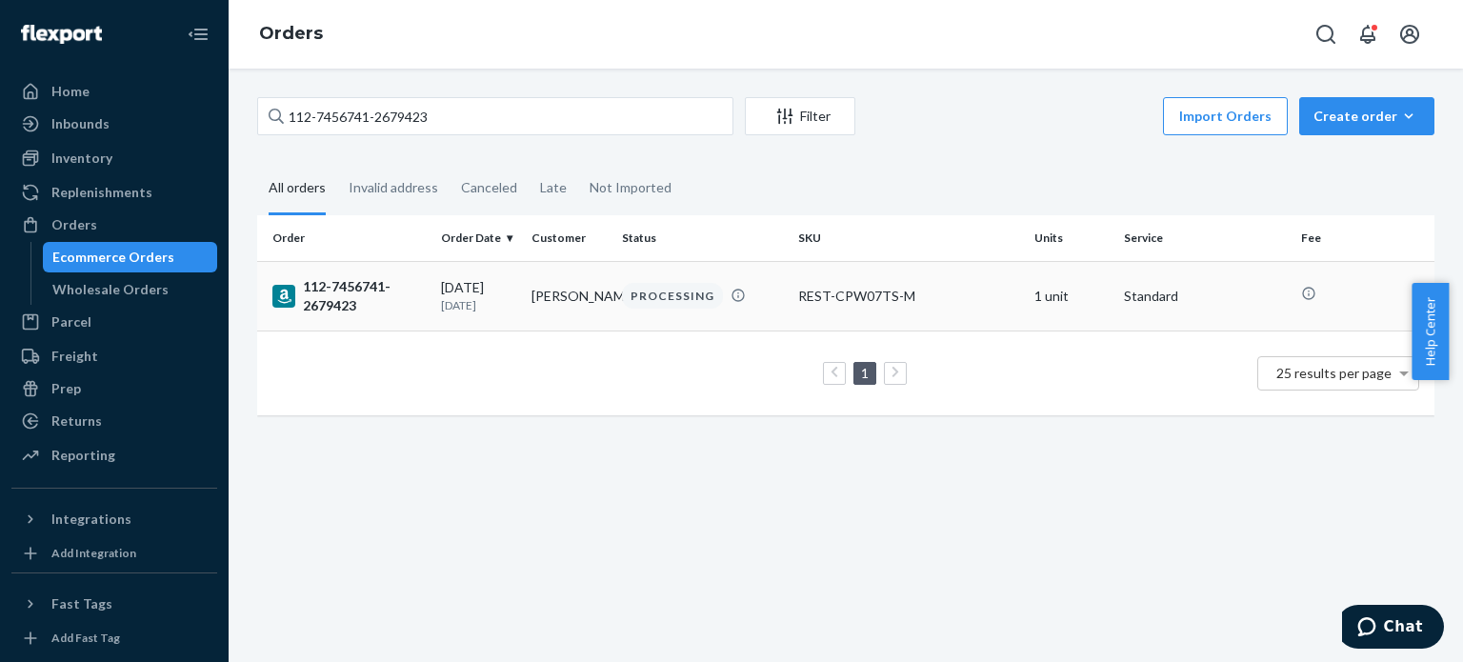
click at [360, 306] on div "112-7456741-2679423" at bounding box center [348, 296] width 153 height 38
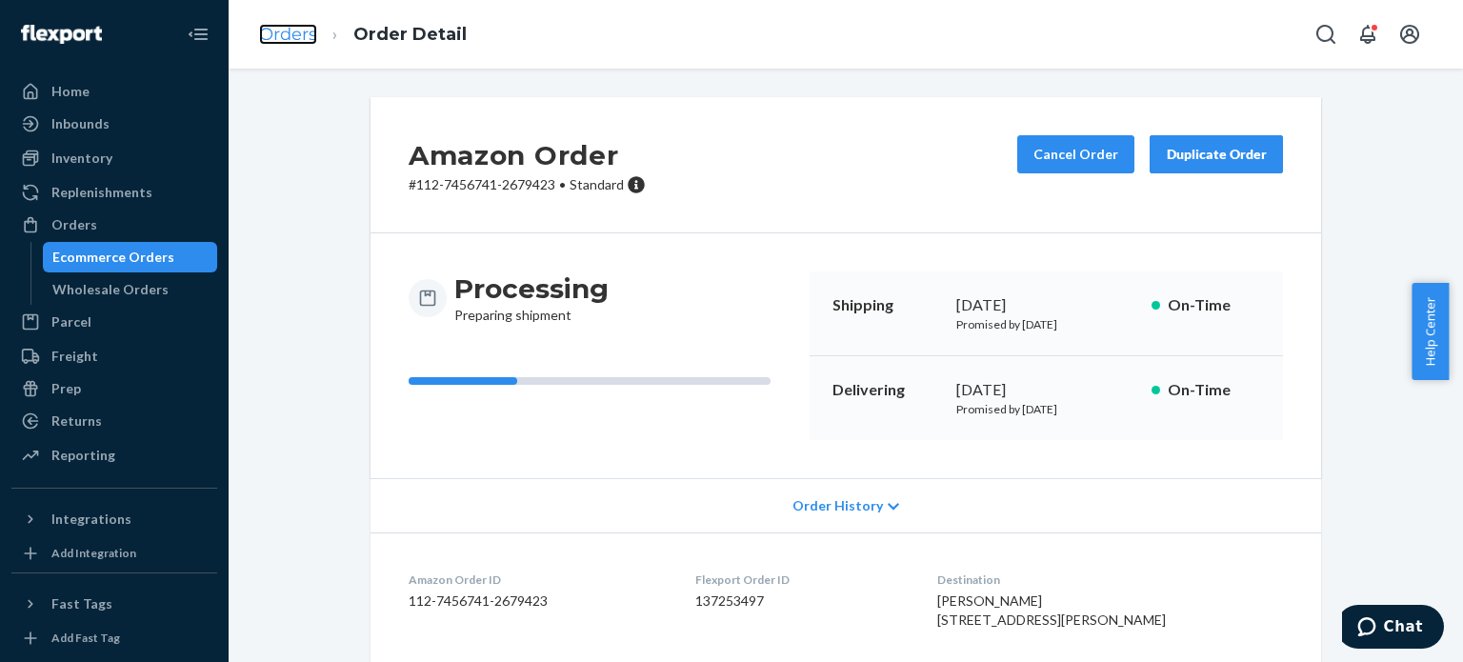
click at [305, 36] on link "Orders" at bounding box center [288, 34] width 58 height 21
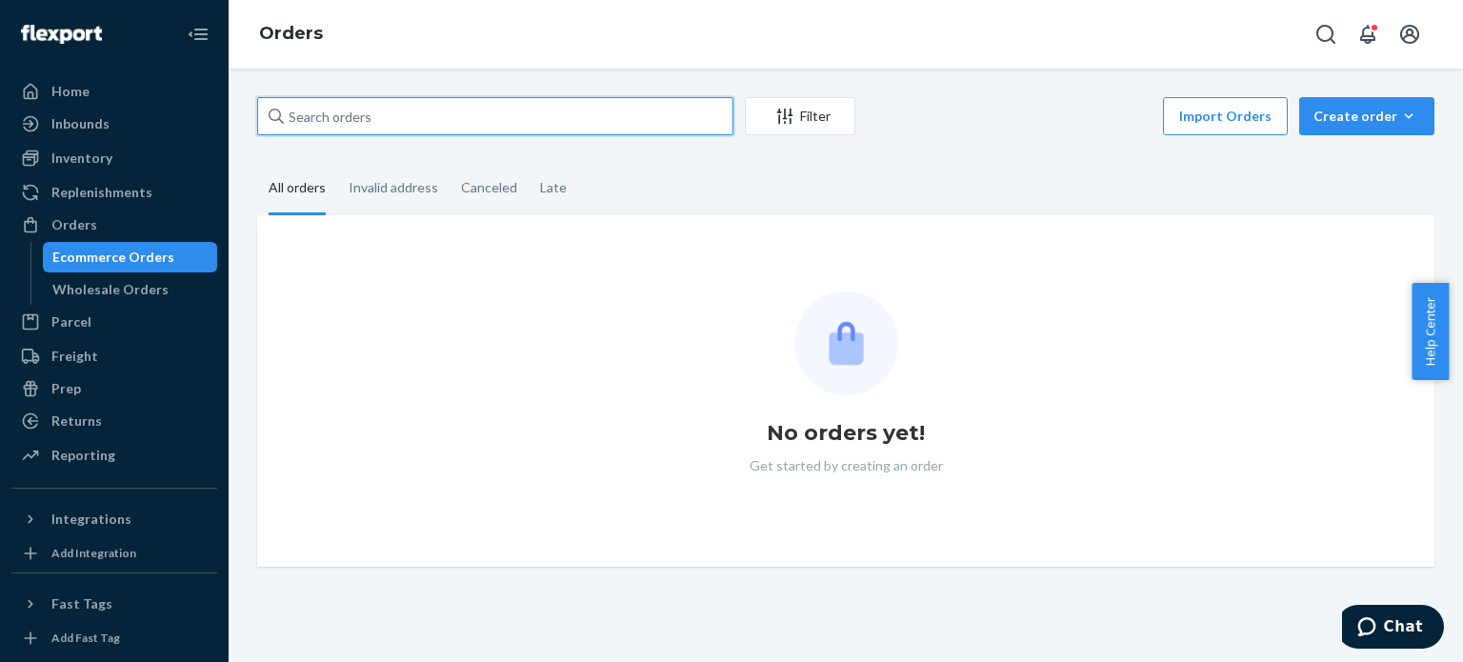
click at [413, 113] on input "text" at bounding box center [495, 116] width 476 height 38
paste input "112-7456741-2679423"
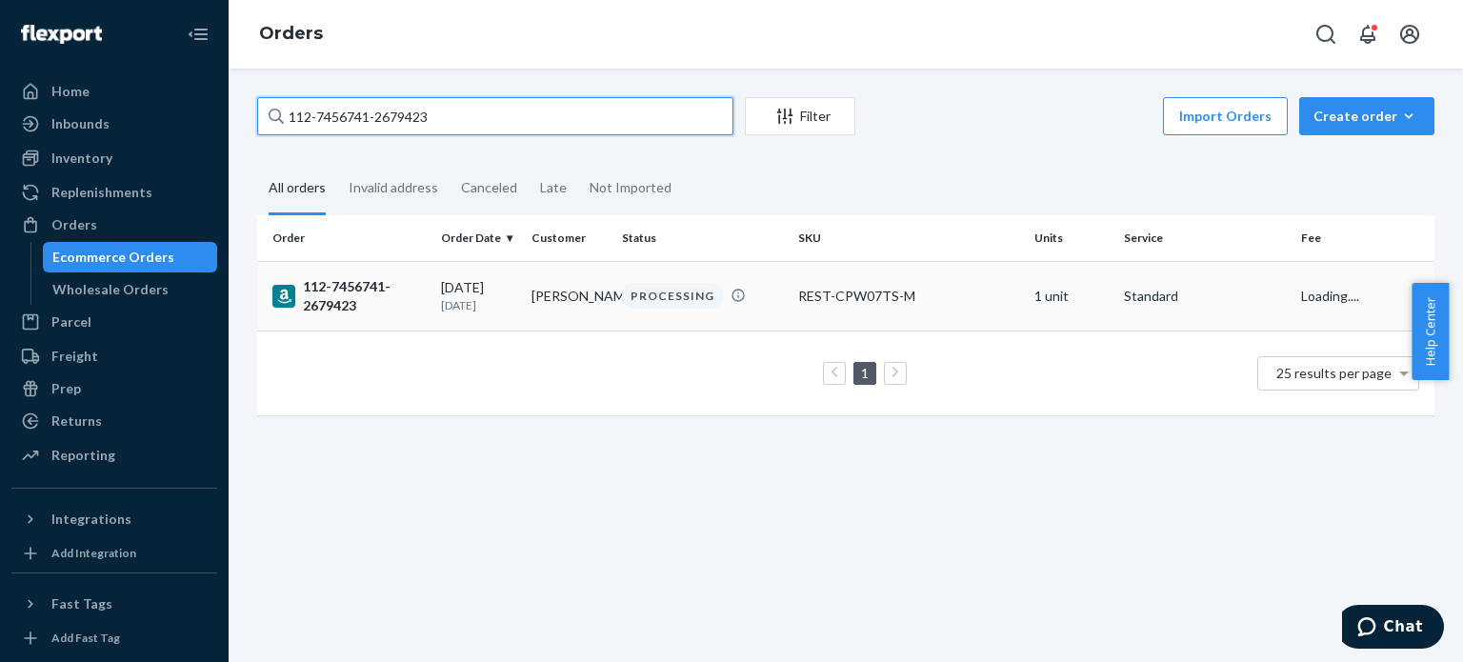
type input "112-7456741-2679423"
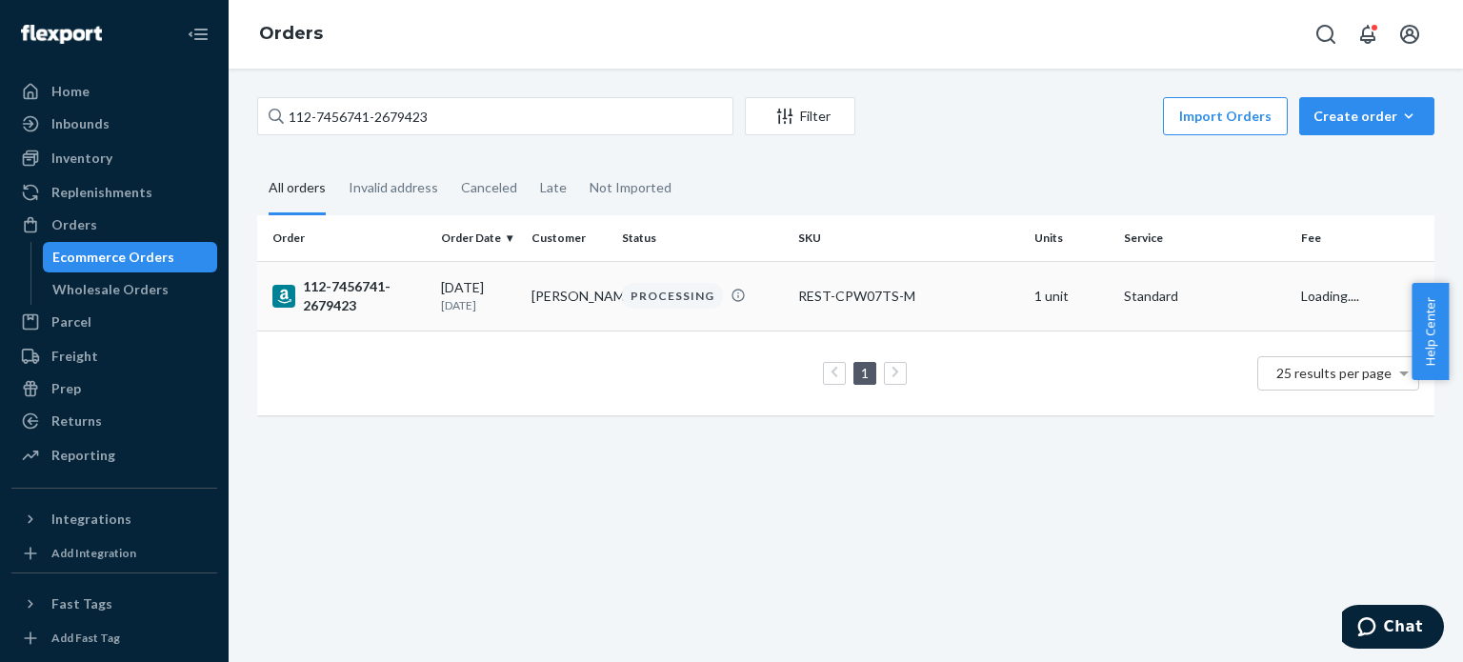
click at [357, 307] on div "112-7456741-2679423" at bounding box center [348, 296] width 153 height 38
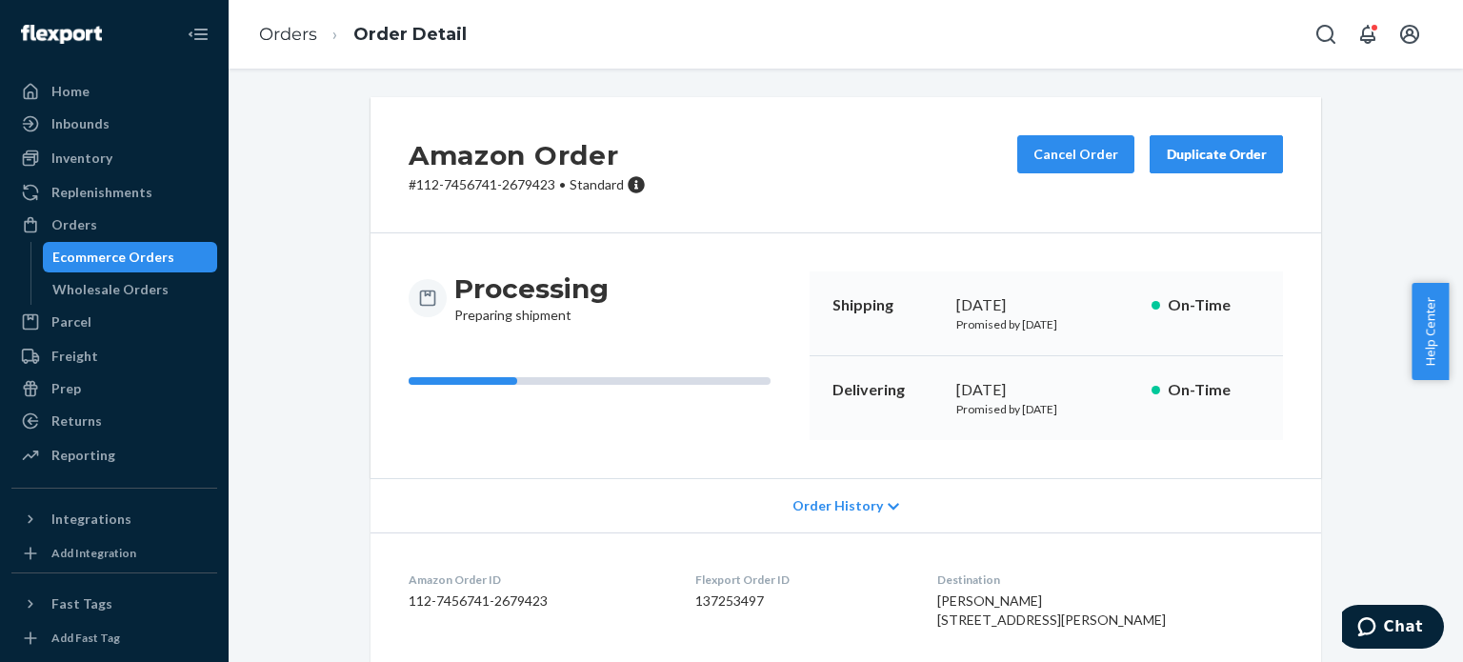
scroll to position [381, 0]
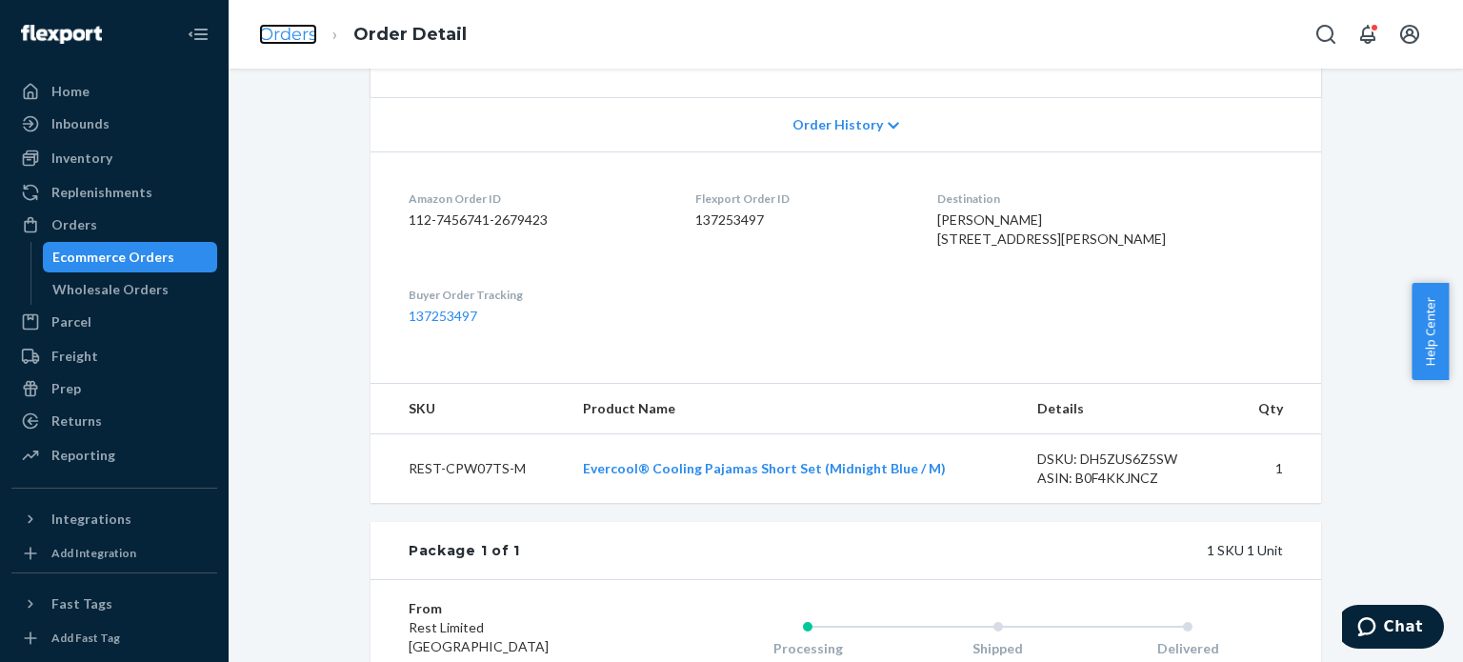
click at [305, 39] on link "Orders" at bounding box center [288, 34] width 58 height 21
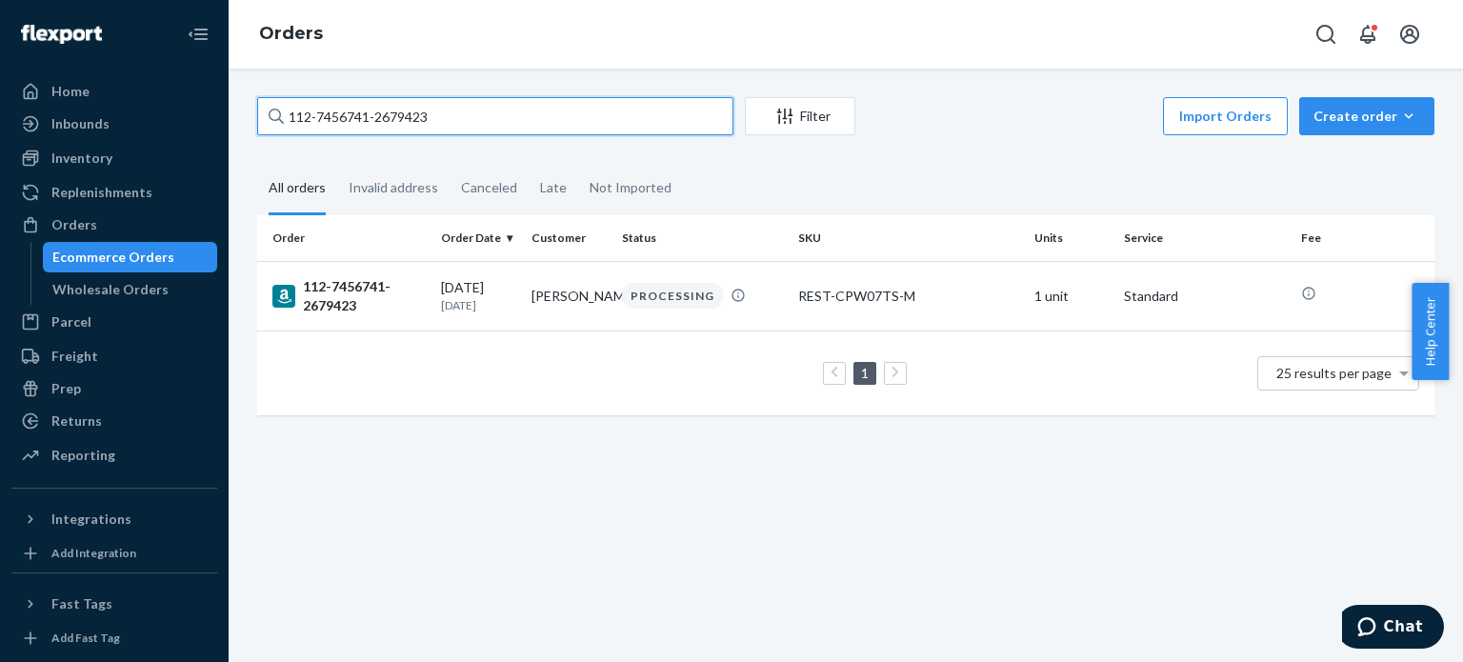
click at [330, 121] on input "112-7456741-2679423" at bounding box center [495, 116] width 476 height 38
paste input "3-8503923-8558641"
type input "113-8503923-8558641"
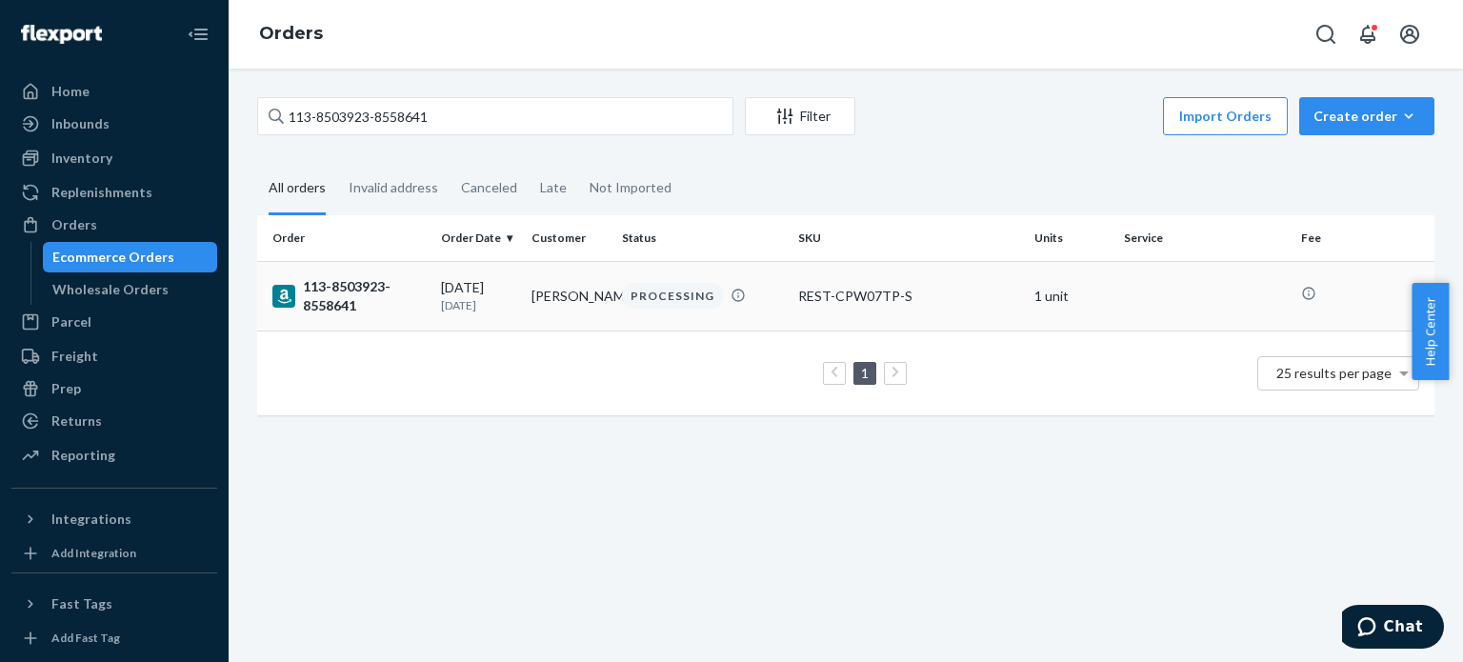
click at [329, 300] on div "113-8503923-8558641" at bounding box center [348, 296] width 153 height 38
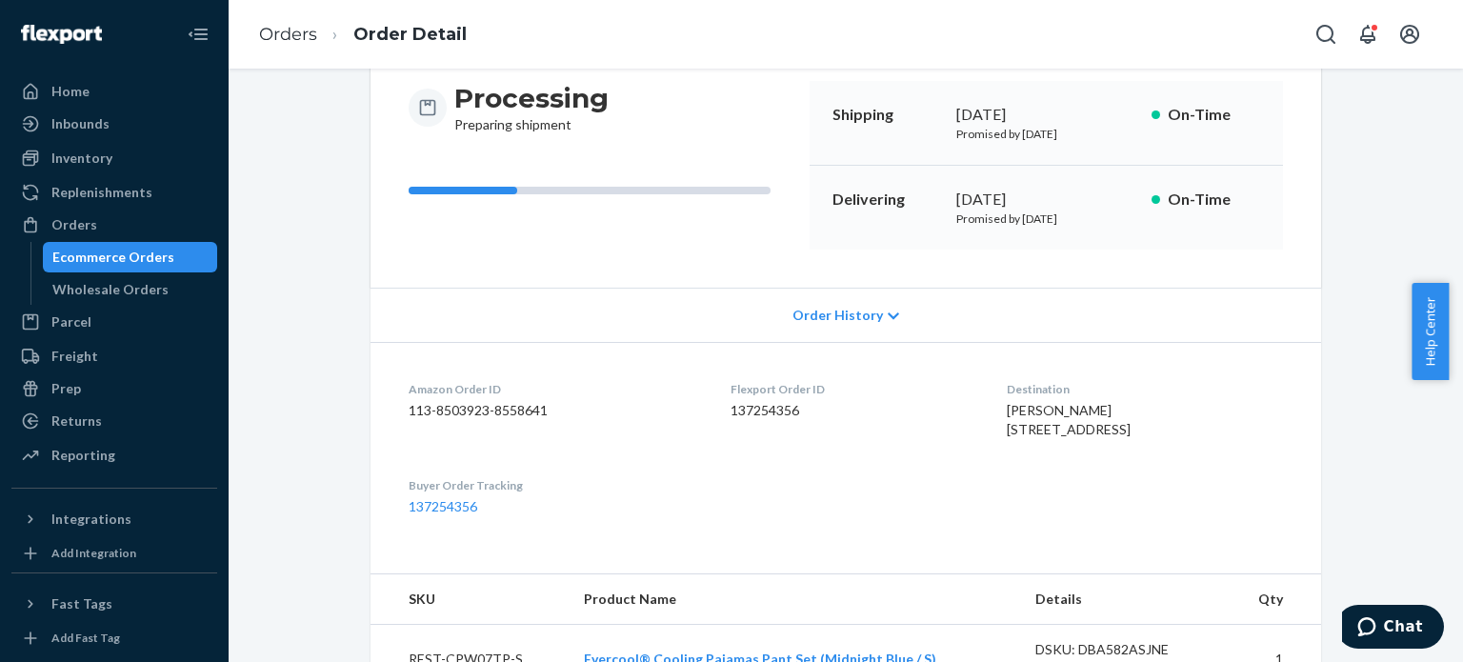
scroll to position [282, 0]
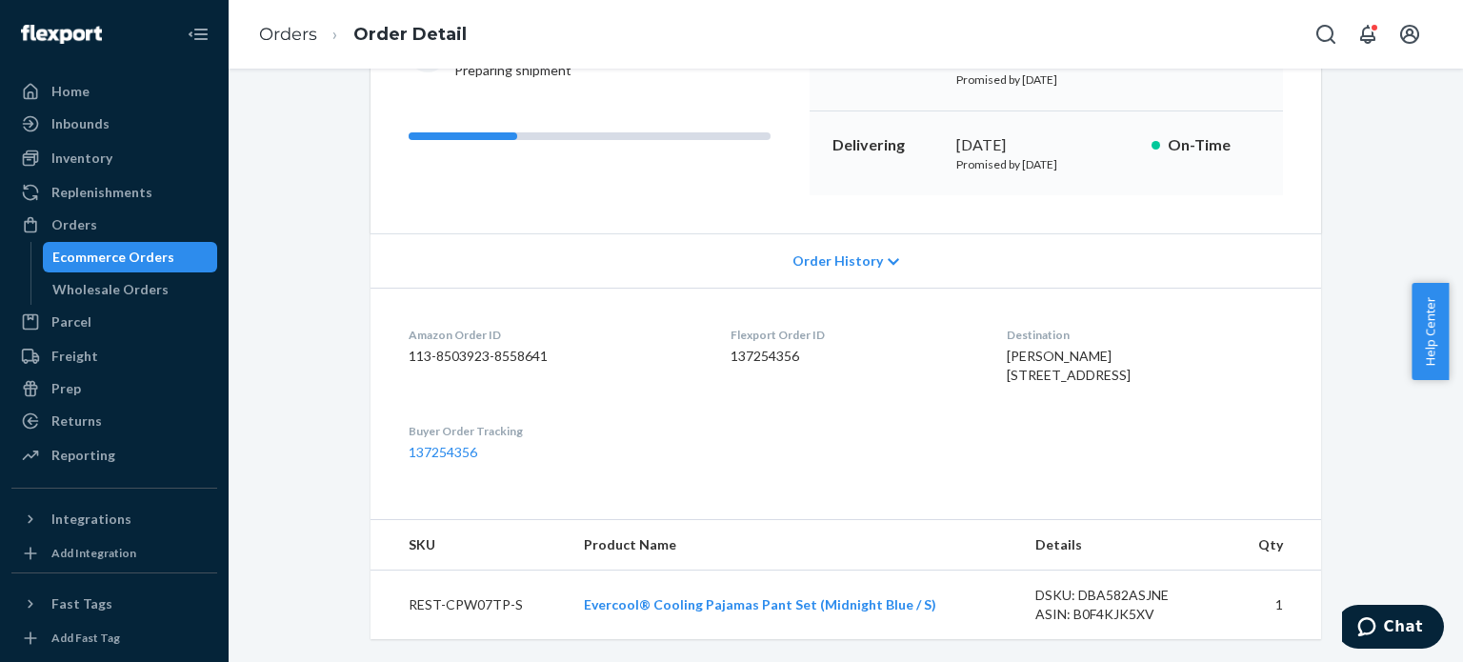
click at [647, 288] on dl "Amazon Order ID 113-8503923-8558641 Flexport Order ID 137254356 Destination Sar…" at bounding box center [846, 394] width 951 height 212
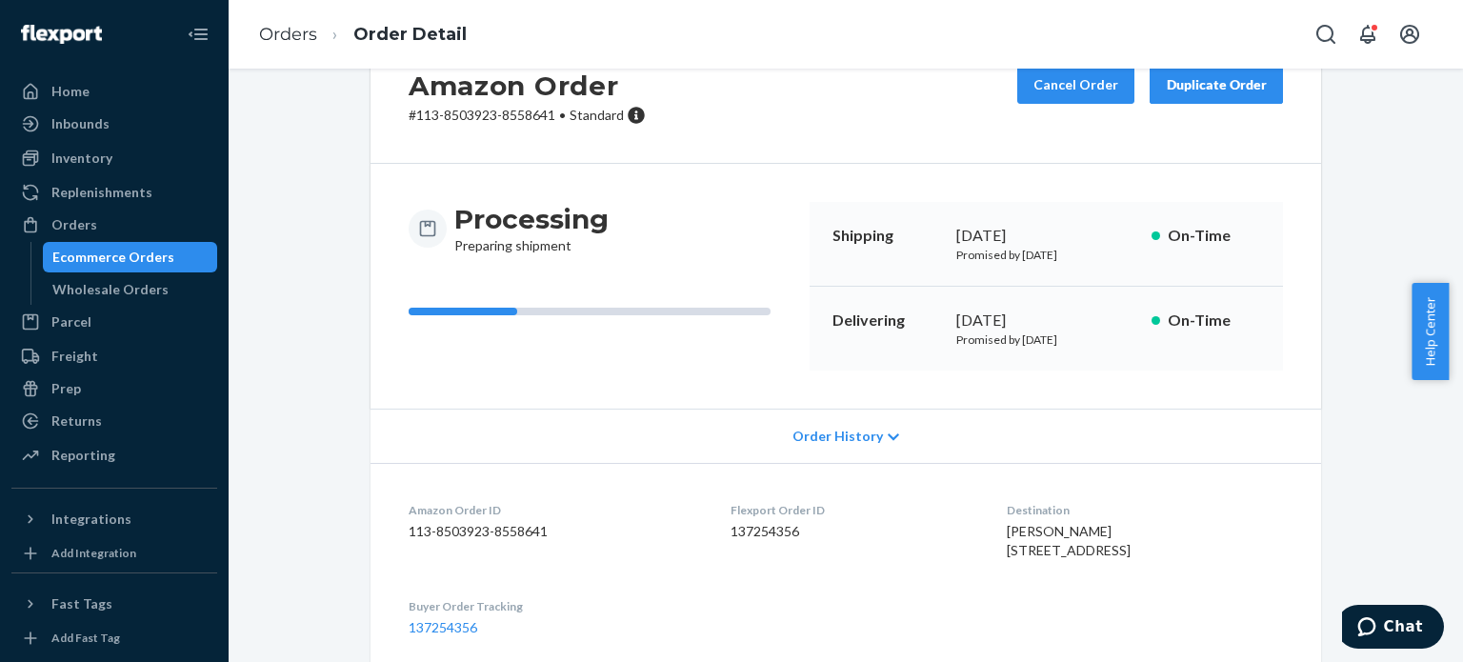
scroll to position [0, 0]
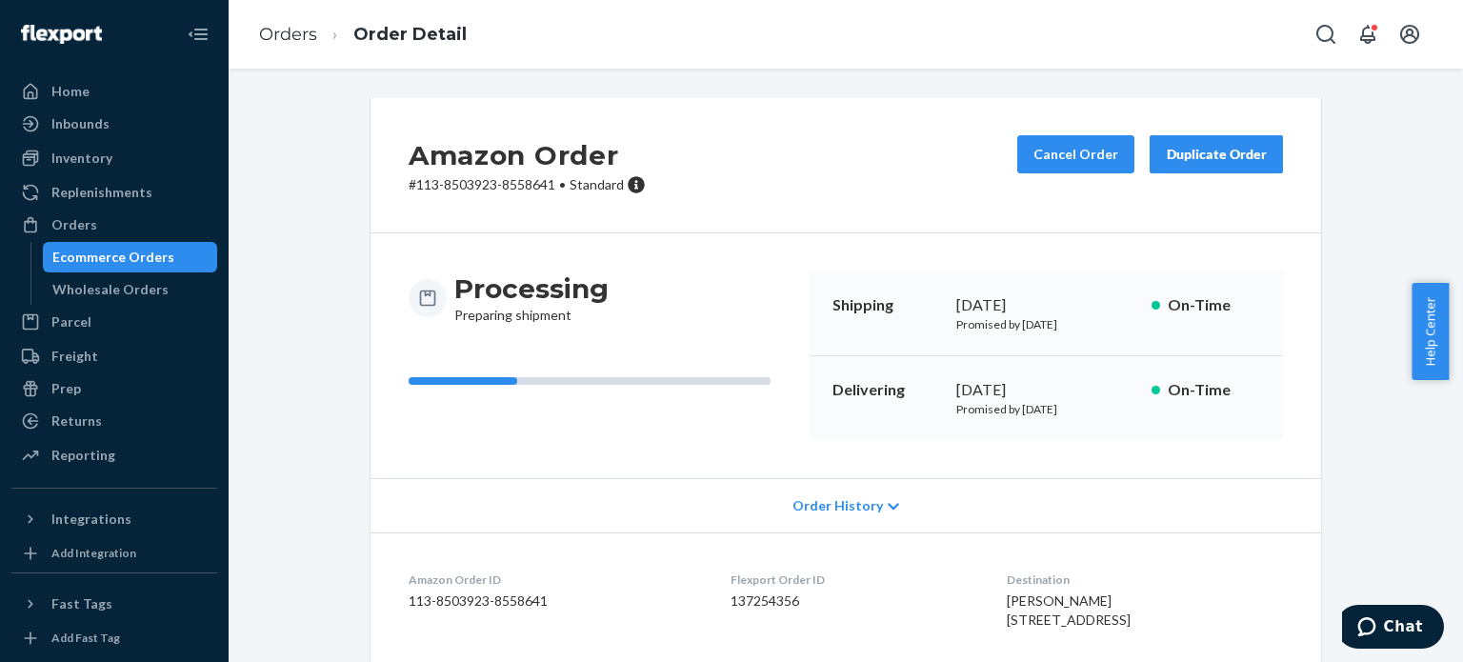
click at [697, 308] on div "Processing Preparing shipment" at bounding box center [602, 298] width 386 height 53
click at [768, 107] on div "Amazon Order # 113-8503923-8558641 • Standard Cancel Order Duplicate Order" at bounding box center [846, 165] width 951 height 136
click at [288, 24] on link "Orders" at bounding box center [288, 34] width 58 height 21
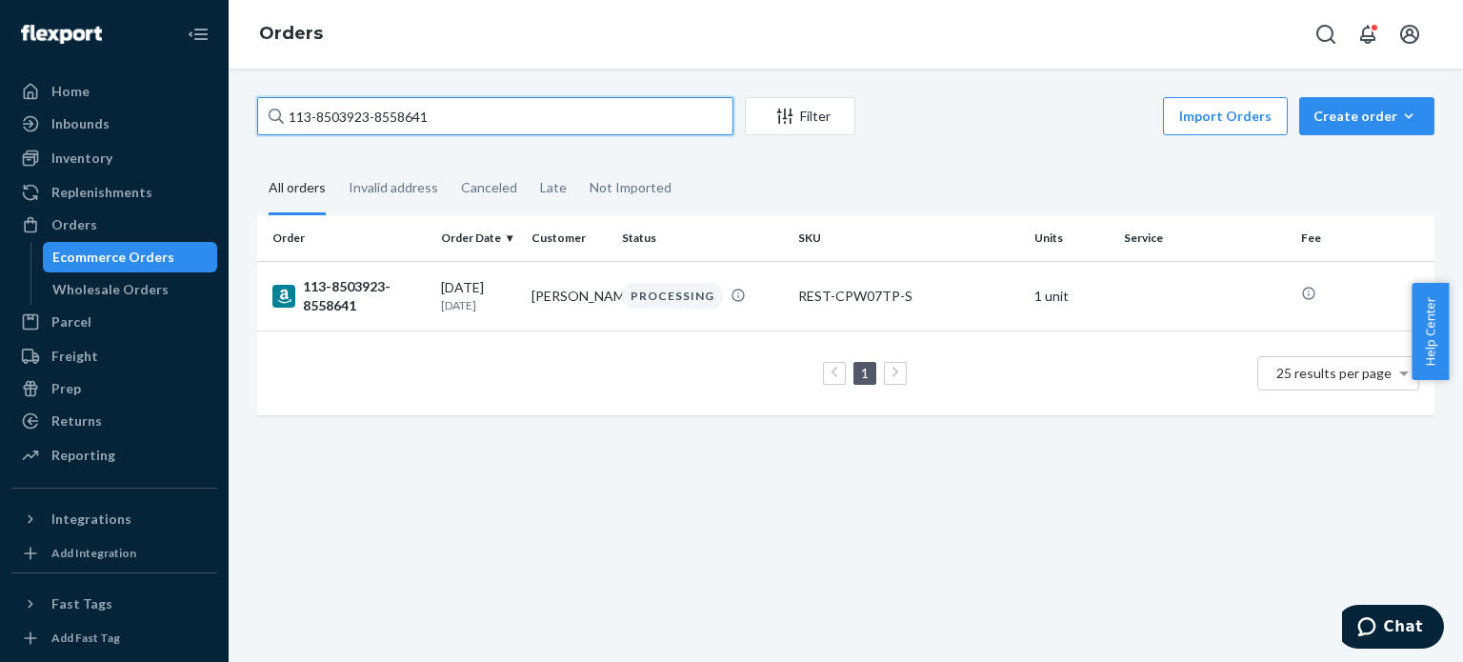
click at [331, 121] on input "113-8503923-8558641" at bounding box center [495, 116] width 476 height 38
paste input "9921963-8470664"
type input "113-9921963-8470664"
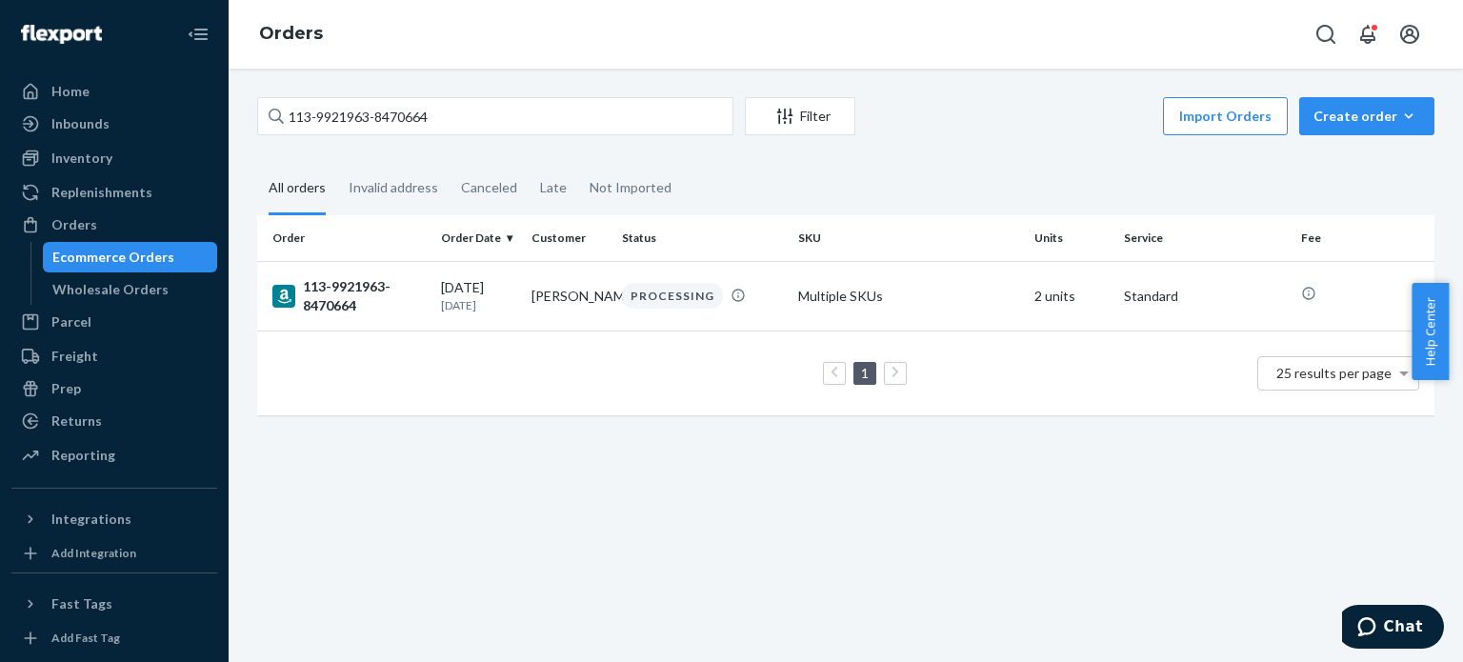
click at [328, 301] on div "113-9921963-8470664" at bounding box center [348, 296] width 153 height 38
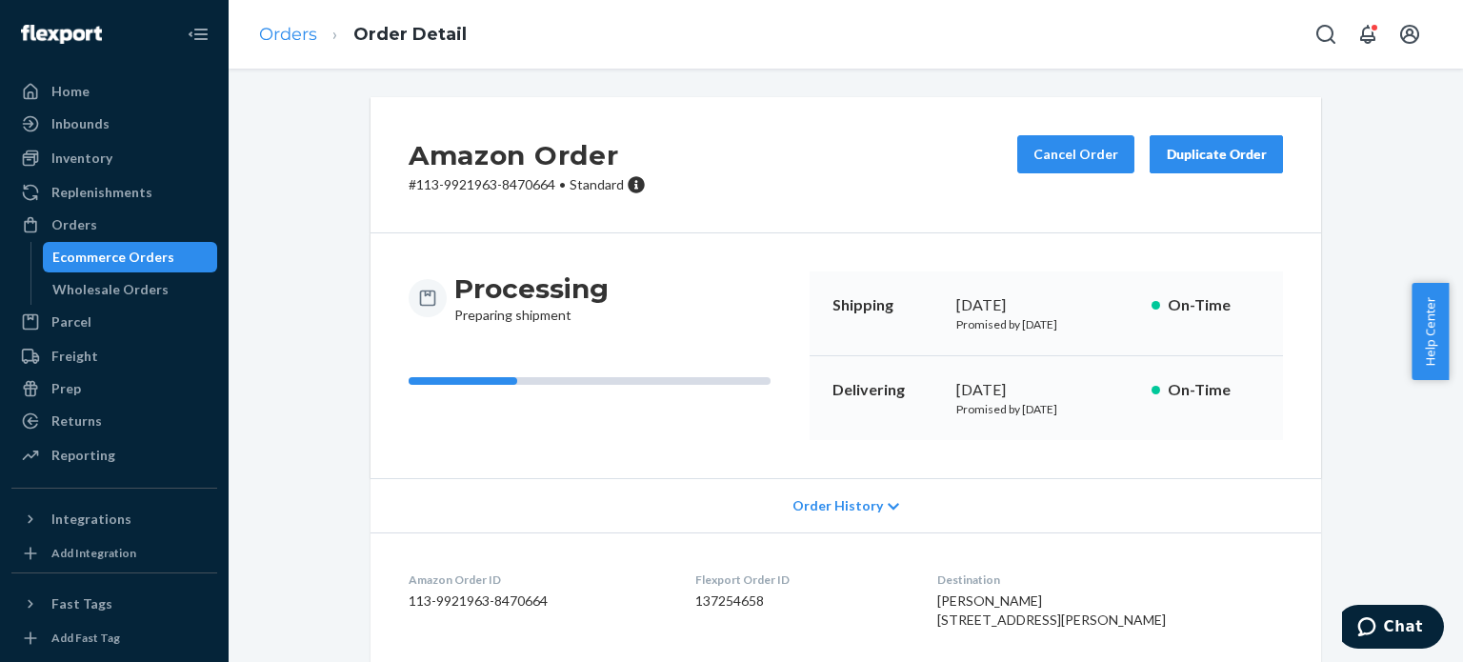
click at [287, 21] on ol "Orders Order Detail" at bounding box center [363, 35] width 238 height 56
click at [289, 25] on link "Orders" at bounding box center [288, 34] width 58 height 21
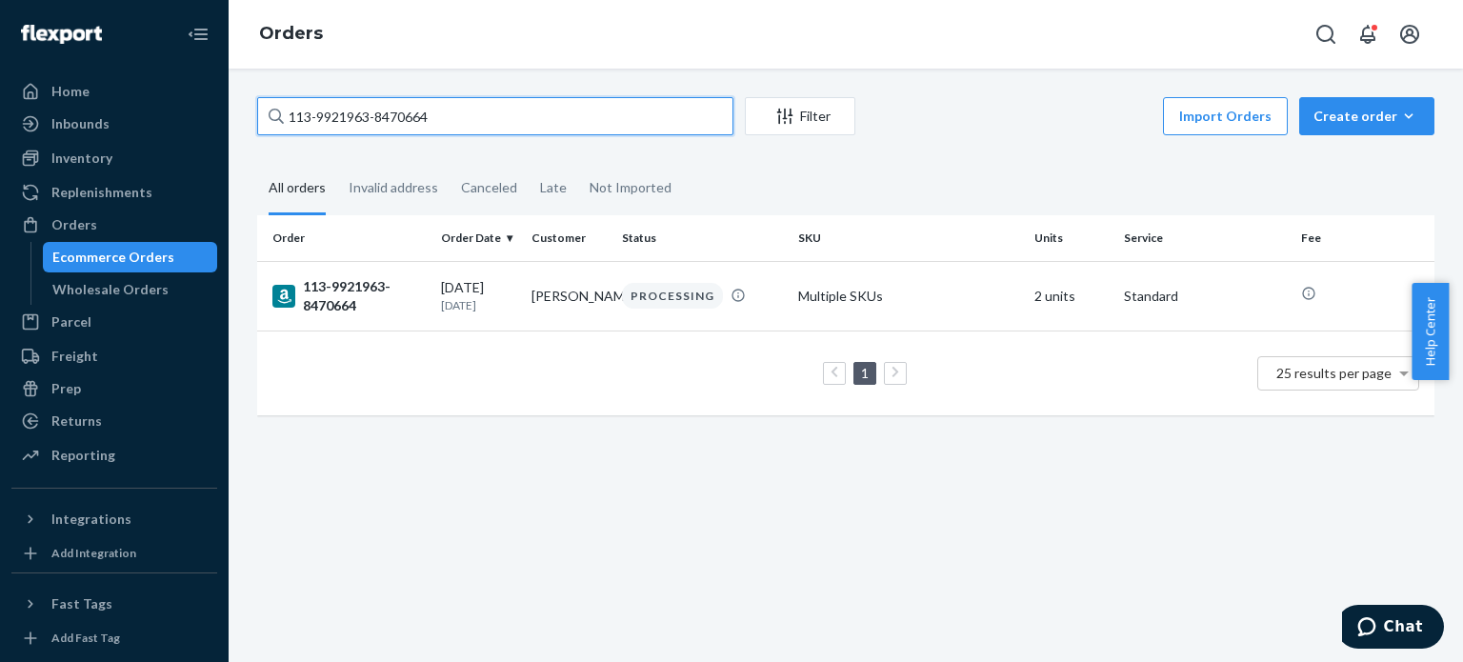
click at [353, 120] on input "113-9921963-8470664" at bounding box center [495, 116] width 476 height 38
paste input "2-9845036-88130"
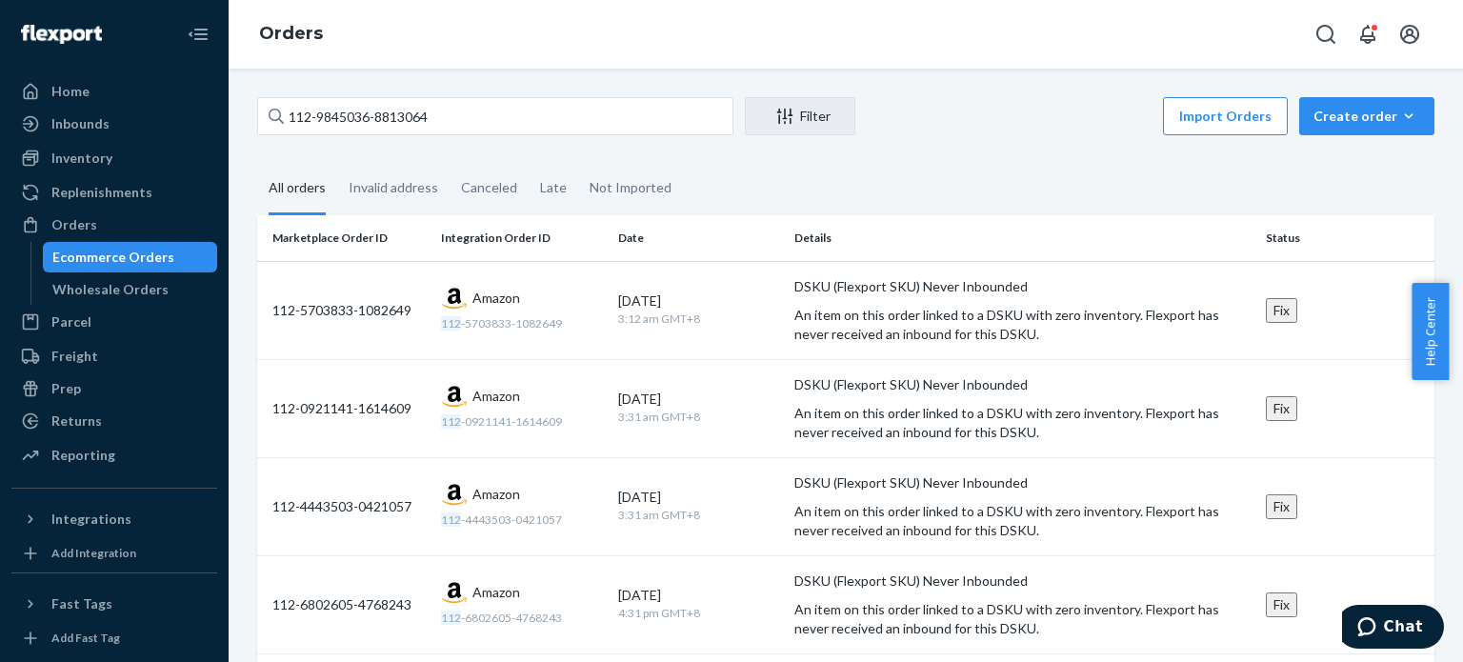
click at [308, 174] on div "All orders" at bounding box center [297, 189] width 57 height 52
click at [257, 163] on input "All orders" at bounding box center [257, 163] width 0 height 0
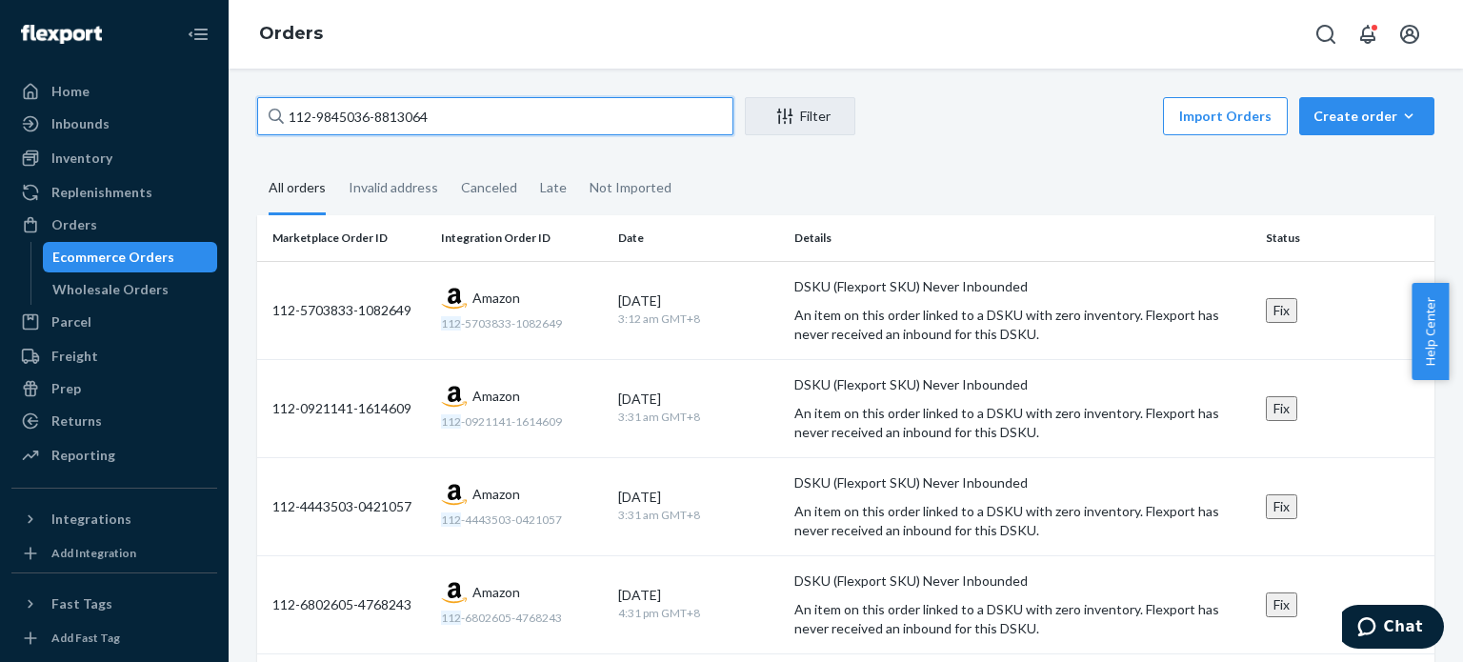
click at [332, 121] on input "112-9845036-8813064" at bounding box center [495, 116] width 476 height 38
paste input "3-3482966-1257005"
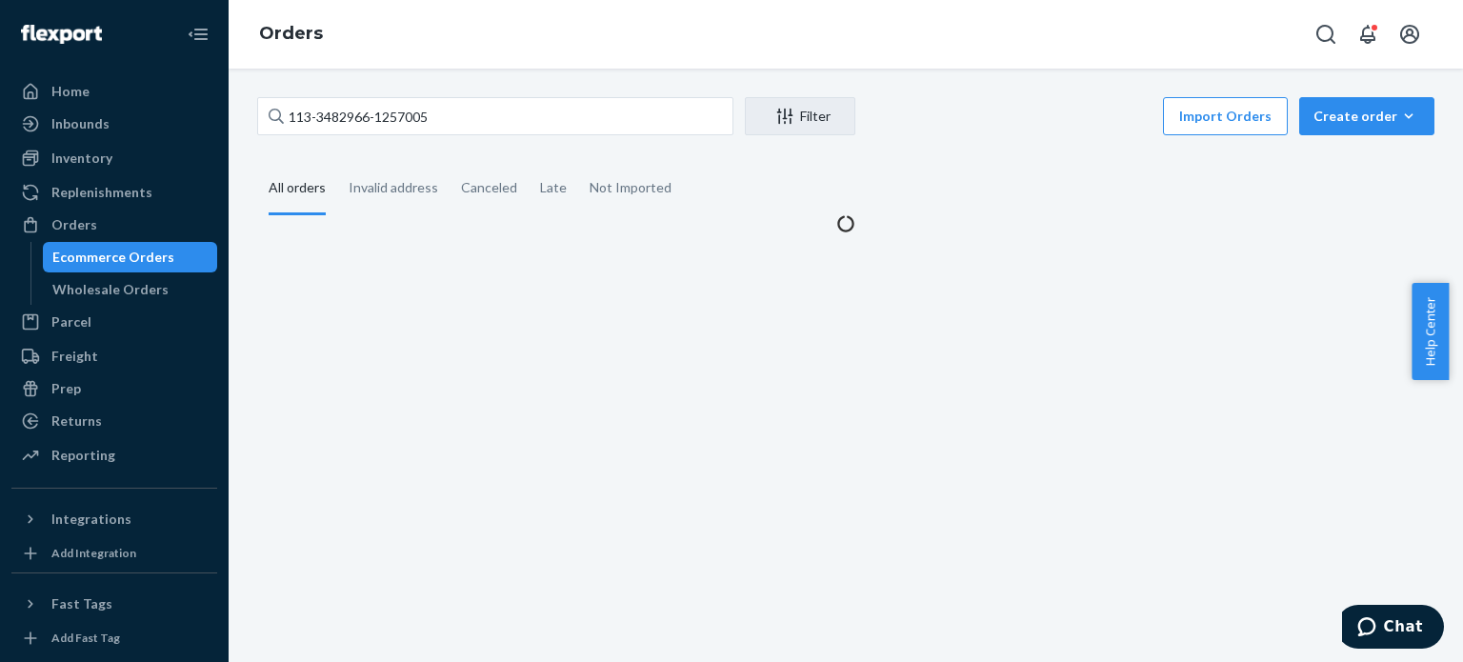
click at [279, 202] on div "All orders" at bounding box center [297, 189] width 57 height 52
click at [257, 163] on input "All orders" at bounding box center [257, 163] width 0 height 0
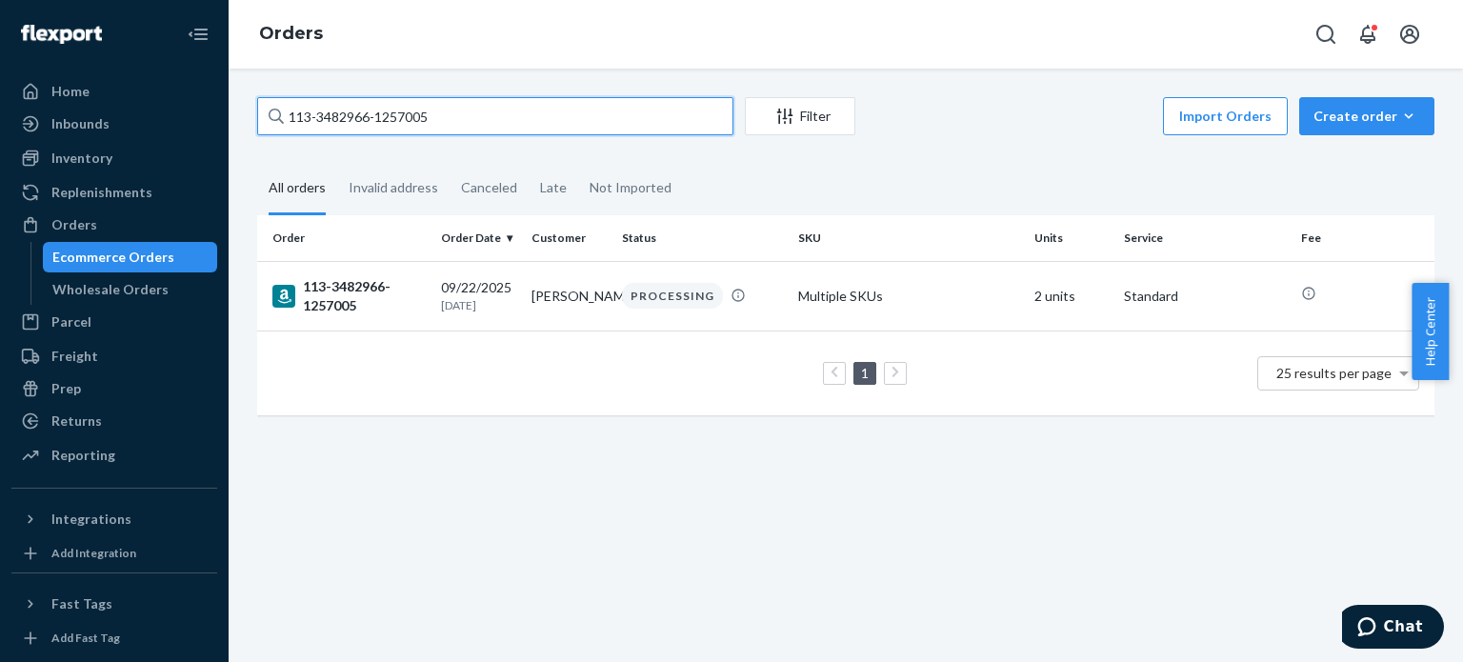
click at [441, 107] on input "113-3482966-1257005" at bounding box center [495, 116] width 476 height 38
paste input "1-9091698-1392248"
click at [490, 126] on input "111-9091698-1392248" at bounding box center [495, 116] width 476 height 38
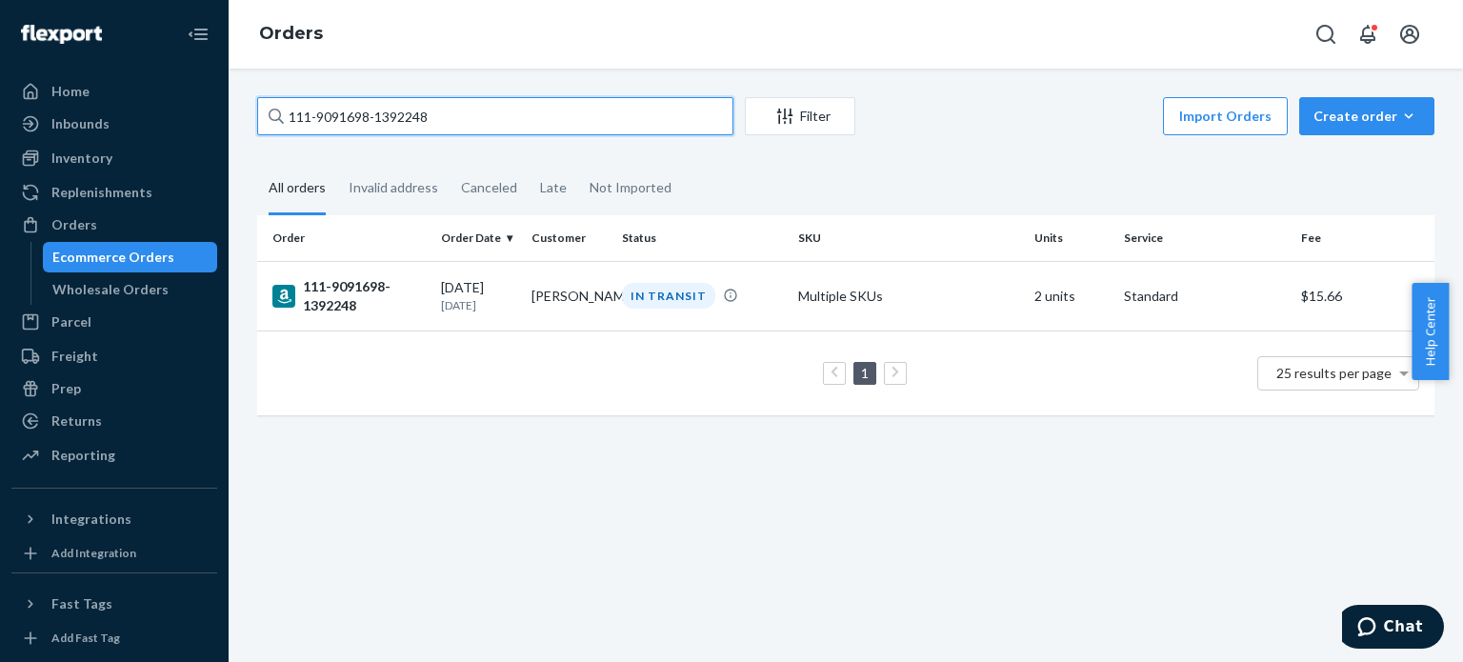
click at [490, 126] on input "111-9091698-1392248" at bounding box center [495, 116] width 476 height 38
paste input "2-1566880-6131432"
click at [449, 119] on input "112-1566880-6131432" at bounding box center [495, 116] width 476 height 38
click at [449, 121] on input "112-1566880-6131432" at bounding box center [495, 116] width 476 height 38
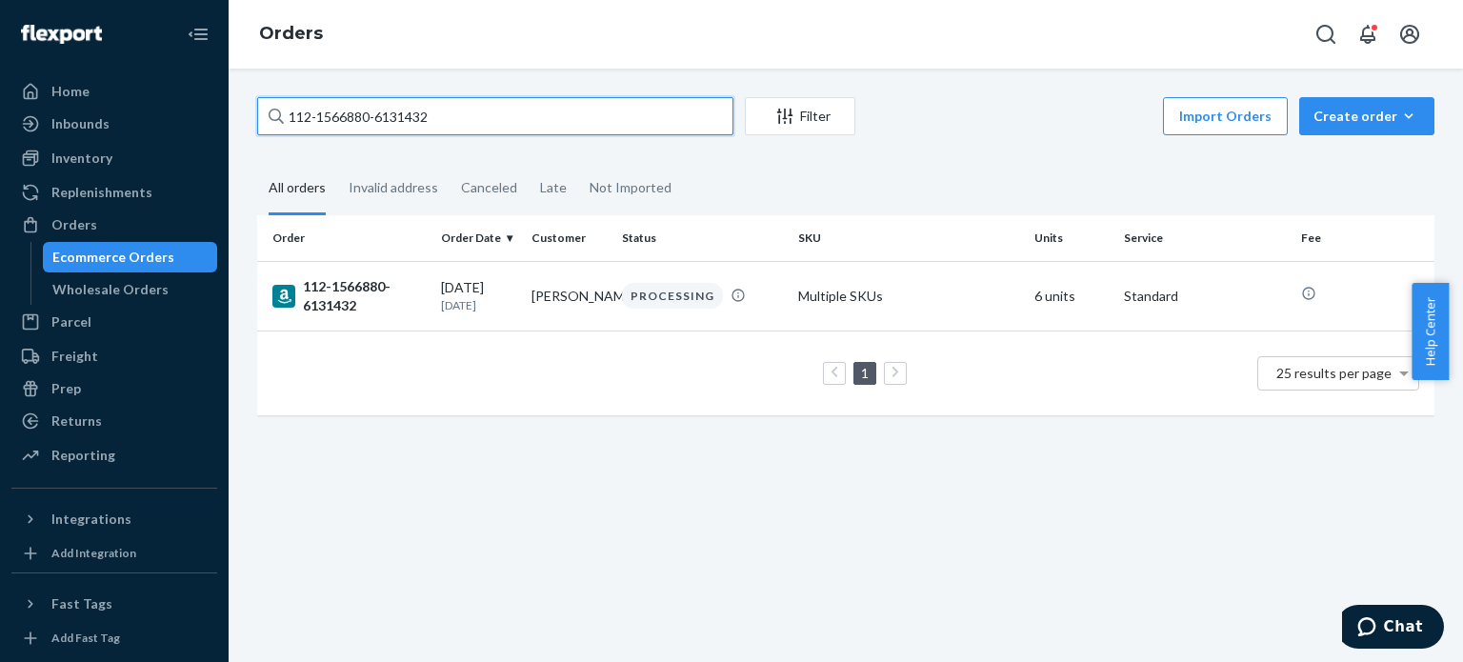
click at [449, 121] on input "112-1566880-6131432" at bounding box center [495, 116] width 476 height 38
paste input "1-8672501-9677030"
click at [552, 114] on input "111-8672501-9677030" at bounding box center [495, 116] width 476 height 38
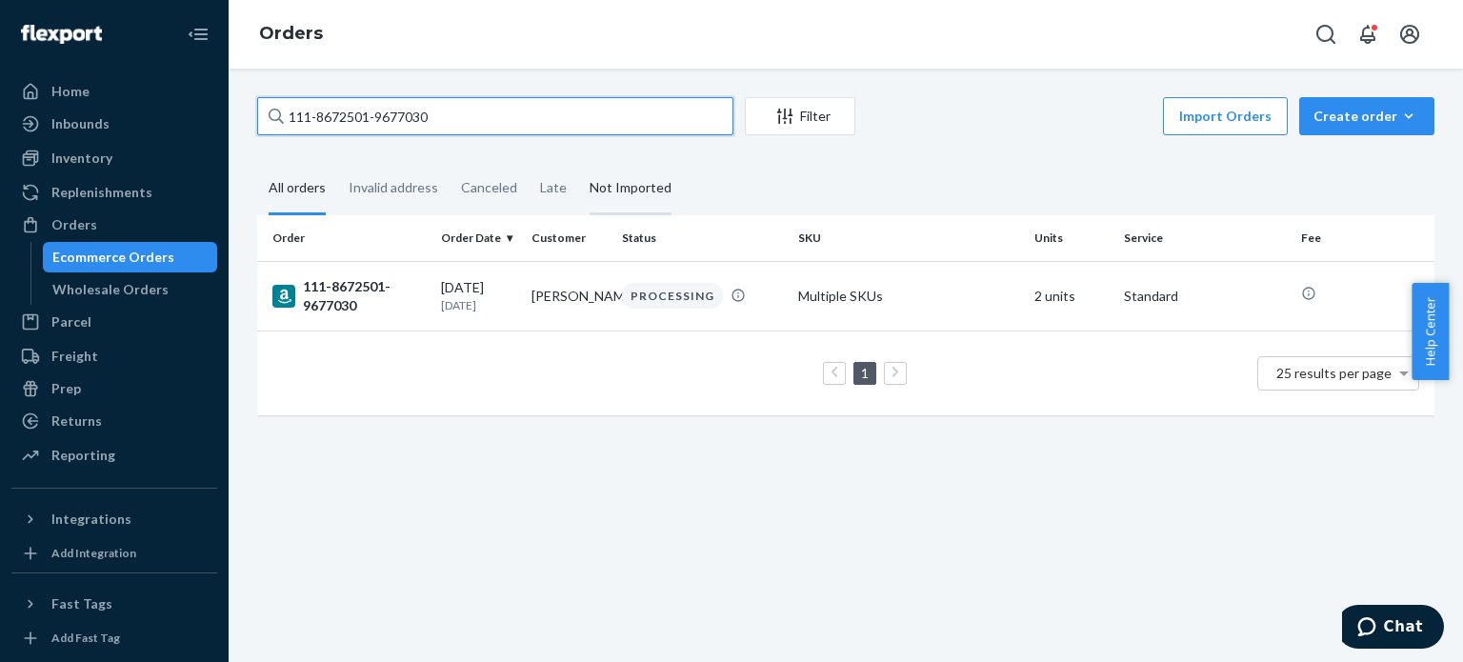
paste input "3671925-0009849"
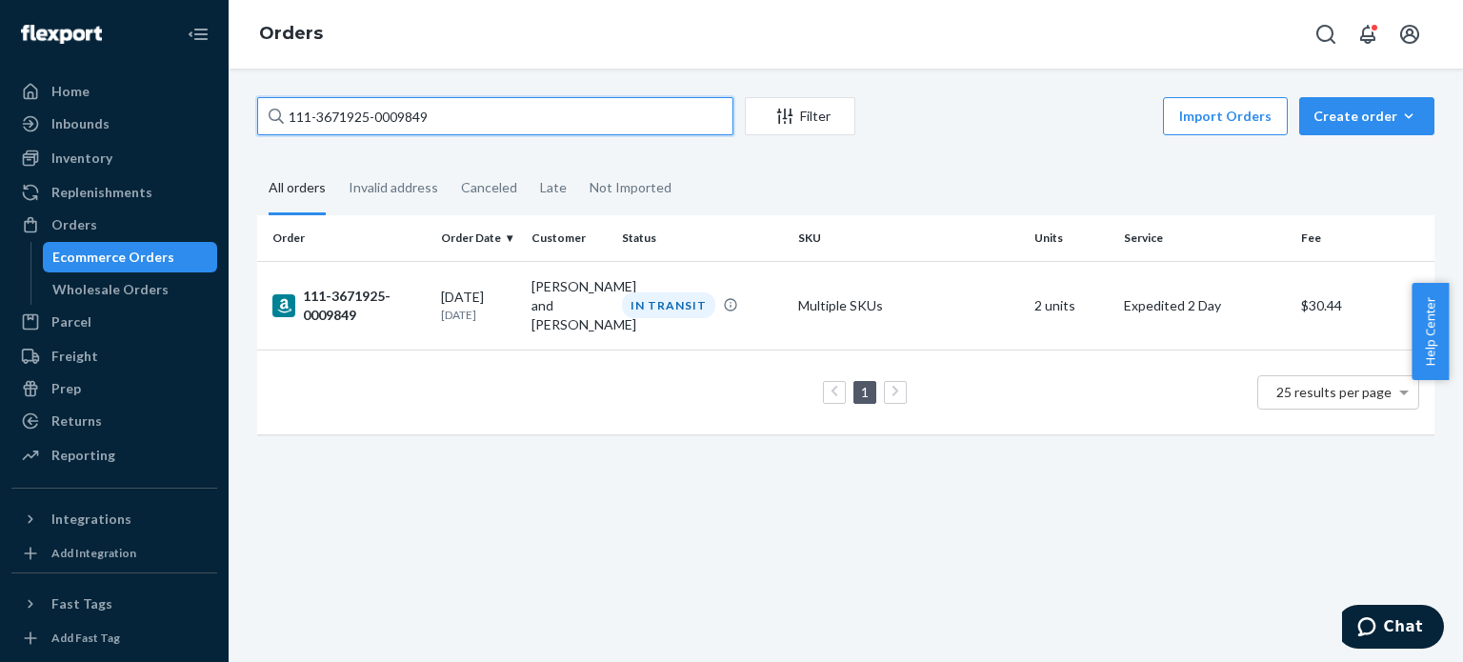
click at [476, 119] on input "111-3671925-0009849" at bounding box center [495, 116] width 476 height 38
paste input "4-1045537-2410603"
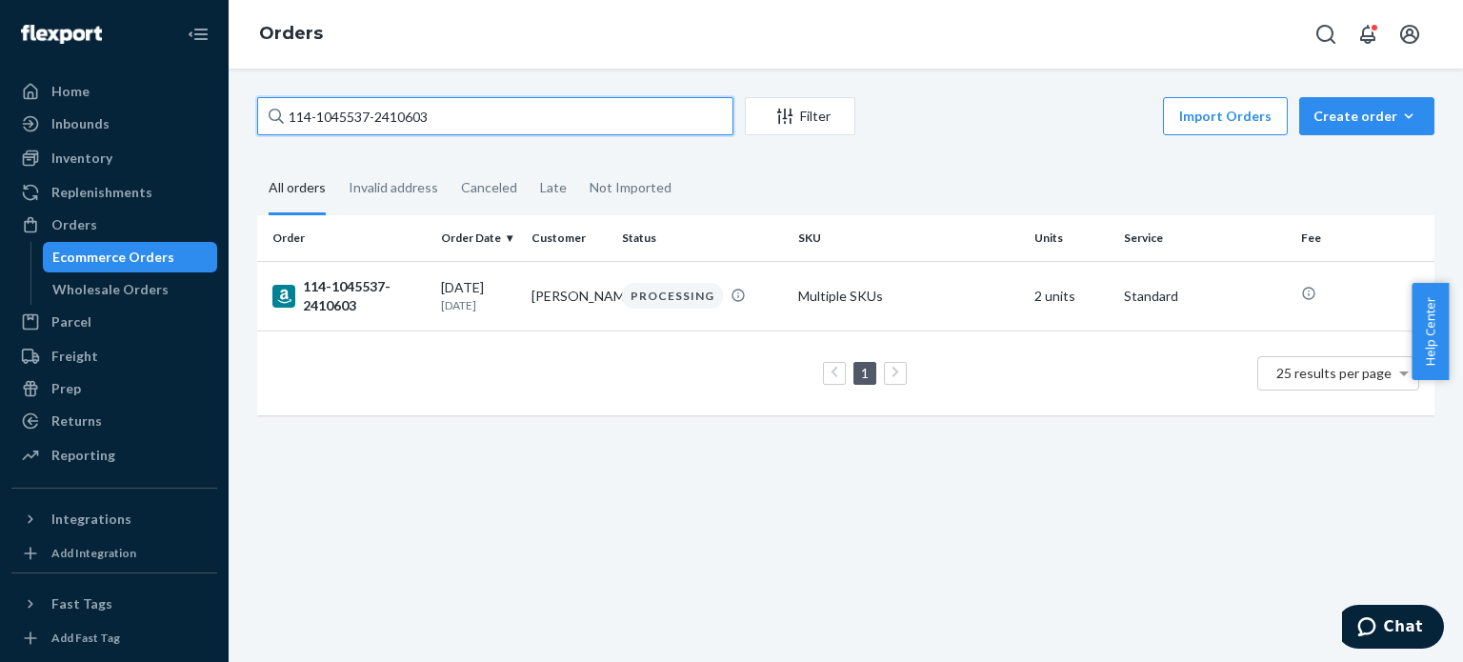
click at [487, 118] on input "114-1045537-2410603" at bounding box center [495, 116] width 476 height 38
paste input "3-5036456-4006629"
click at [529, 121] on input "113-5036456-4006629" at bounding box center [495, 116] width 476 height 38
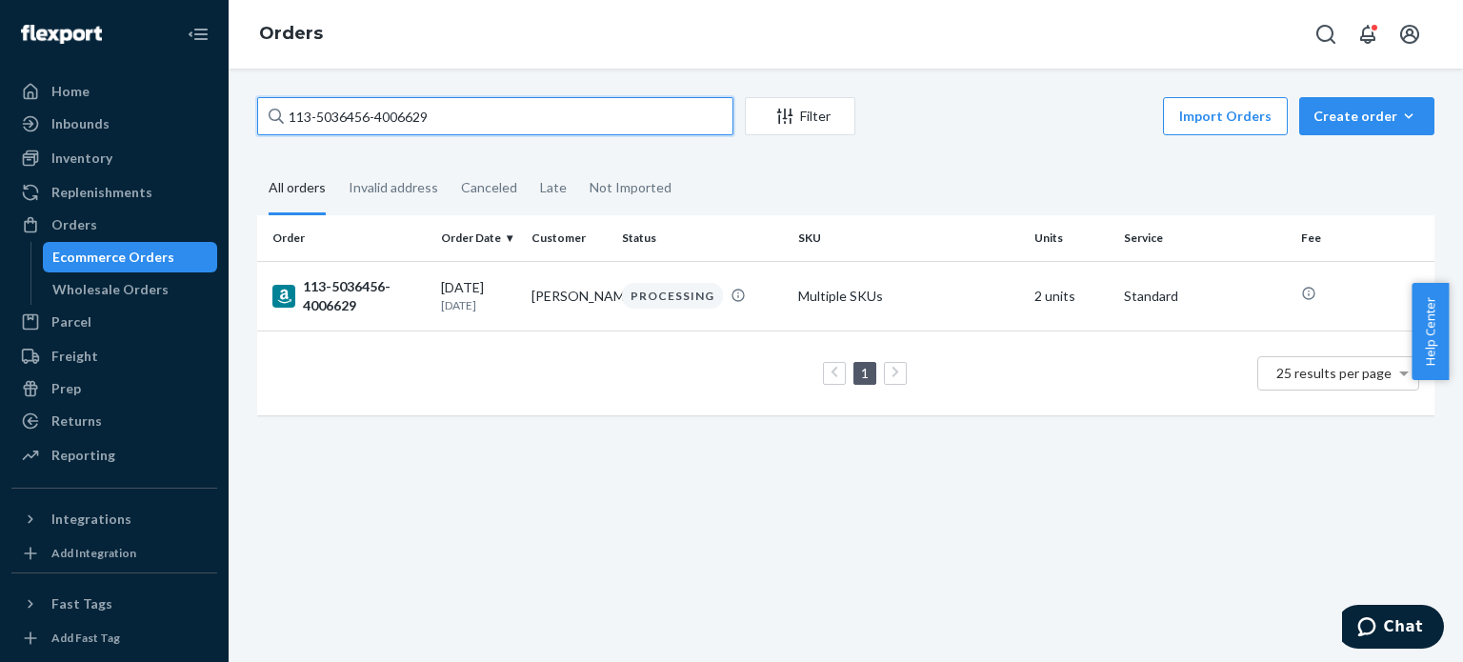
click at [529, 121] on input "113-5036456-4006629" at bounding box center [495, 116] width 476 height 38
paste input "1-9728812-9546611"
click at [537, 111] on input "111-9728812-9546611" at bounding box center [495, 116] width 476 height 38
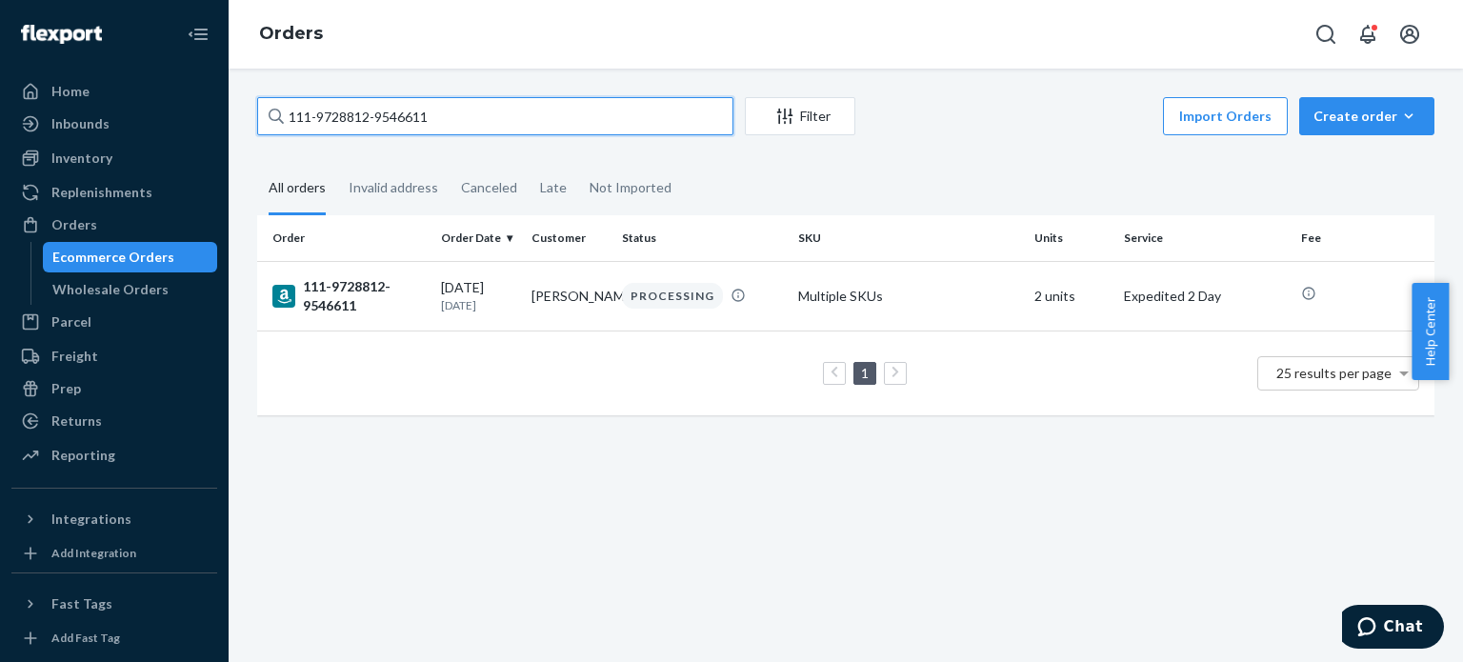
click at [537, 111] on input "111-9728812-9546611" at bounding box center [495, 116] width 476 height 38
paste input "1973809-5493008"
click at [580, 117] on input "111-1973809-5493008" at bounding box center [495, 116] width 476 height 38
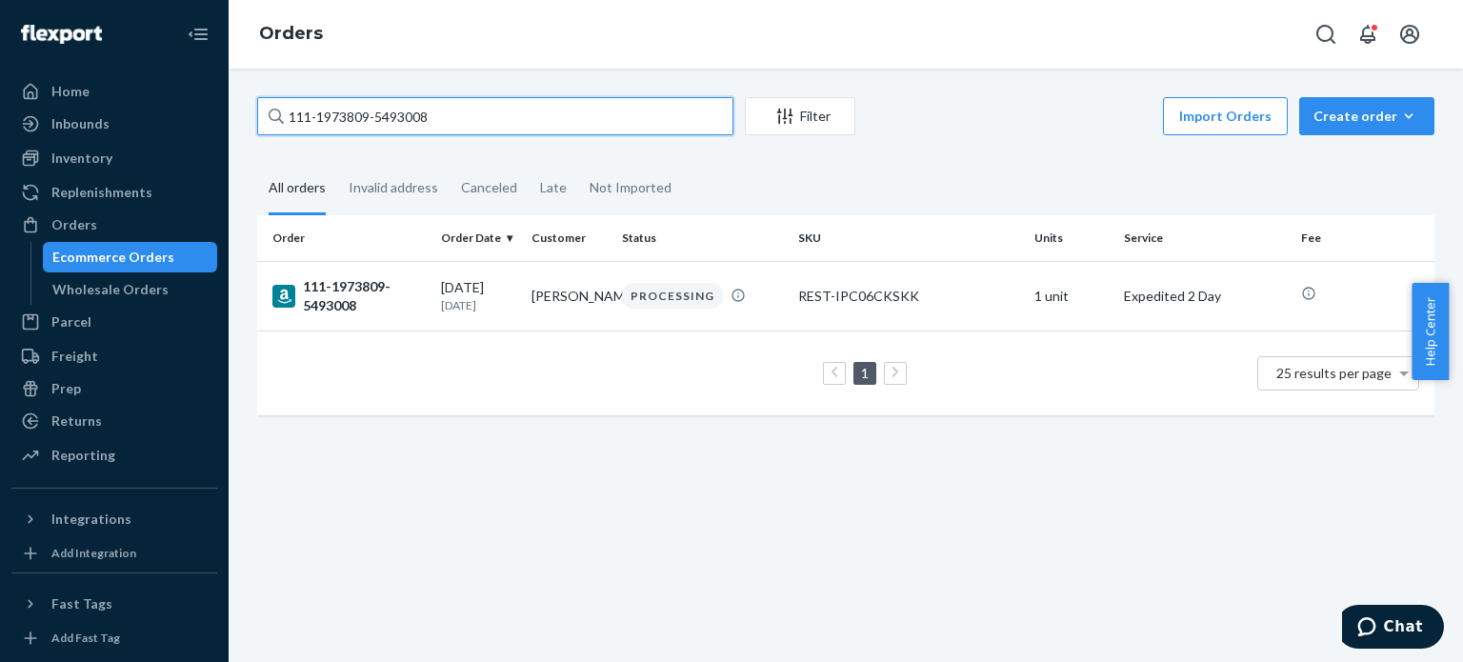
paste input "4-8661660-2052200"
click at [488, 115] on input "114-8661660-2052200" at bounding box center [495, 116] width 476 height 38
paste input "3-5800132-0789039"
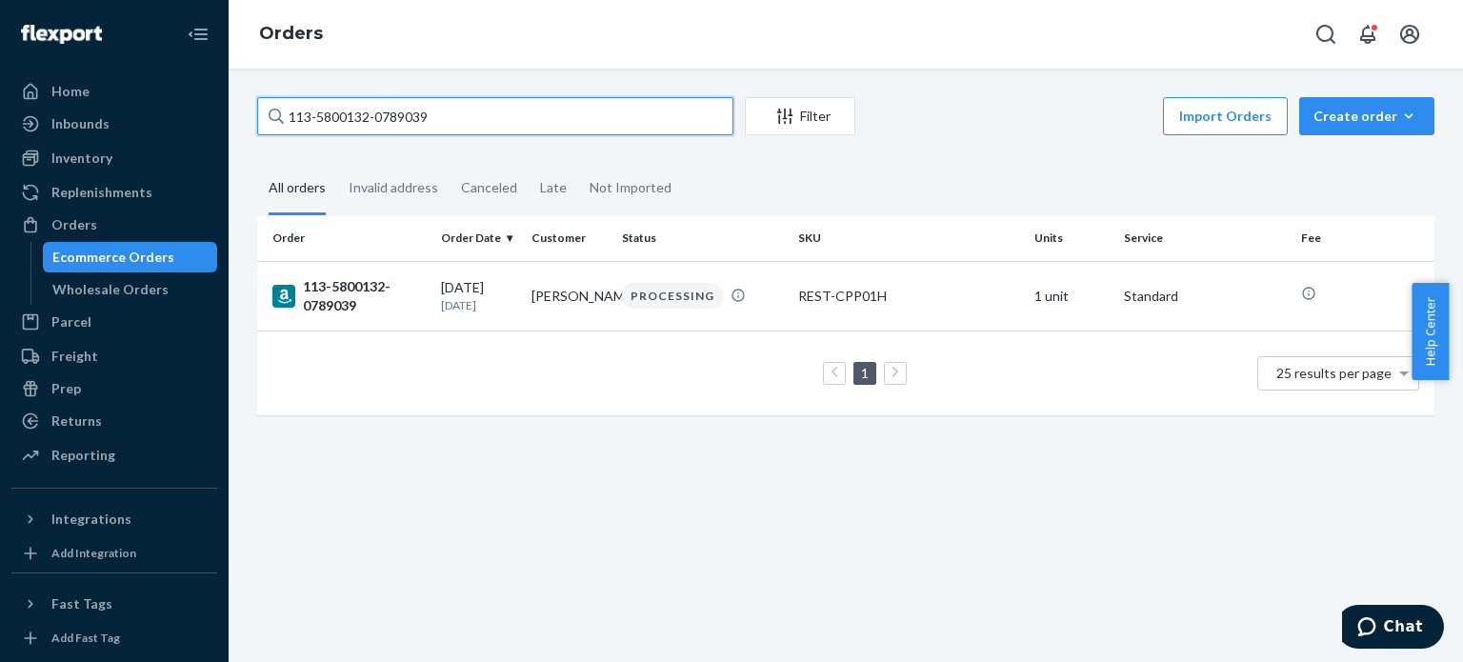
click at [461, 131] on input "113-5800132-0789039" at bounding box center [495, 116] width 476 height 38
paste input "2152975-4920261"
click at [516, 119] on input "113-2152975-4920261" at bounding box center [495, 116] width 476 height 38
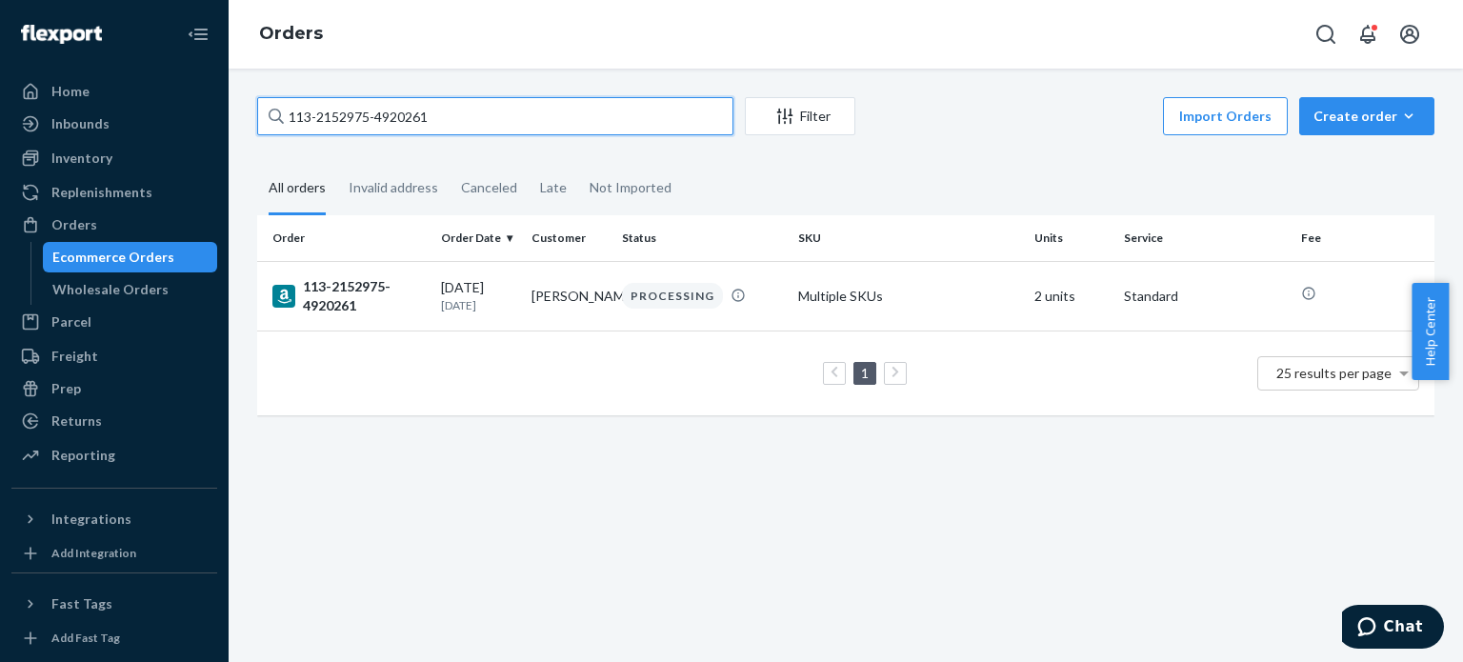
click at [516, 119] on input "113-2152975-4920261" at bounding box center [495, 116] width 476 height 38
paste input "4-0659247-5205004"
click at [477, 119] on input "114-0659247-5205004" at bounding box center [495, 116] width 476 height 38
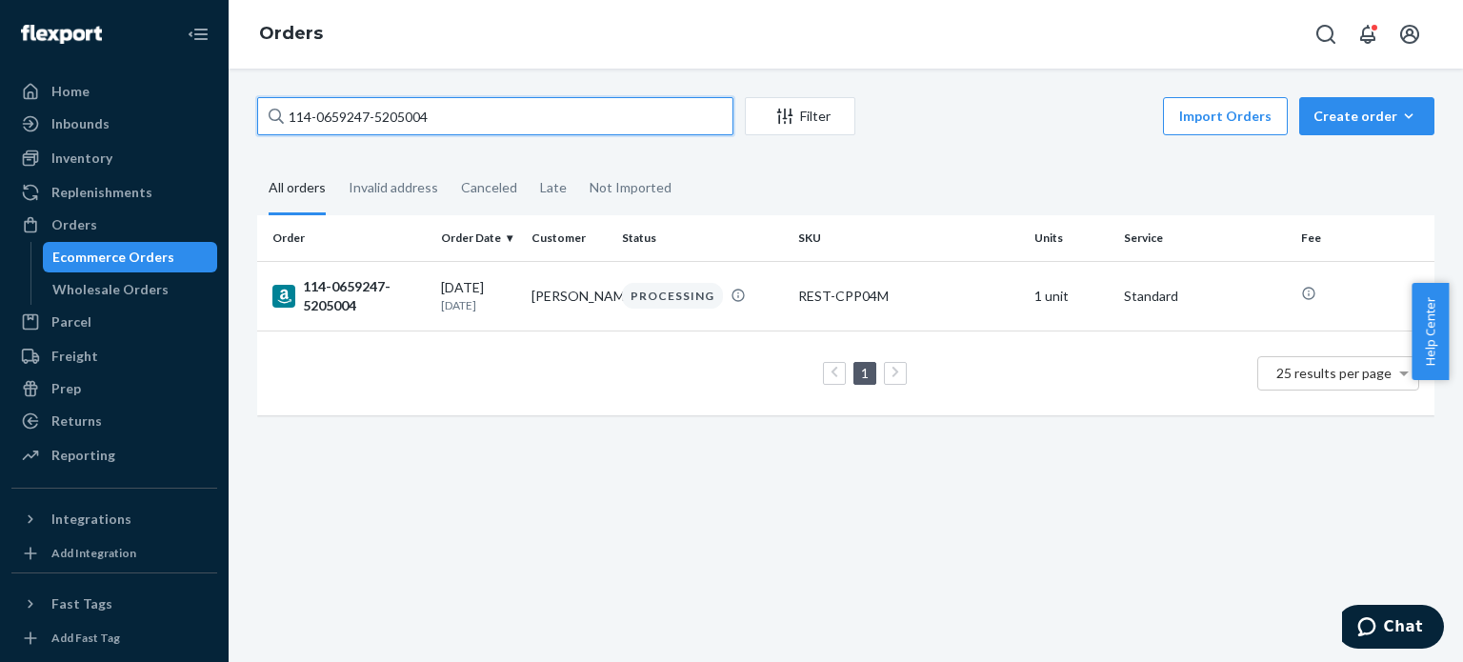
click at [477, 119] on input "114-0659247-5205004" at bounding box center [495, 116] width 476 height 38
paste input "74026-2854631"
click at [452, 128] on input "114-0674026-2854631" at bounding box center [495, 116] width 476 height 38
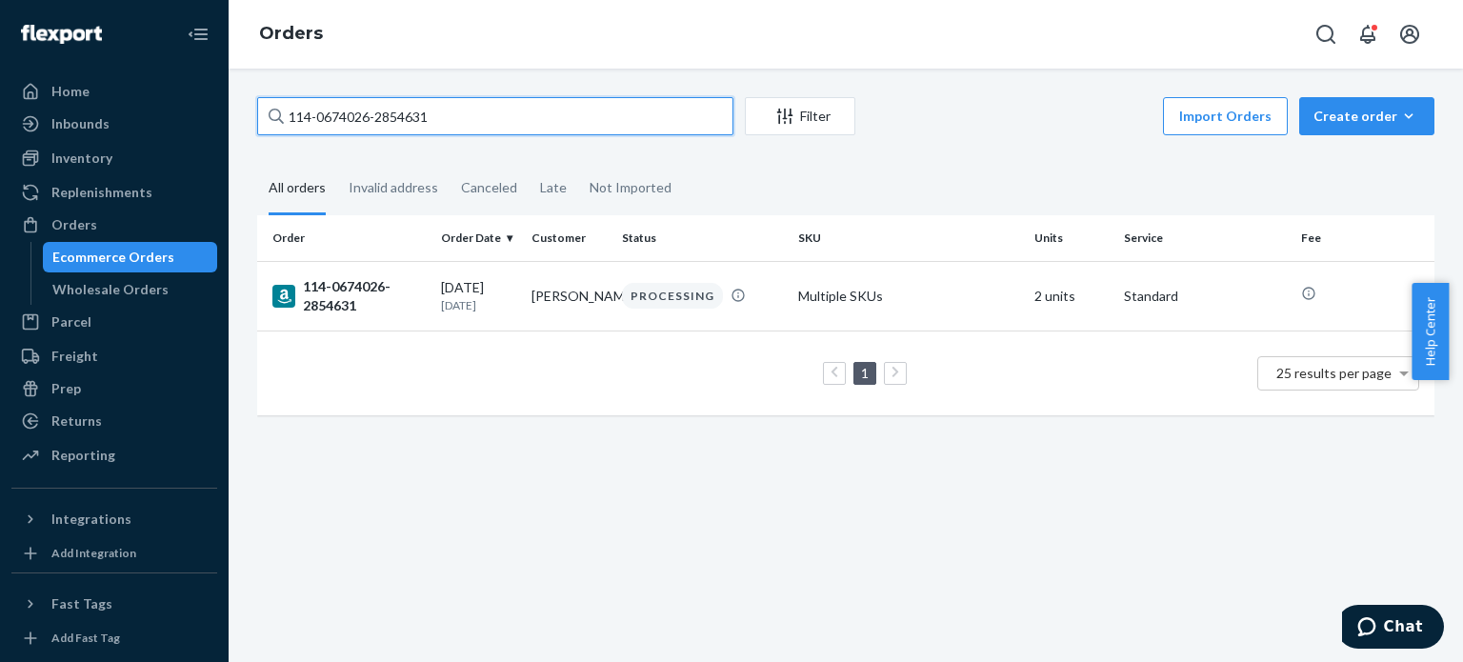
paste input "1-9091698-1392248"
type input "111-9091698-1392248"
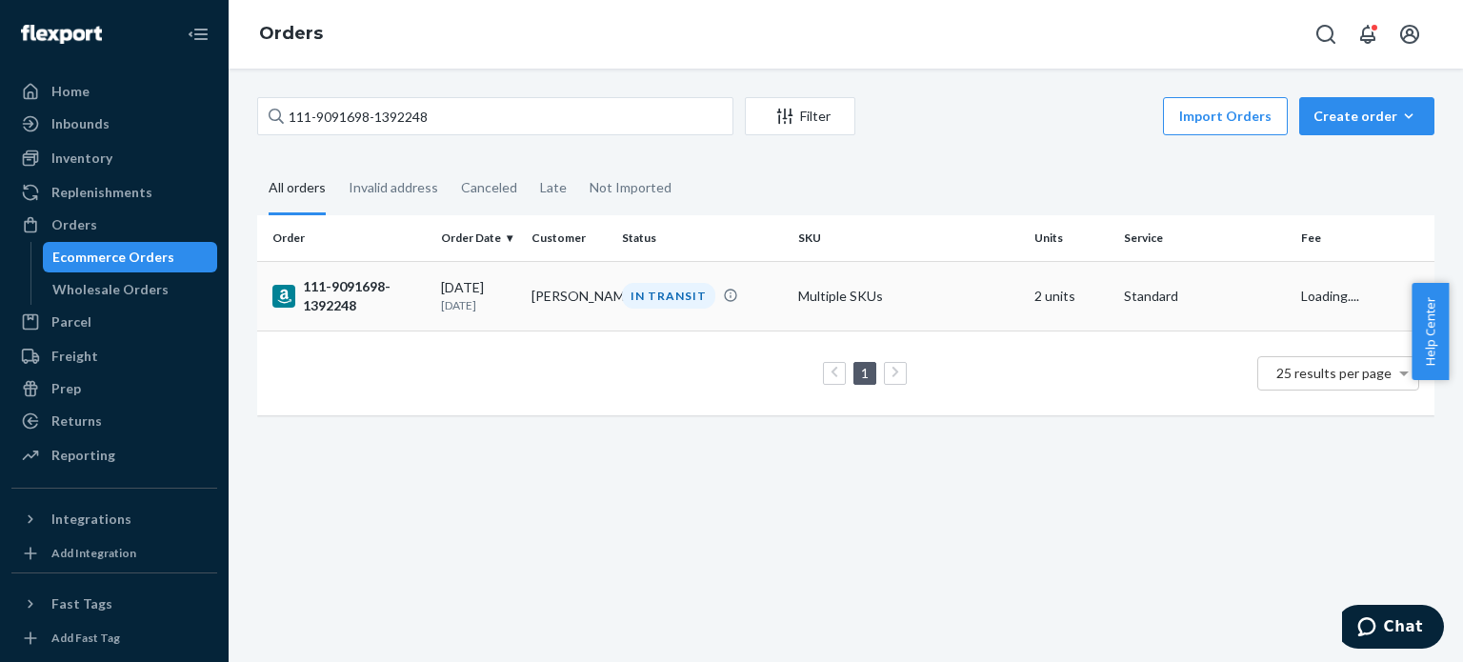
click at [343, 295] on div "111-9091698-1392248" at bounding box center [348, 296] width 153 height 38
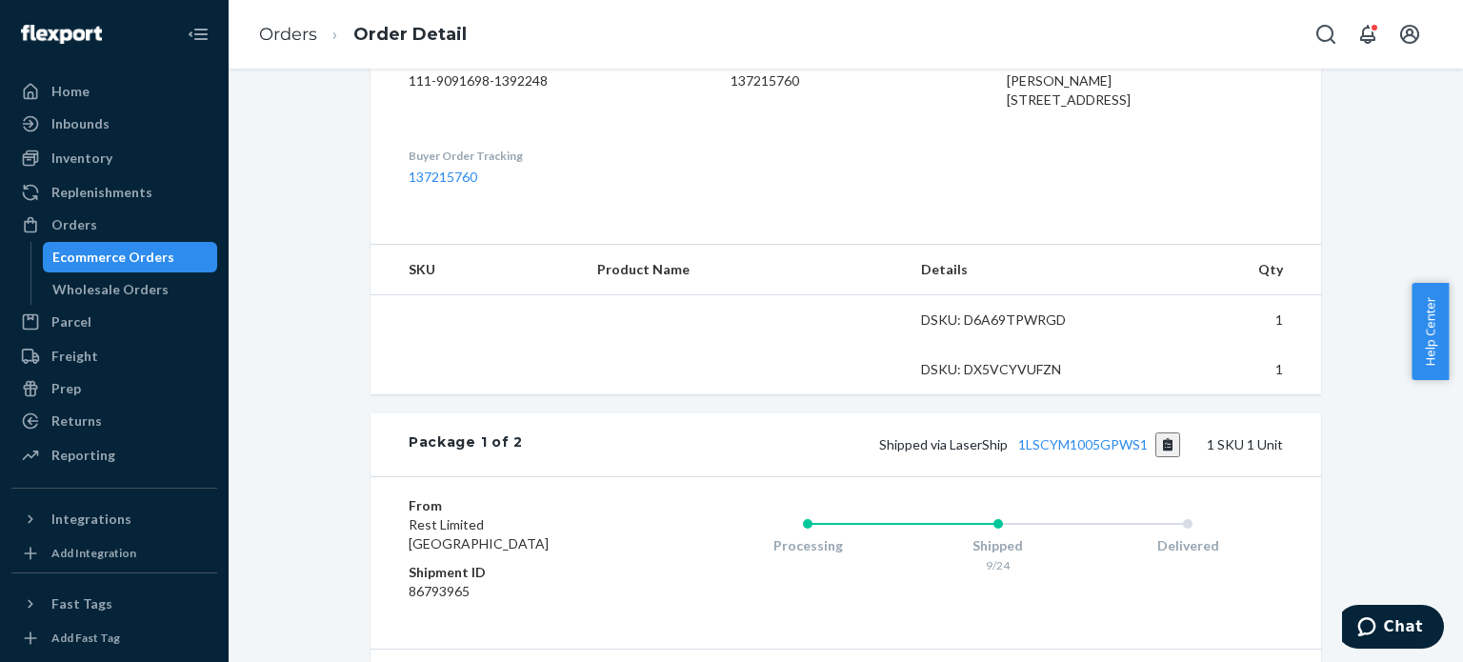
scroll to position [667, 0]
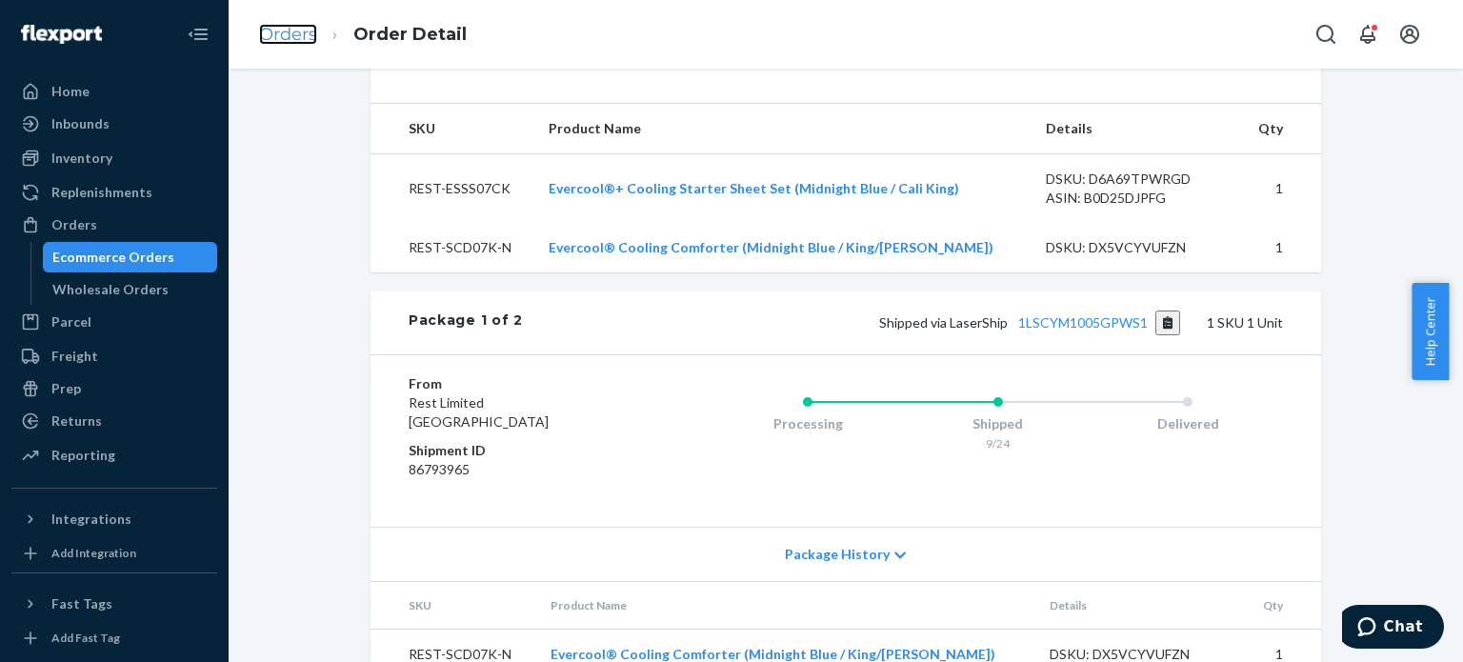
click at [310, 29] on link "Orders" at bounding box center [288, 34] width 58 height 21
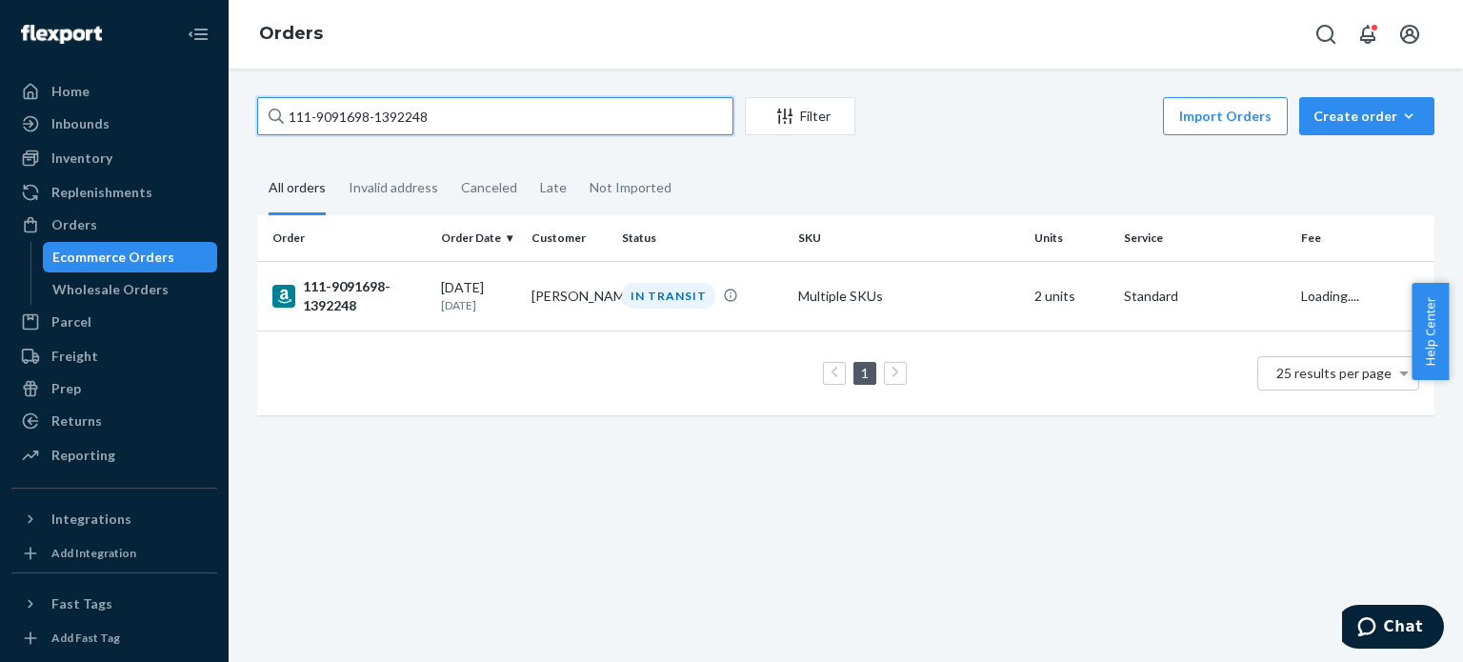
click at [381, 111] on input "111-9091698-1392248" at bounding box center [495, 116] width 476 height 38
paste input "3671925-0009849"
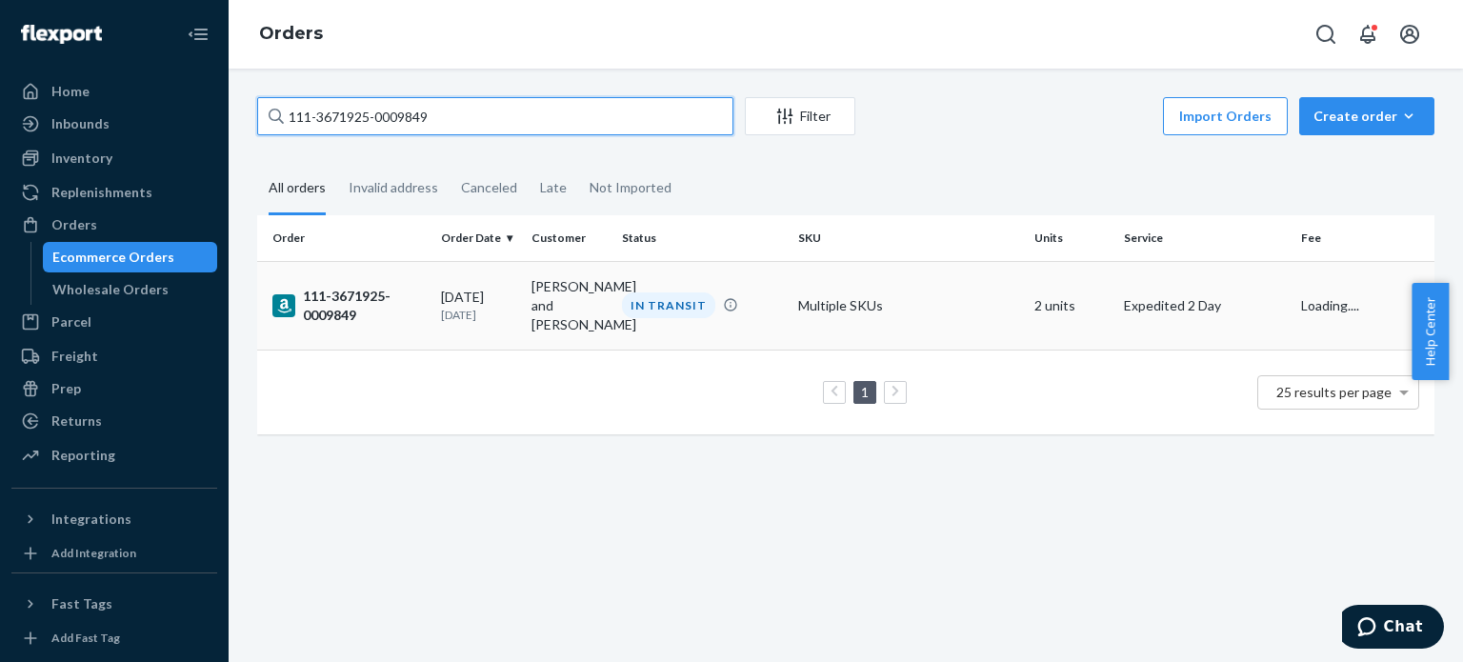
type input "111-3671925-0009849"
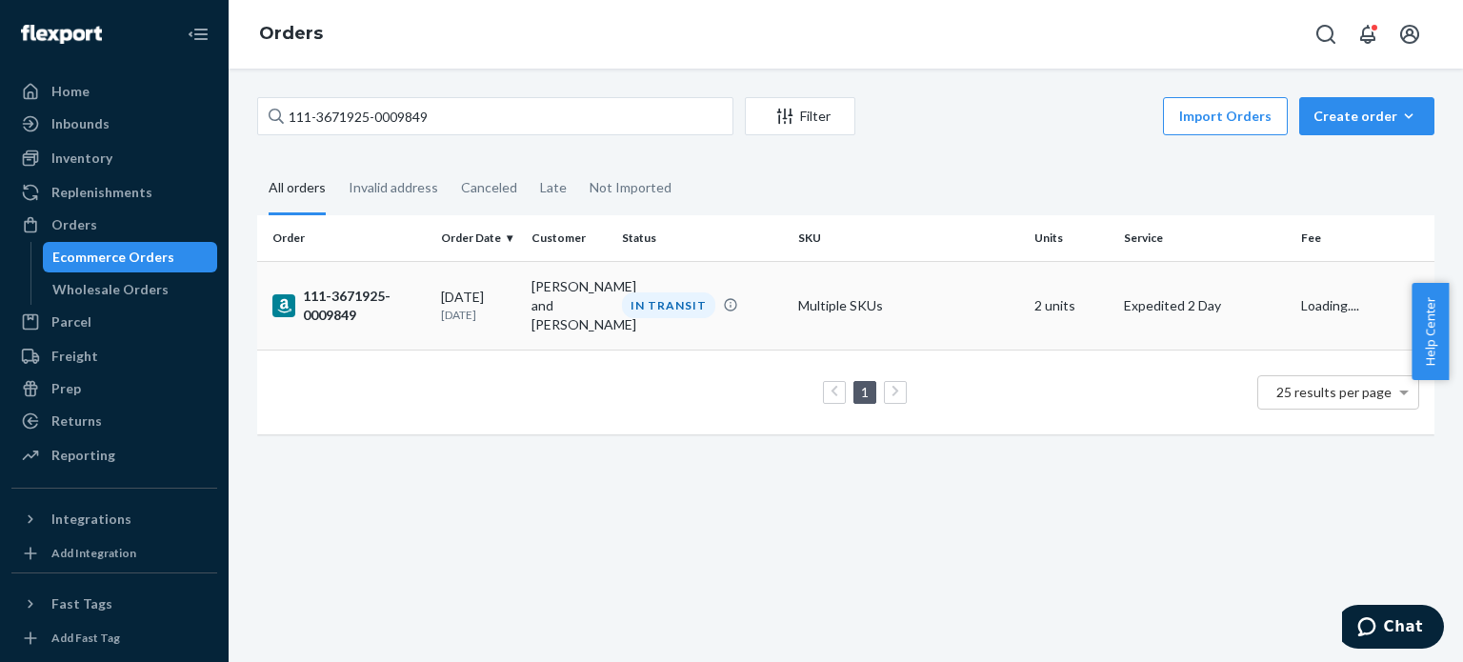
click at [339, 307] on div "111-3671925-0009849" at bounding box center [348, 306] width 153 height 38
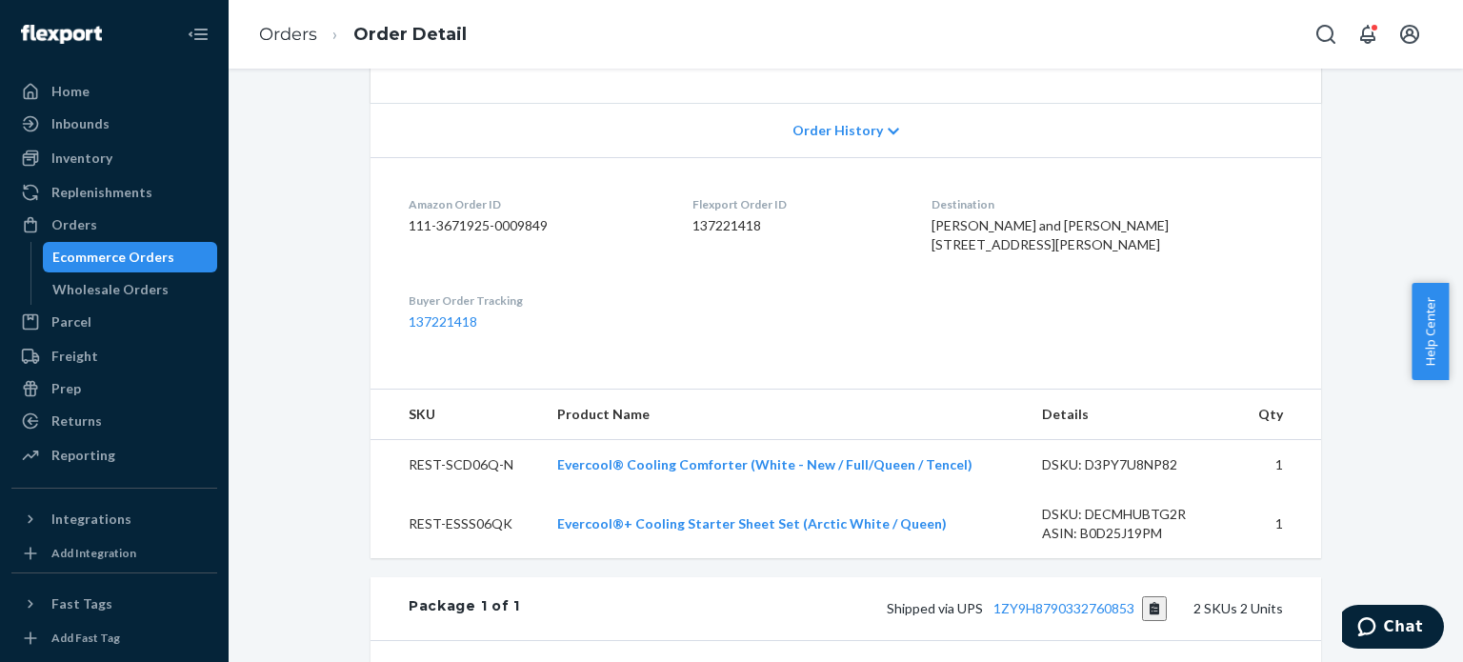
scroll to position [476, 0]
